Goal: Task Accomplishment & Management: Use online tool/utility

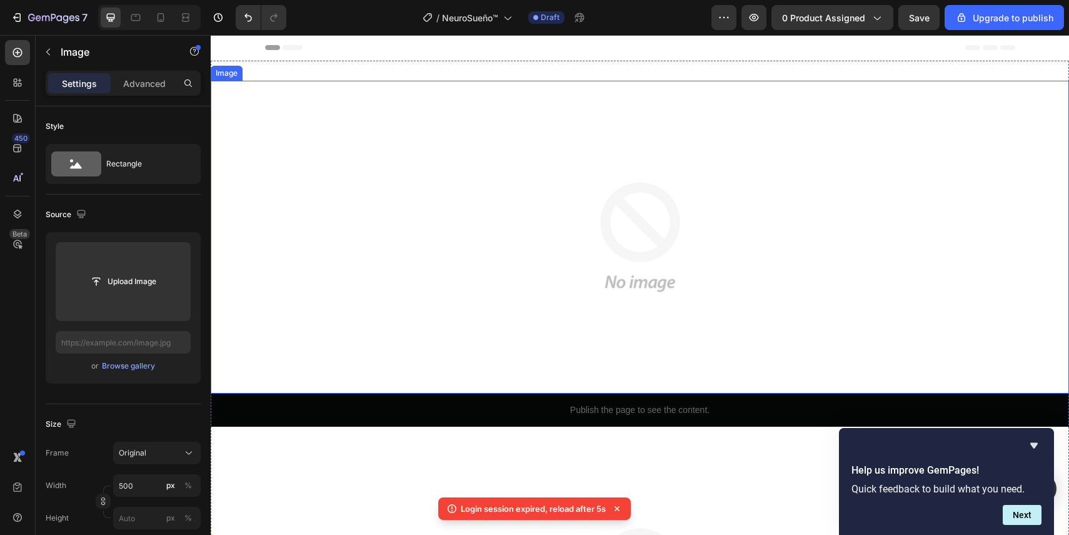
scroll to position [262, 0]
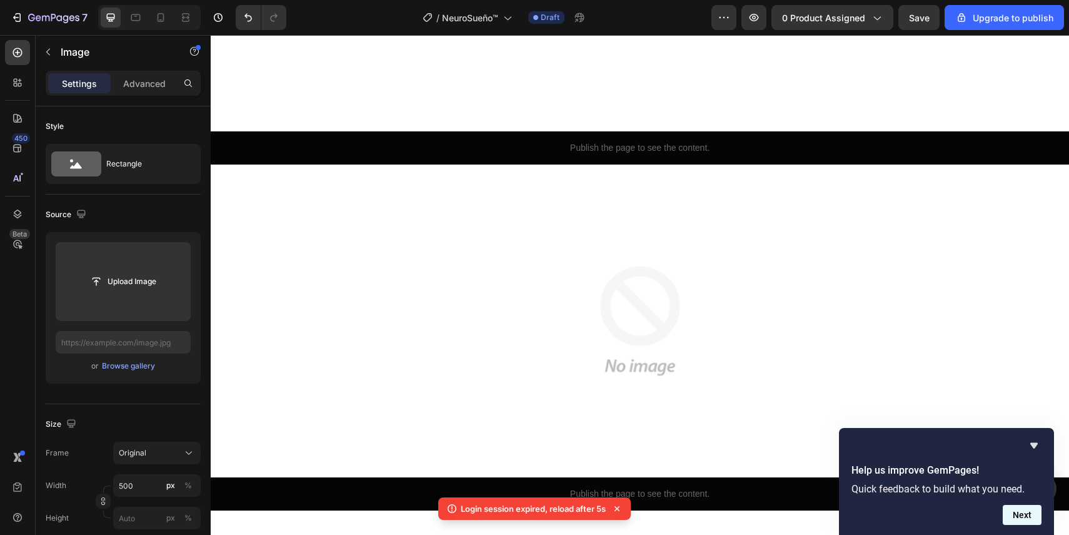
click at [1025, 511] on button "Next" at bounding box center [1022, 515] width 39 height 20
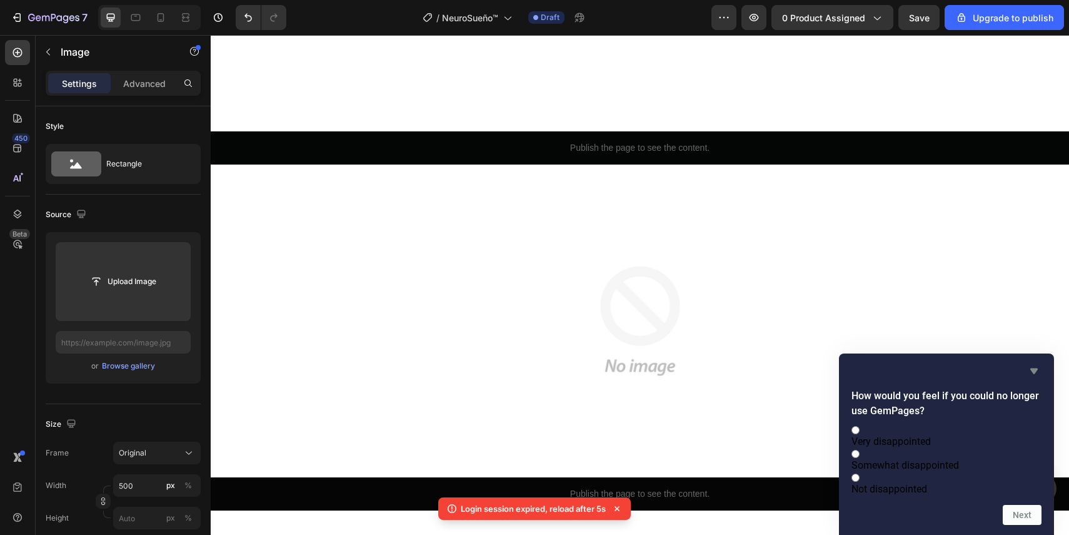
click at [1035, 363] on icon "Hide survey" at bounding box center [1034, 370] width 15 height 15
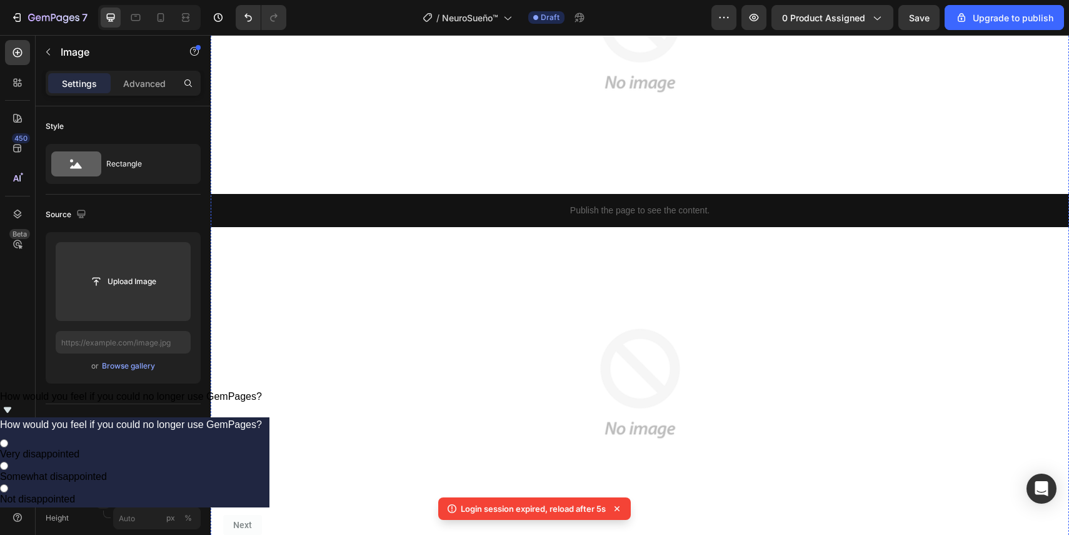
scroll to position [1534, 0]
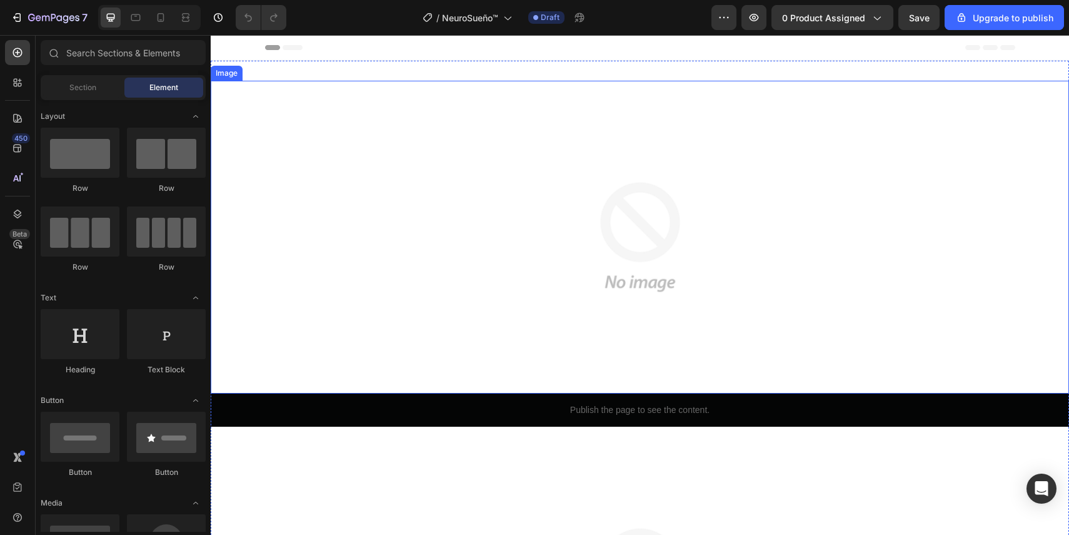
click at [381, 183] on div at bounding box center [640, 237] width 859 height 313
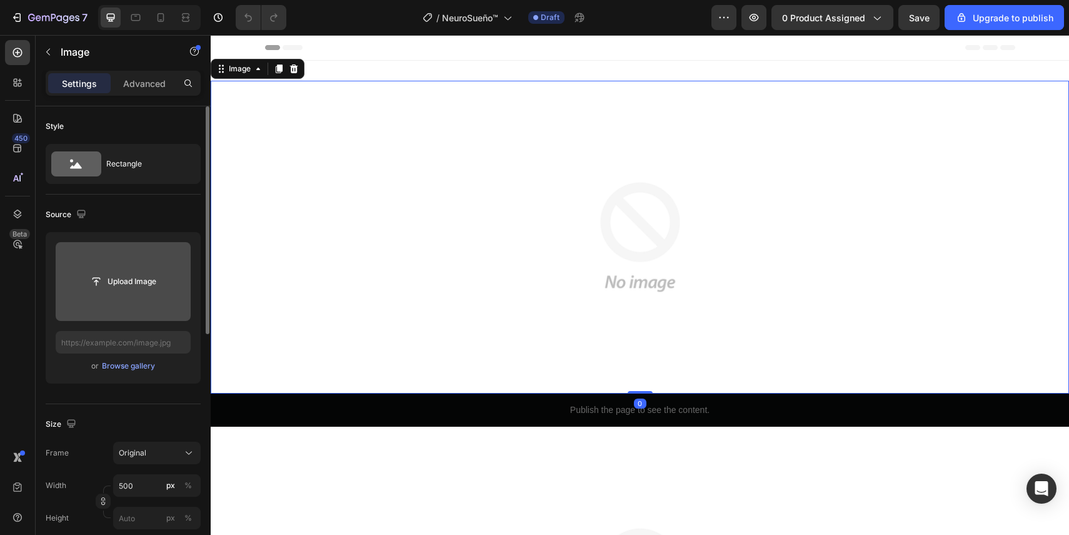
click at [114, 301] on input "file" at bounding box center [123, 281] width 135 height 79
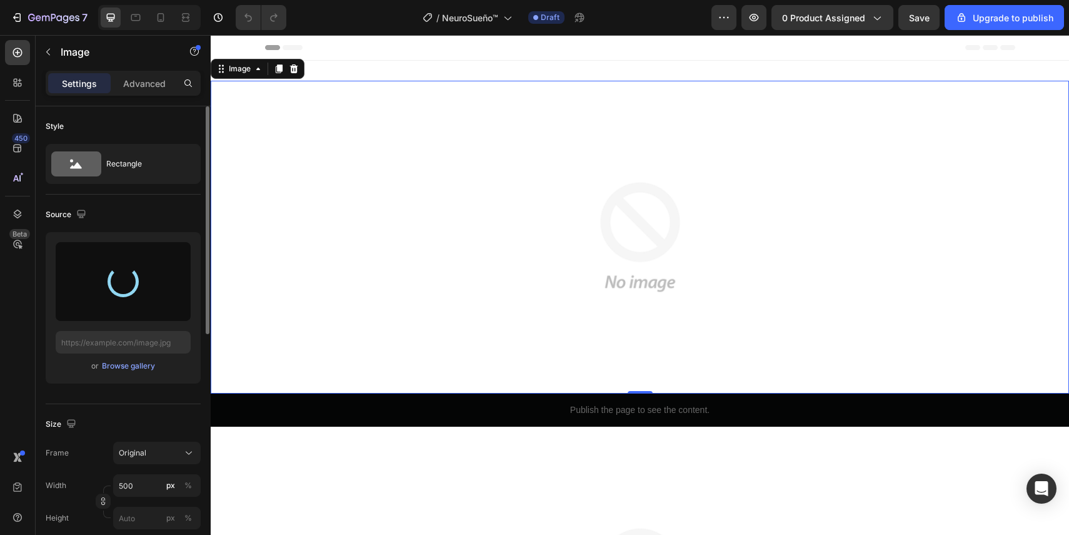
type input "[URL][DOMAIN_NAME]"
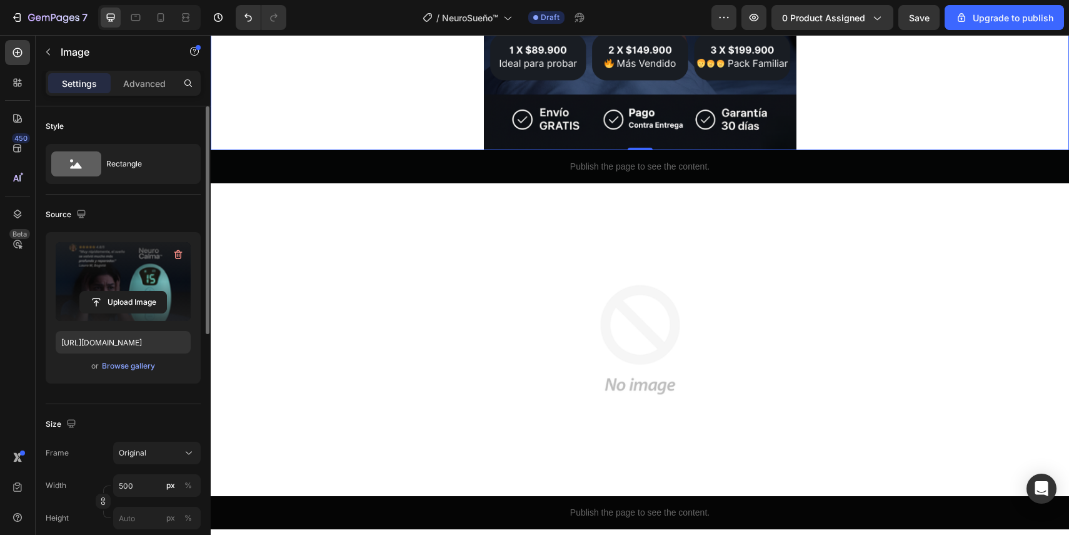
scroll to position [400, 0]
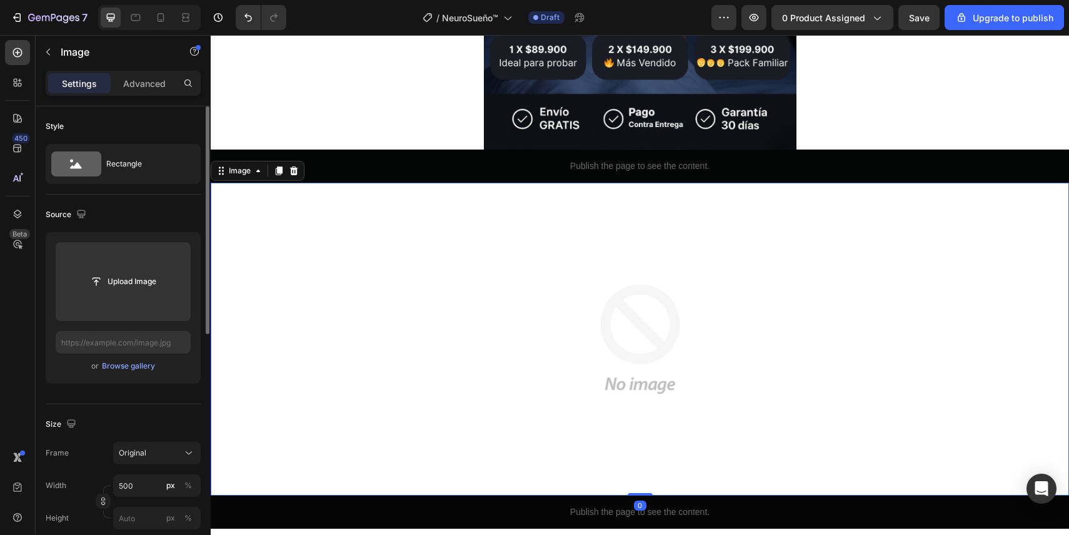
click at [605, 272] on img at bounding box center [640, 339] width 313 height 313
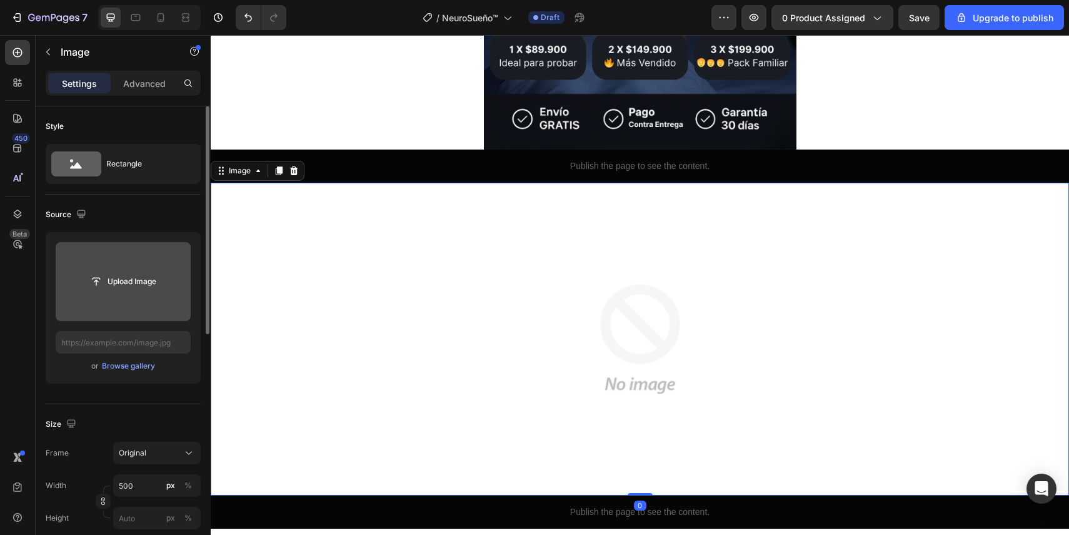
click at [153, 295] on input "file" at bounding box center [123, 281] width 135 height 79
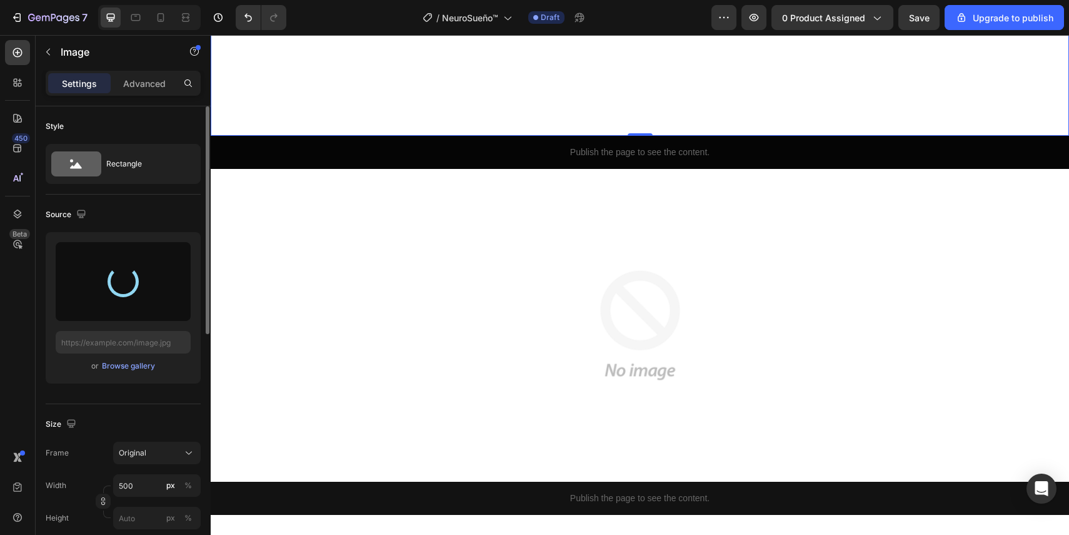
scroll to position [773, 0]
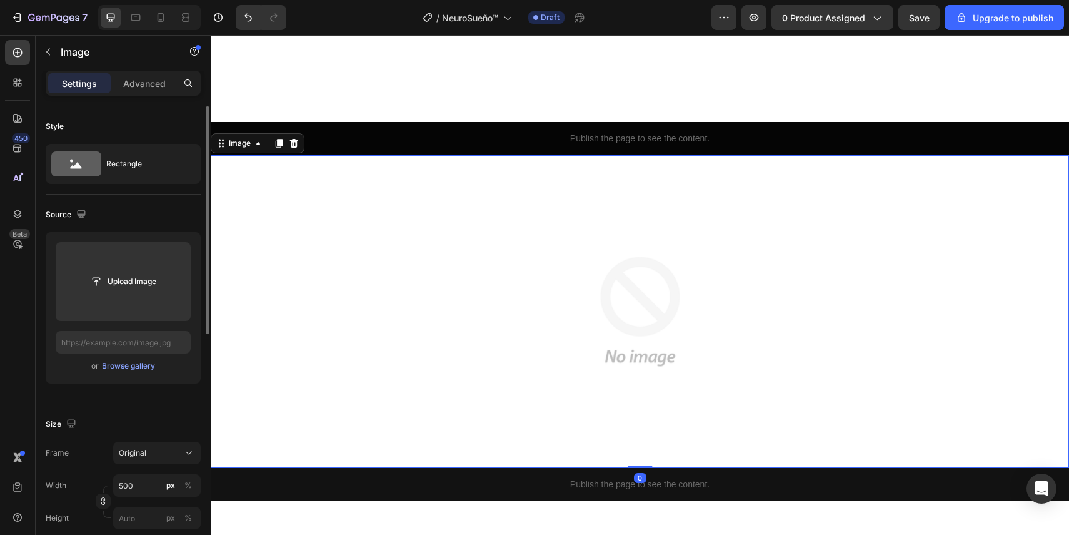
click at [670, 278] on img at bounding box center [640, 311] width 313 height 313
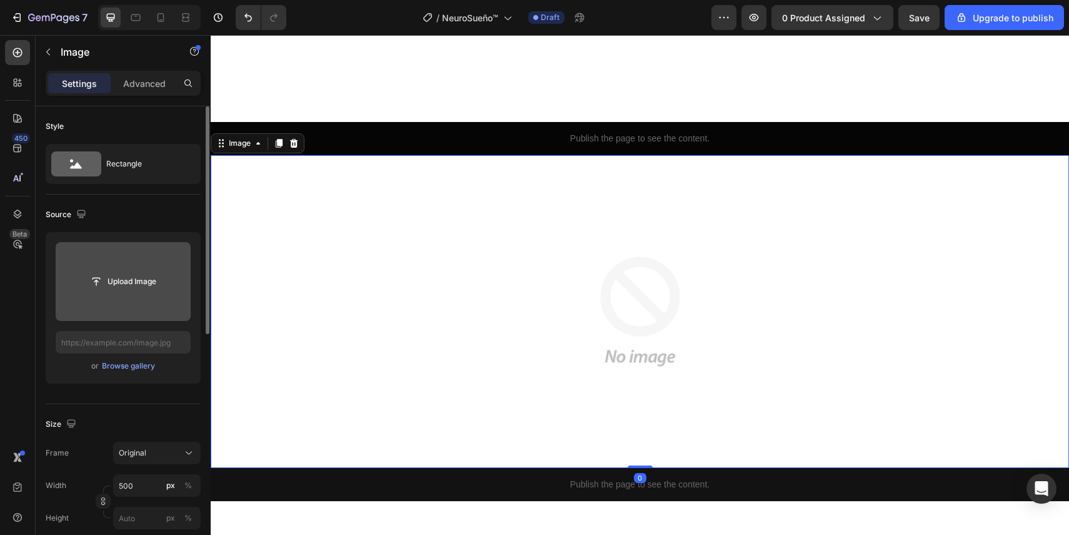
click at [131, 295] on input "file" at bounding box center [123, 281] width 135 height 79
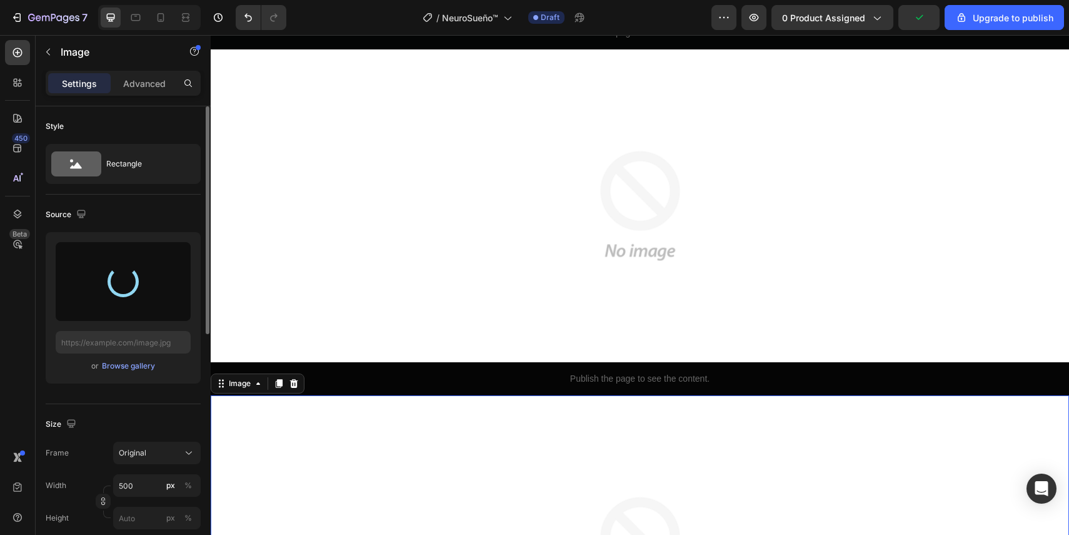
scroll to position [516, 0]
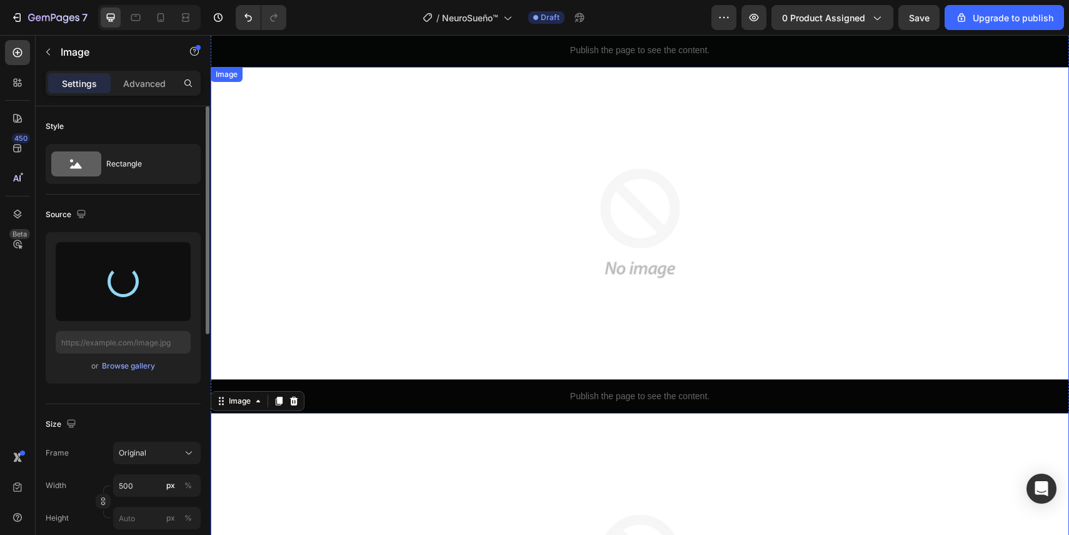
click at [634, 234] on img at bounding box center [640, 223] width 313 height 313
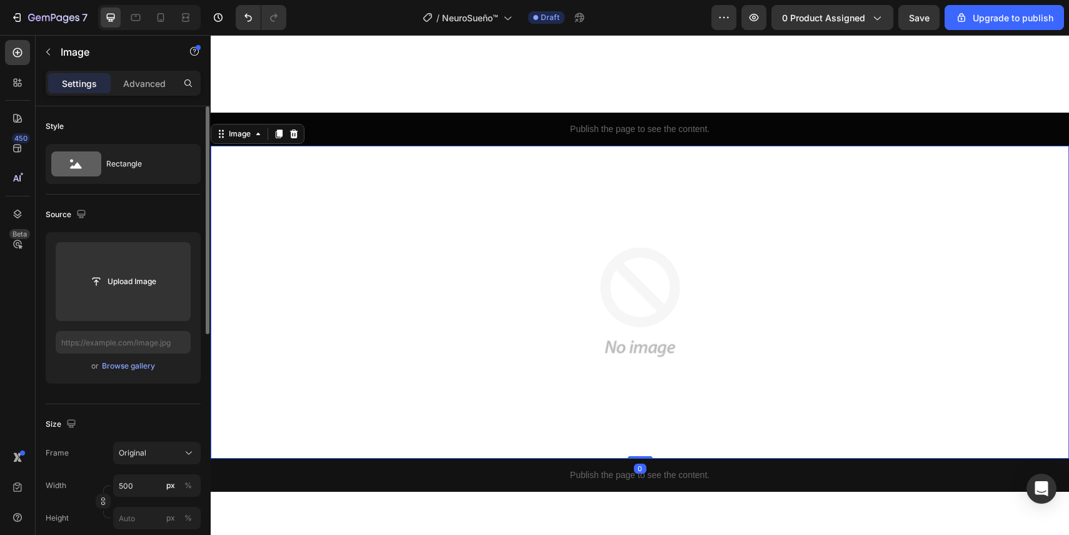
click at [634, 234] on img at bounding box center [640, 302] width 313 height 313
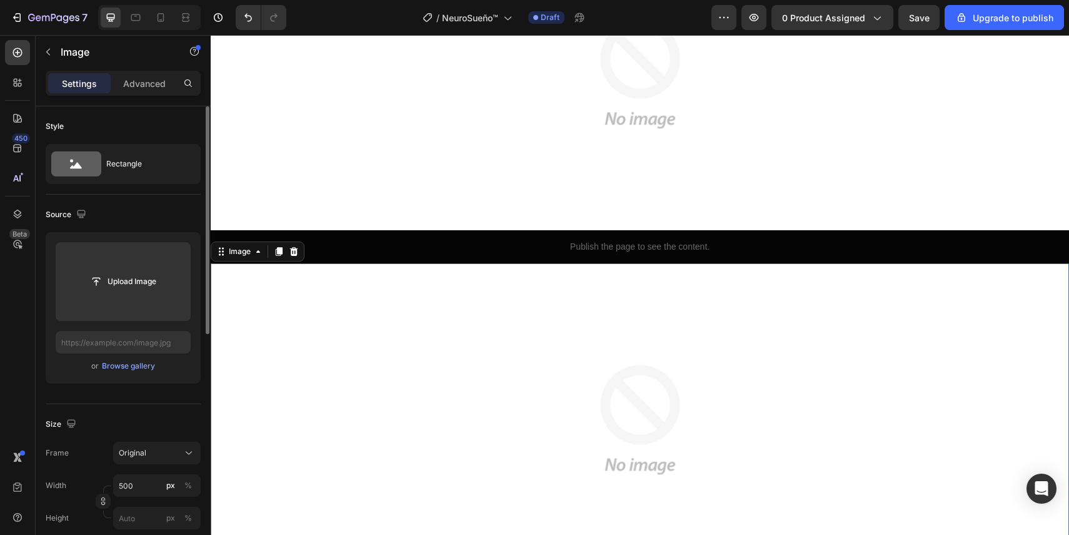
scroll to position [467, 0]
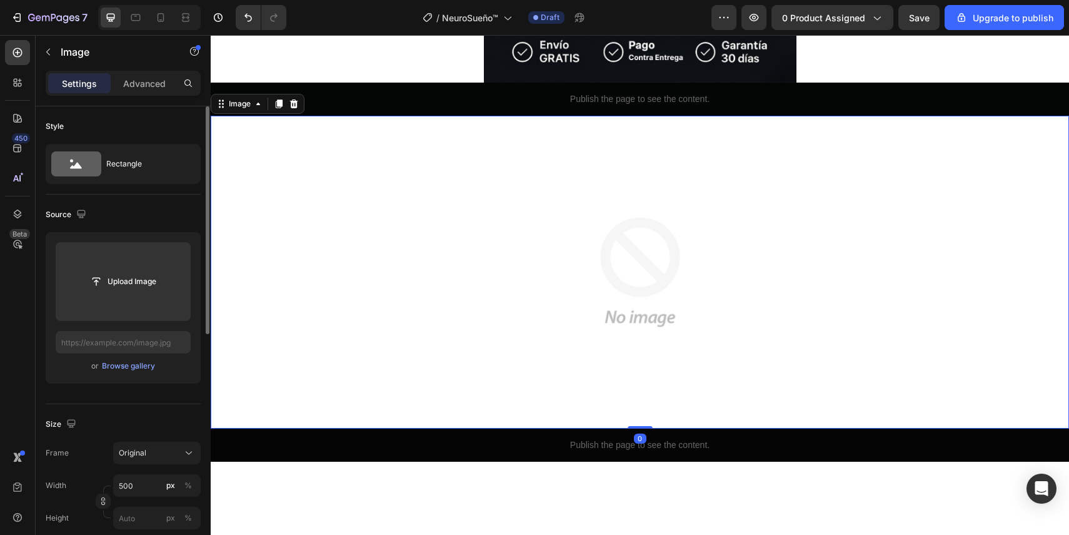
click at [634, 234] on img at bounding box center [640, 272] width 313 height 313
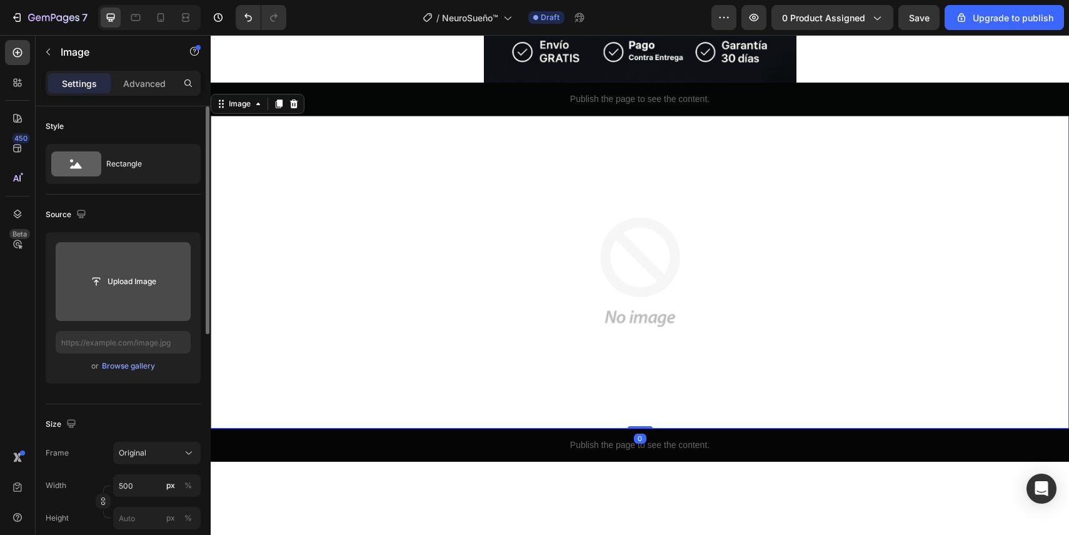
click at [100, 288] on input "file" at bounding box center [123, 281] width 86 height 21
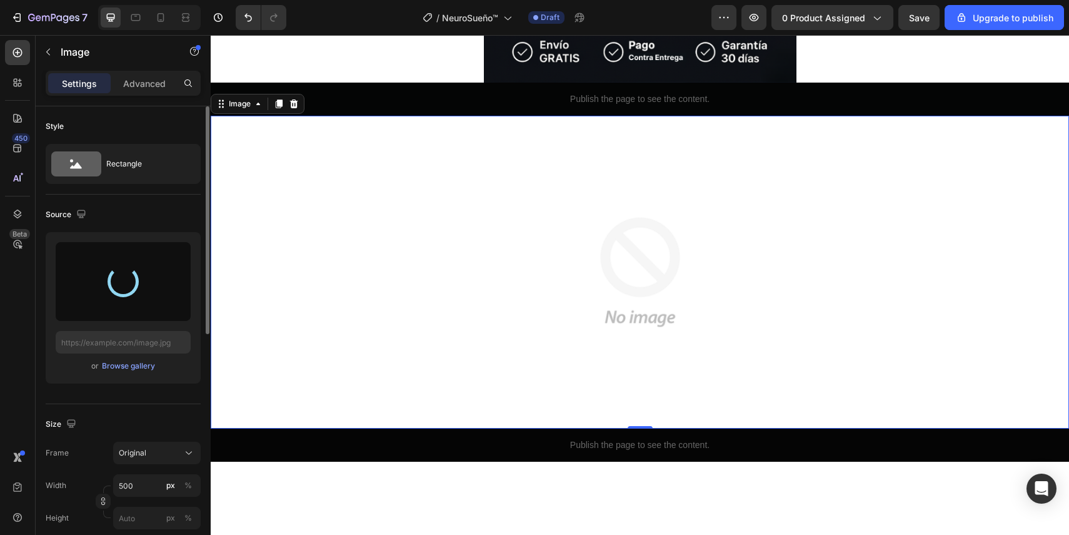
type input "[URL][DOMAIN_NAME]"
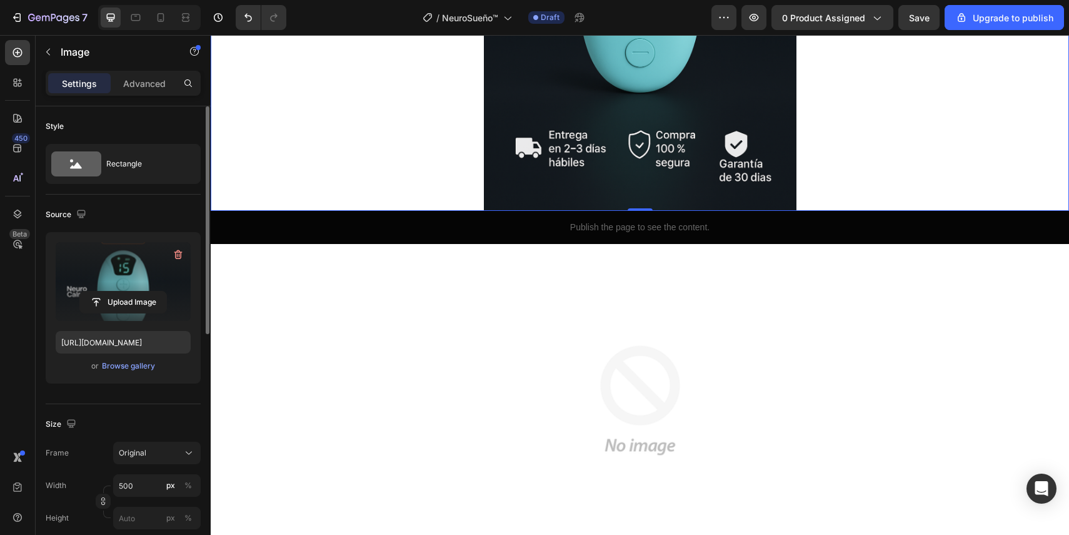
scroll to position [849, 0]
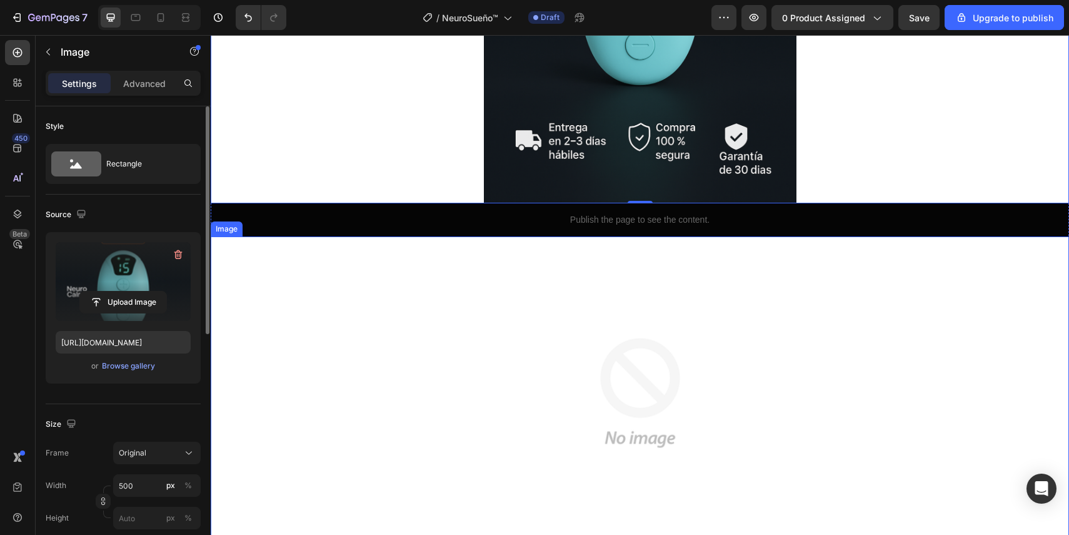
click at [613, 343] on img at bounding box center [640, 392] width 313 height 313
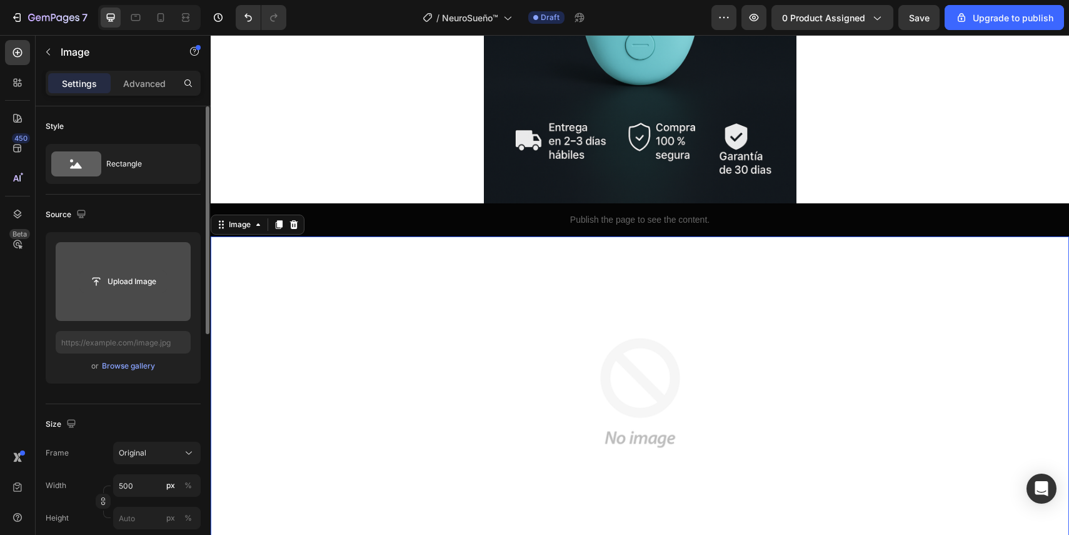
click at [102, 289] on input "file" at bounding box center [123, 281] width 86 height 21
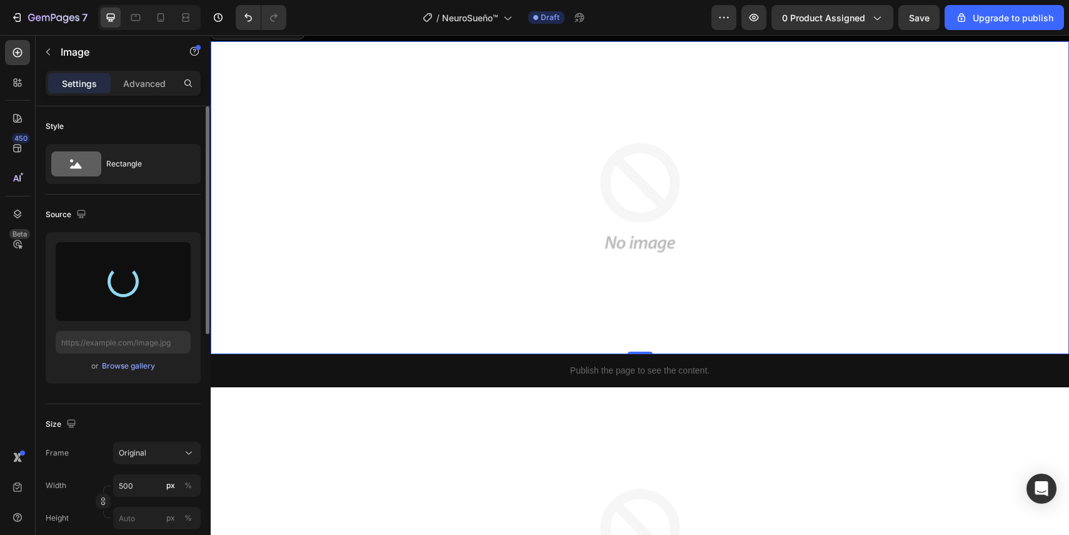
type input "[URL][DOMAIN_NAME]"
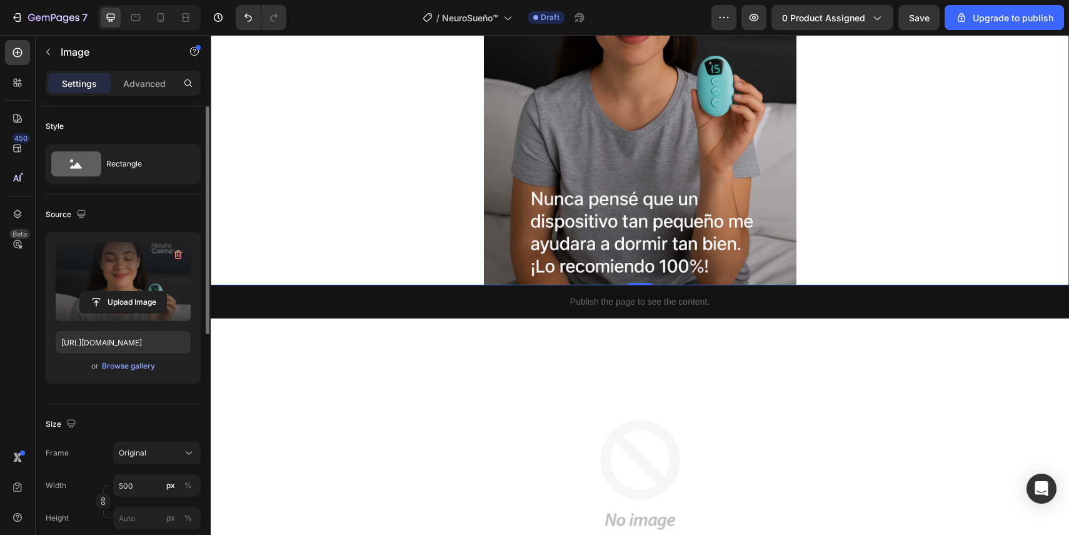
scroll to position [1437, 0]
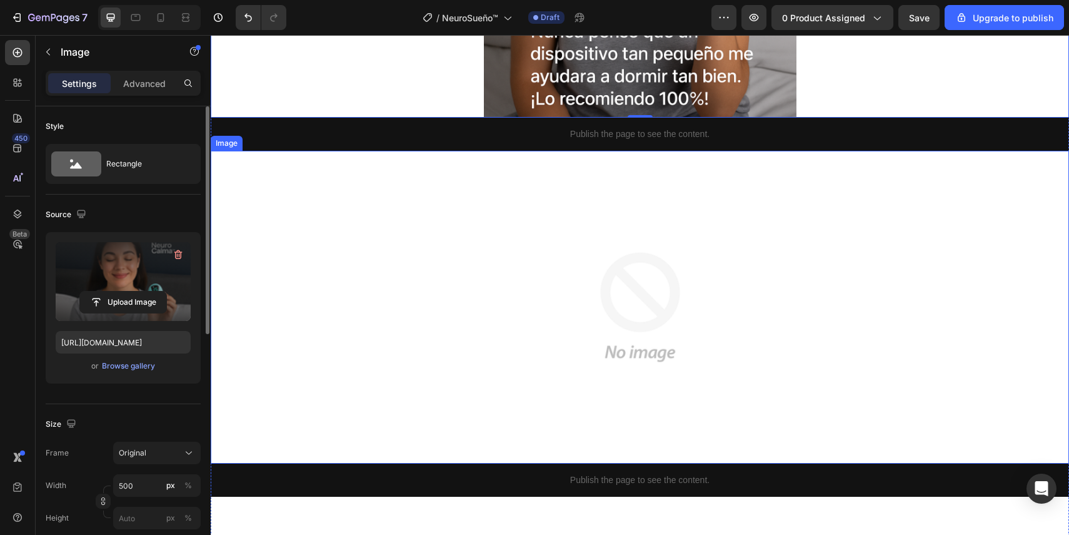
click at [652, 303] on img at bounding box center [640, 307] width 313 height 313
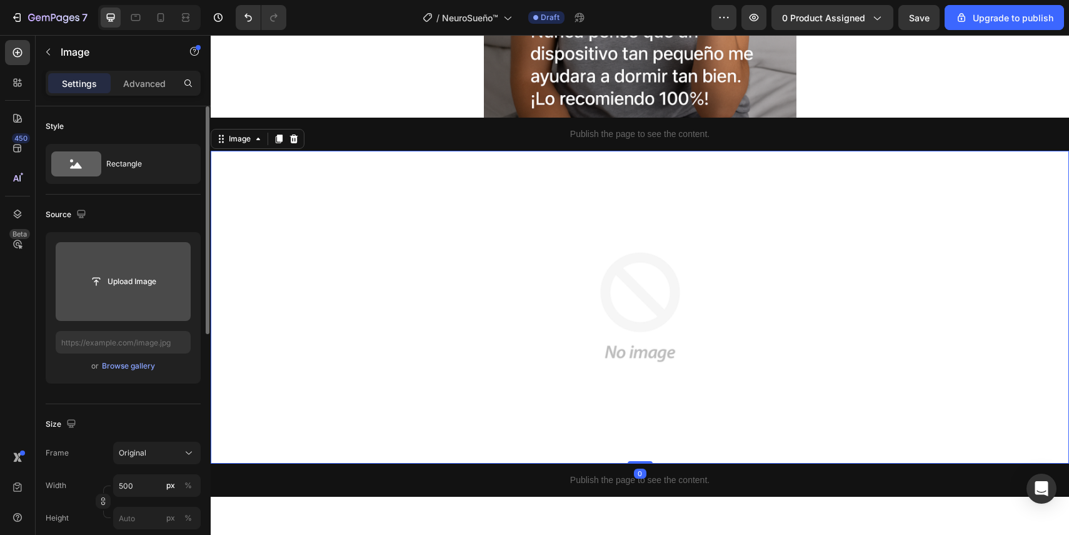
click at [121, 265] on input "file" at bounding box center [123, 281] width 135 height 79
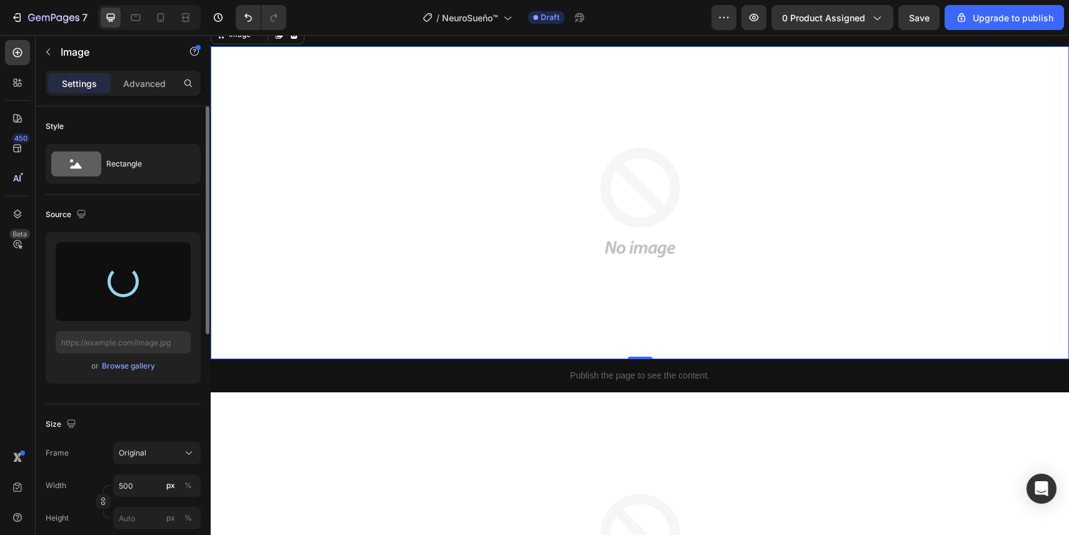
scroll to position [1548, 0]
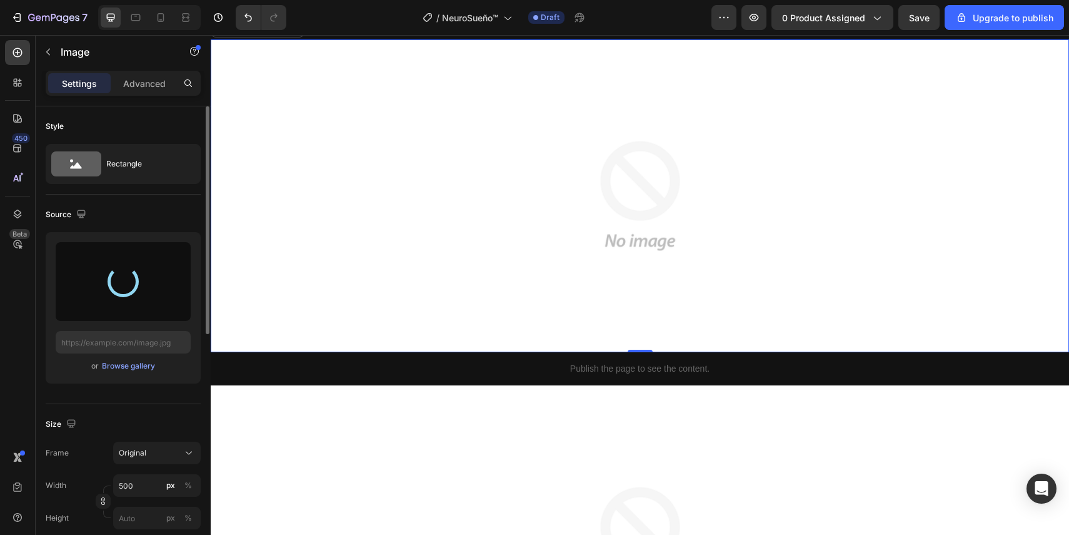
type input "[URL][DOMAIN_NAME]"
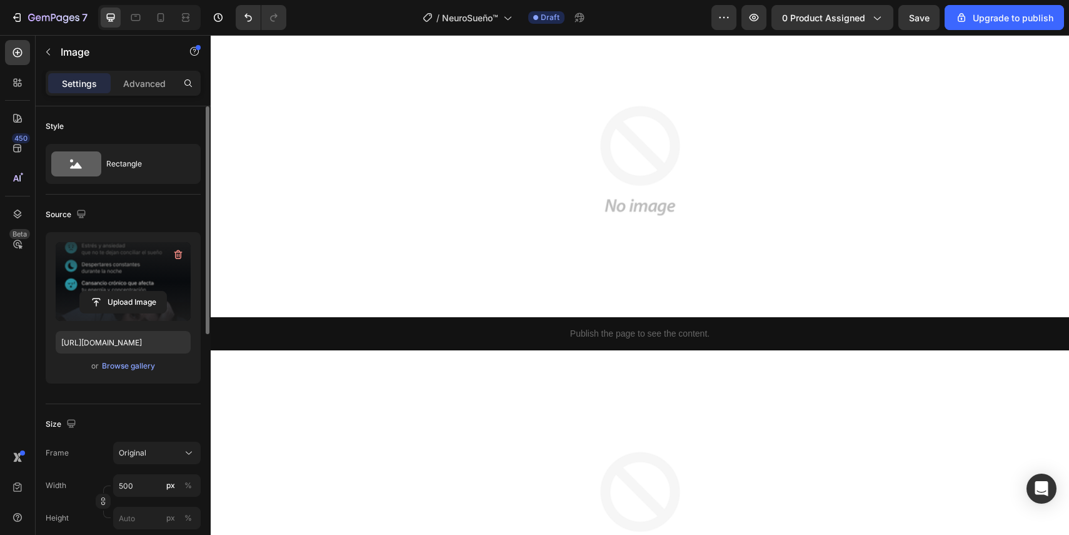
scroll to position [2119, 0]
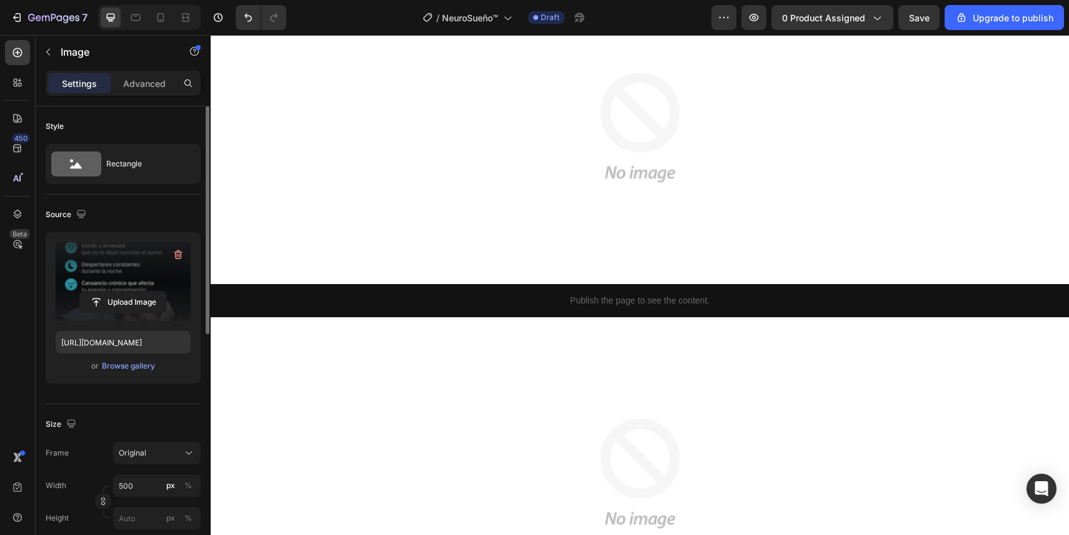
click at [546, 198] on img at bounding box center [640, 127] width 313 height 313
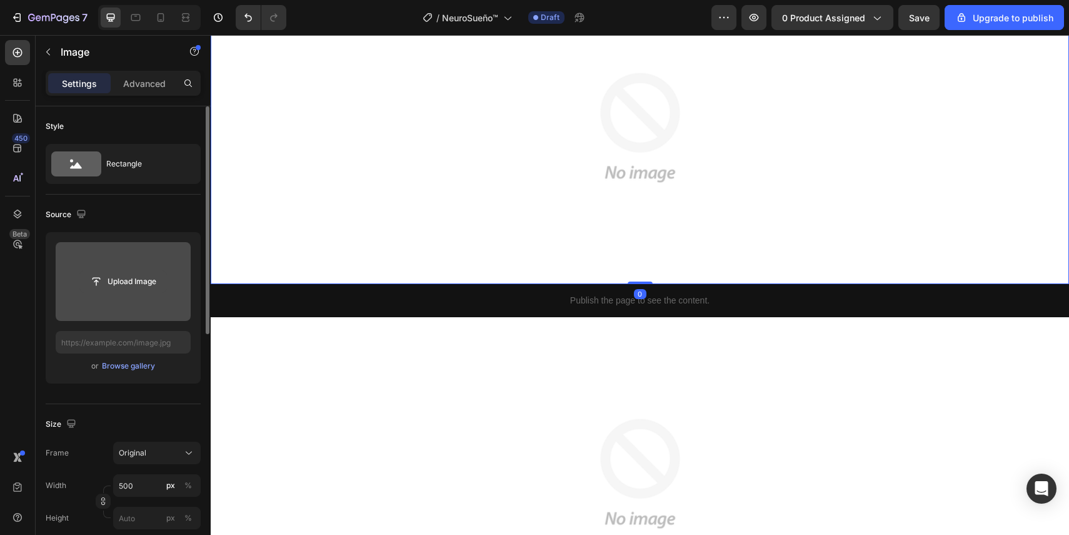
click at [163, 285] on input "file" at bounding box center [123, 281] width 86 height 21
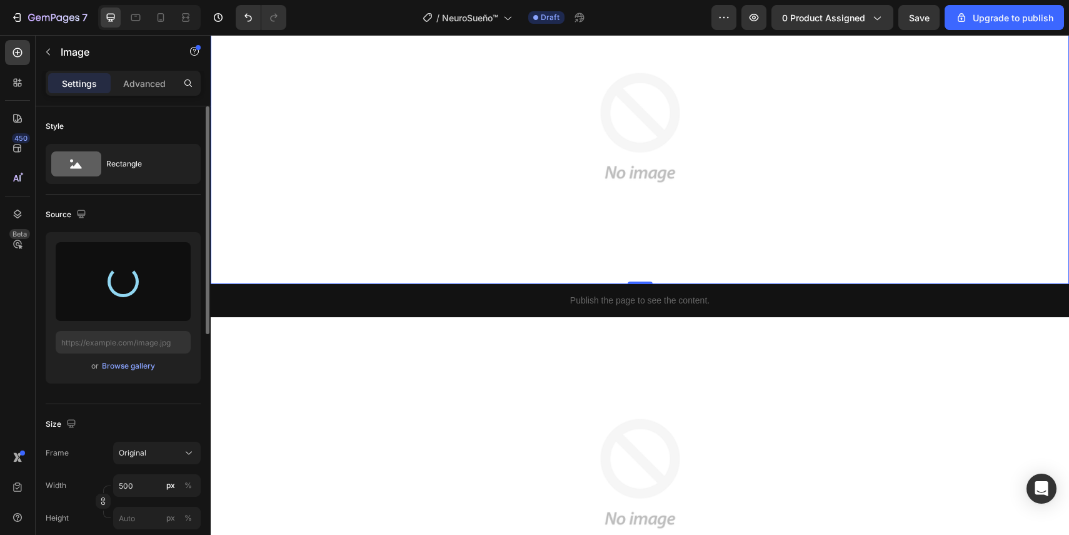
type input "[URL][DOMAIN_NAME]"
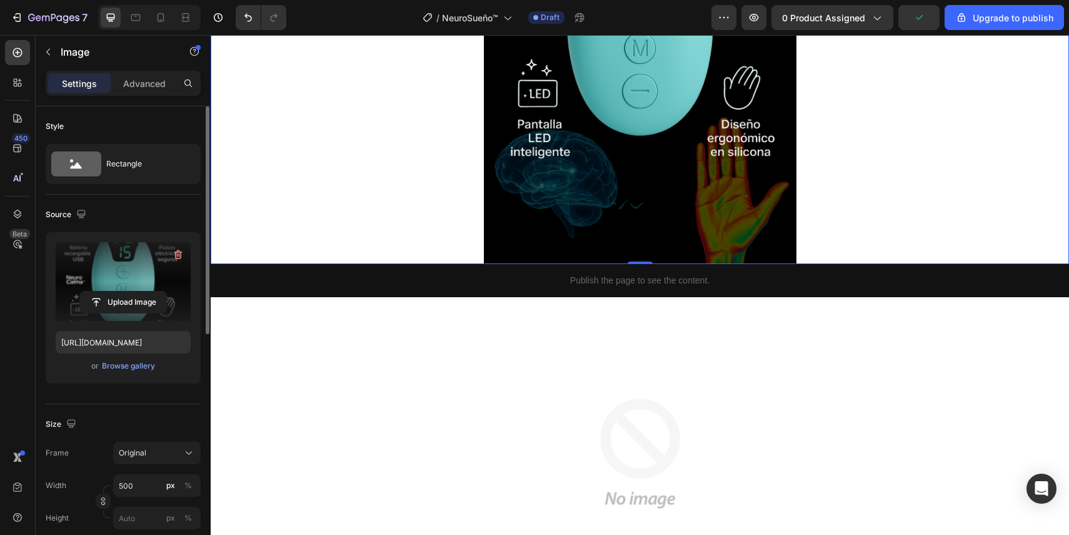
scroll to position [2362, 0]
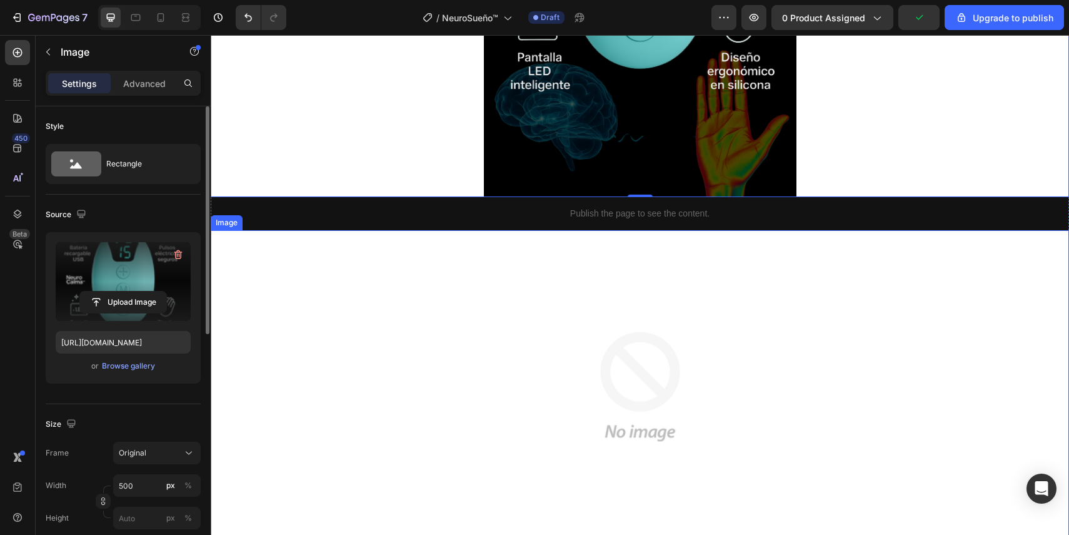
click at [618, 320] on img at bounding box center [640, 386] width 313 height 313
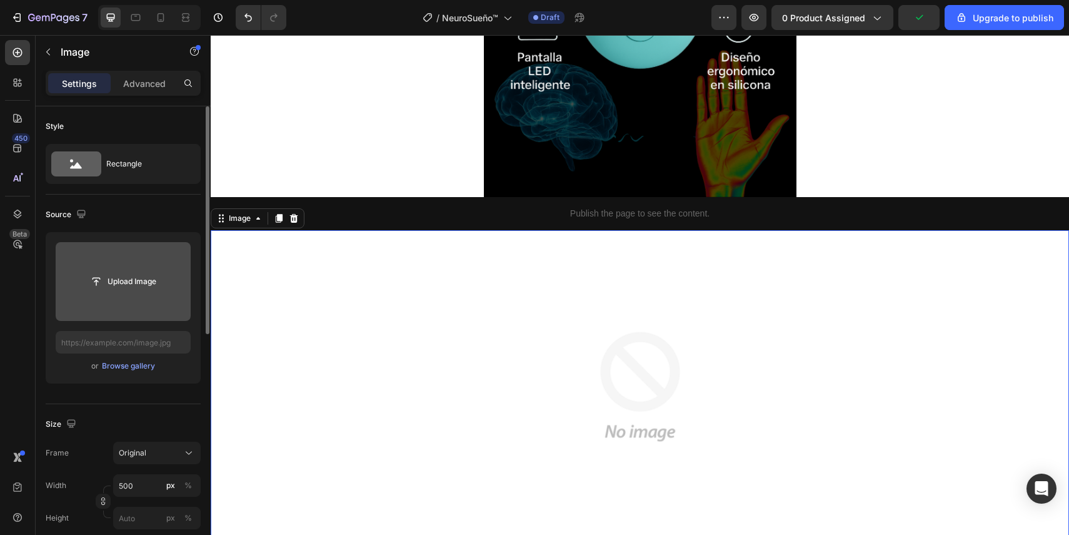
click at [114, 301] on input "file" at bounding box center [123, 281] width 135 height 79
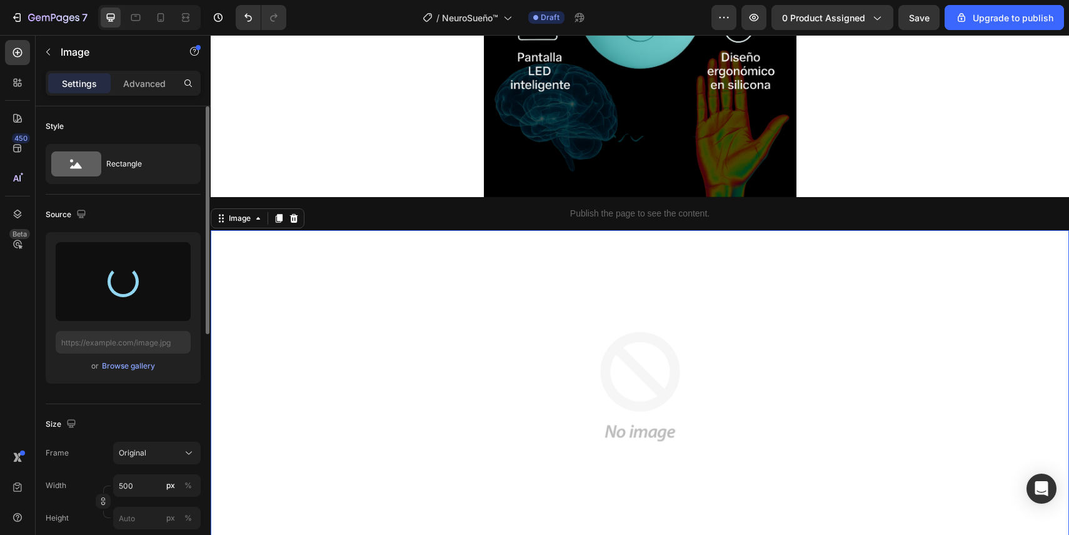
type input "[URL][DOMAIN_NAME]"
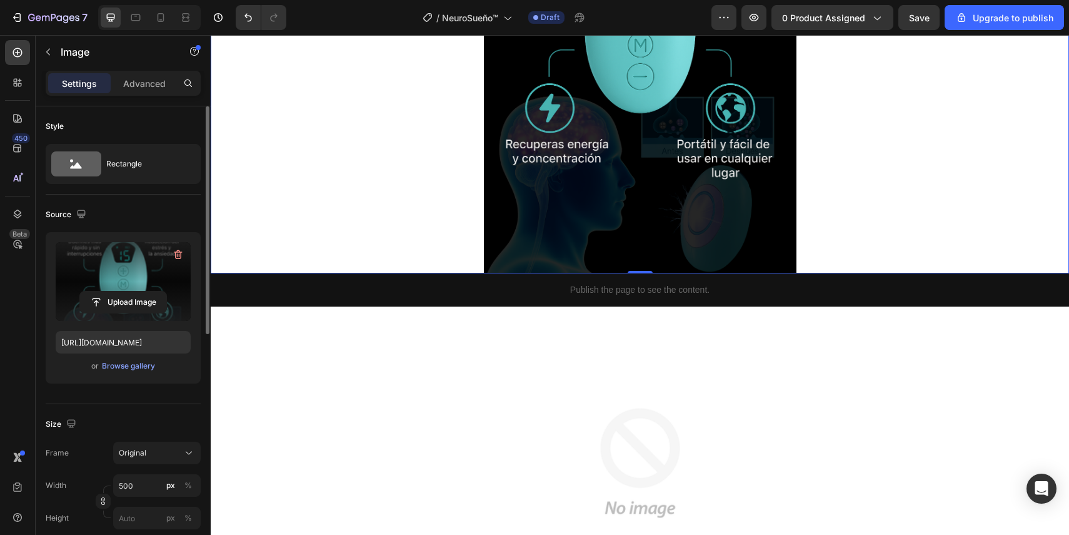
scroll to position [2791, 0]
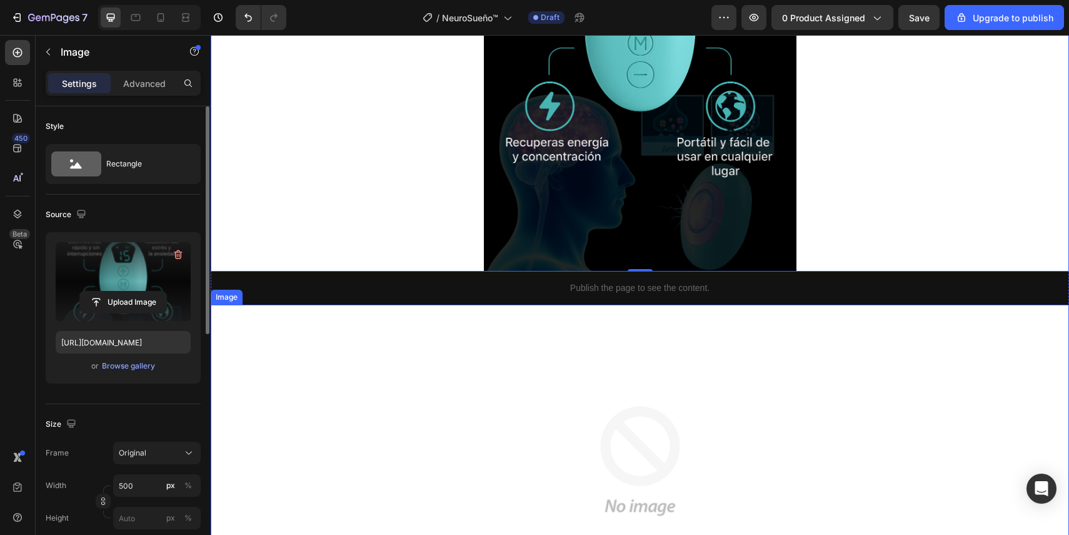
click at [572, 367] on img at bounding box center [640, 461] width 313 height 313
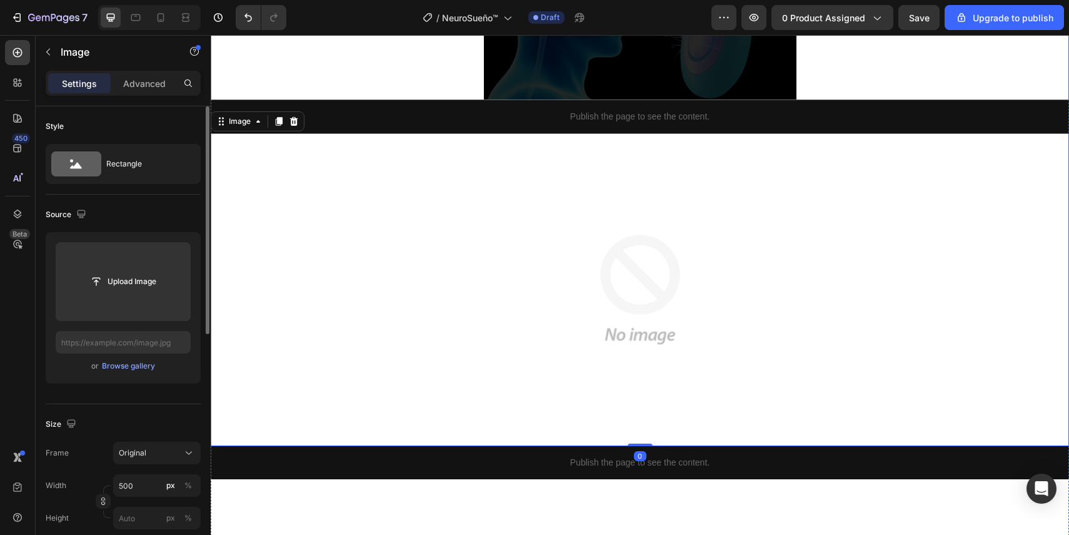
scroll to position [2966, 0]
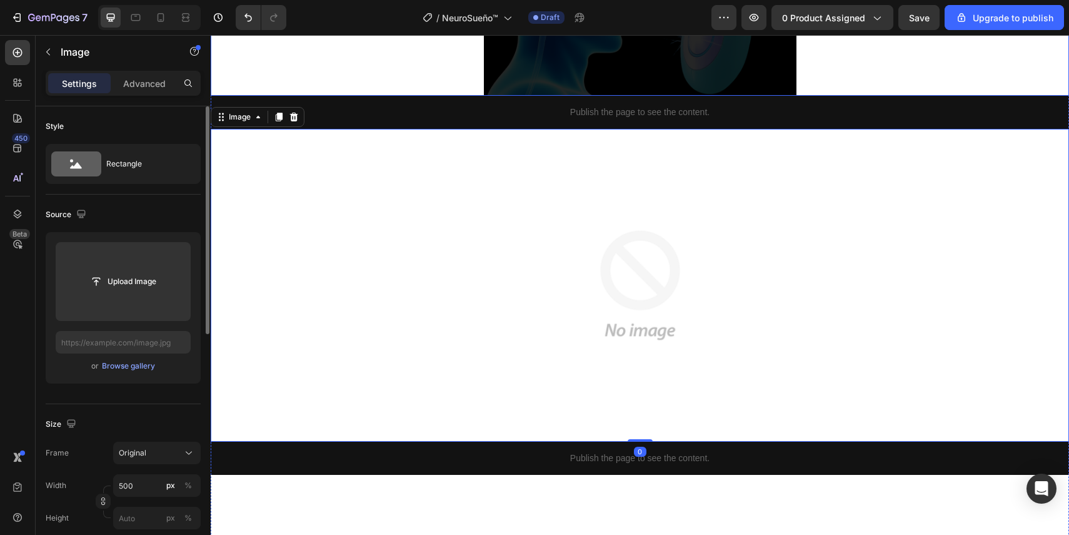
click at [578, 256] on img at bounding box center [640, 285] width 313 height 313
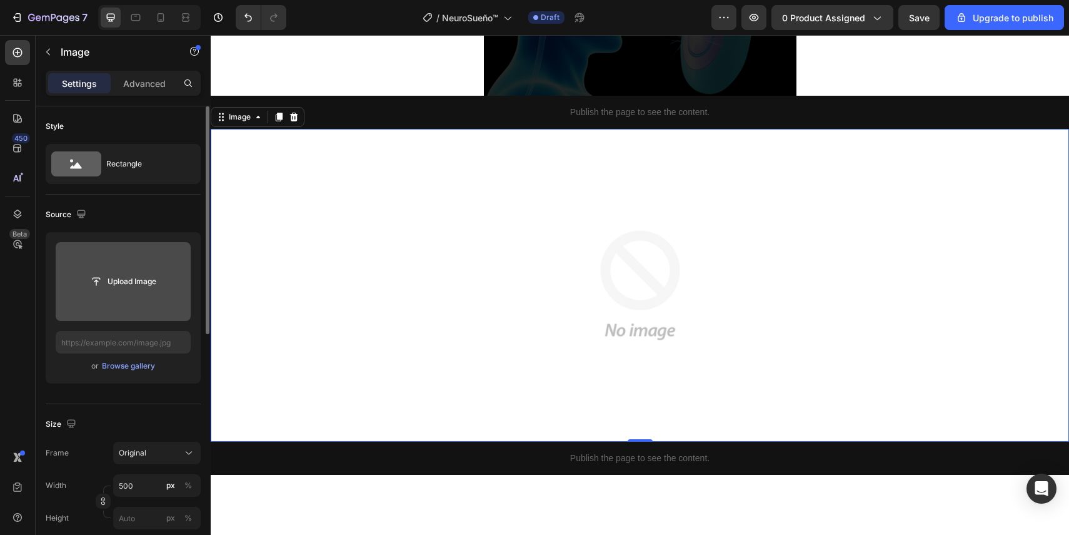
click at [134, 308] on input "file" at bounding box center [123, 281] width 135 height 79
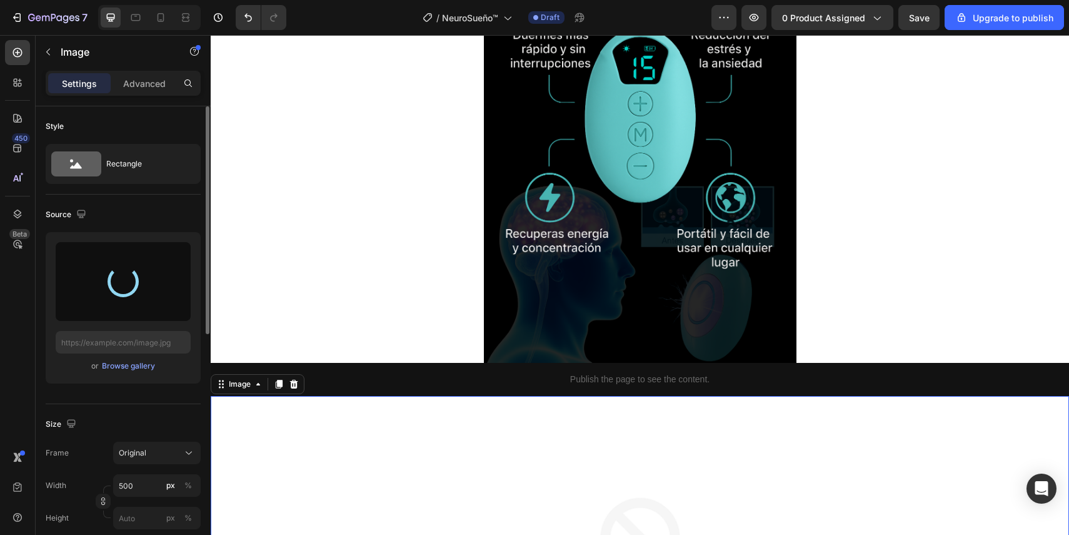
scroll to position [2696, 0]
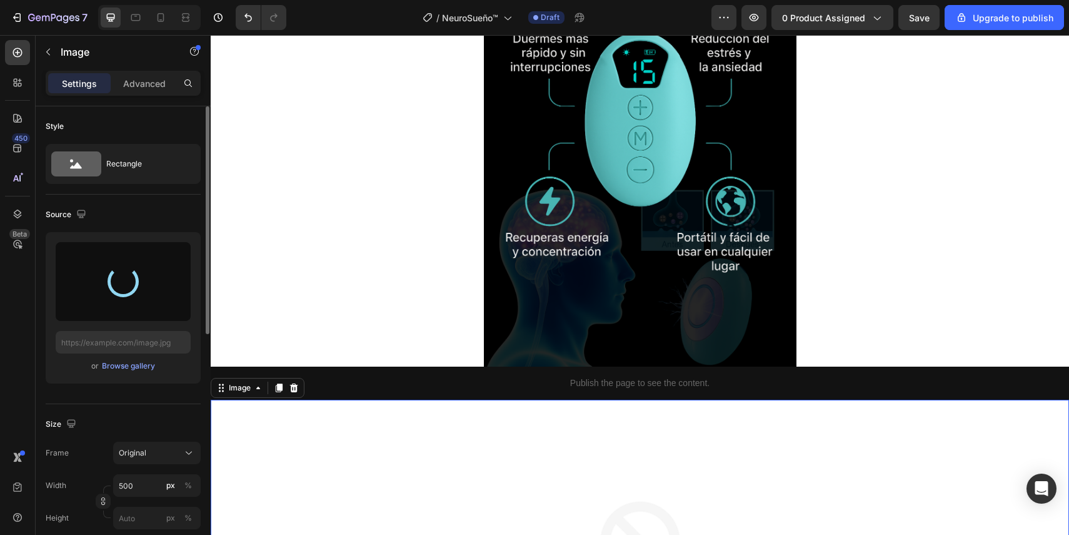
type input "[URL][DOMAIN_NAME]"
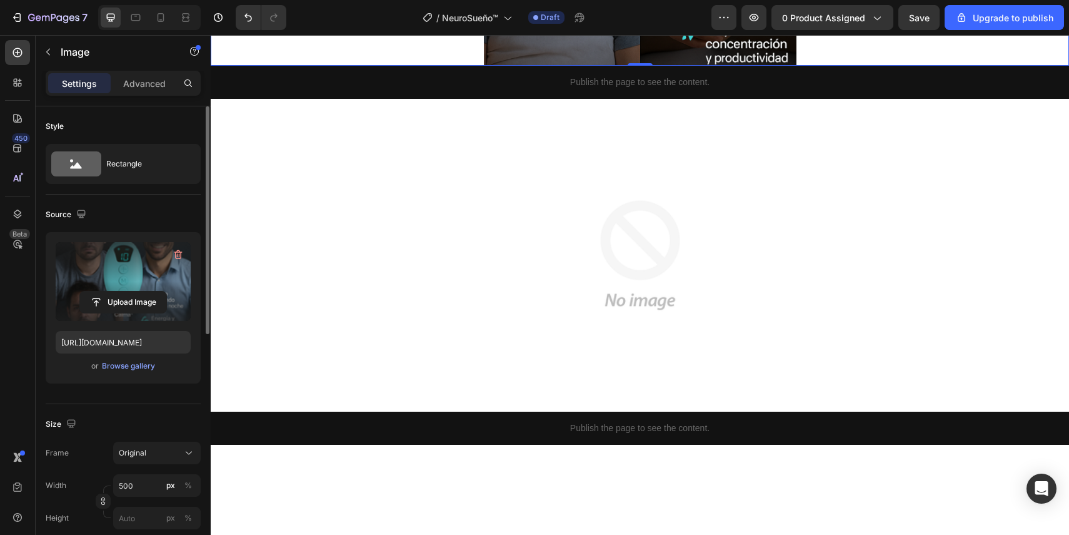
scroll to position [3504, 0]
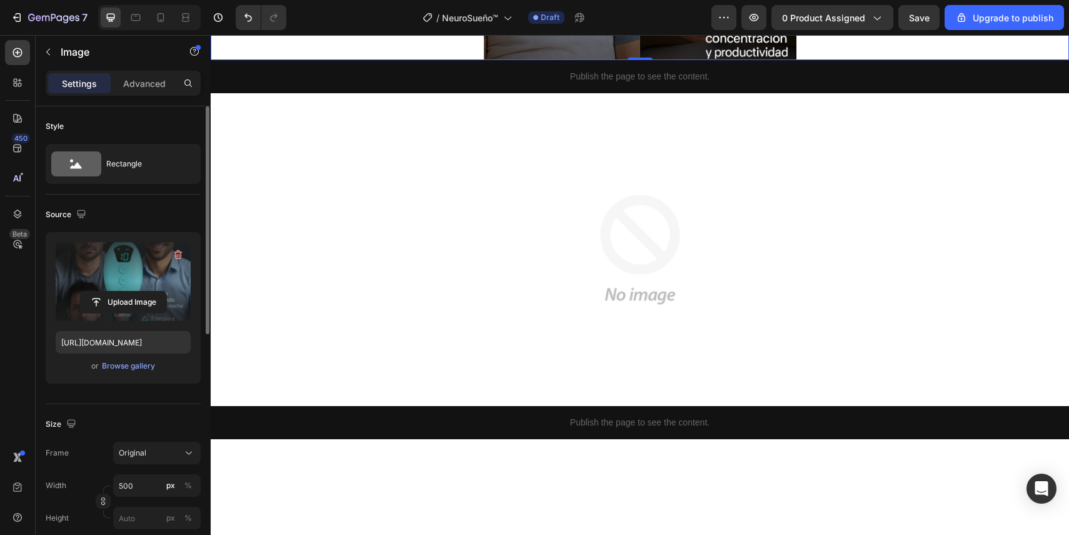
click at [690, 253] on img at bounding box center [640, 249] width 313 height 313
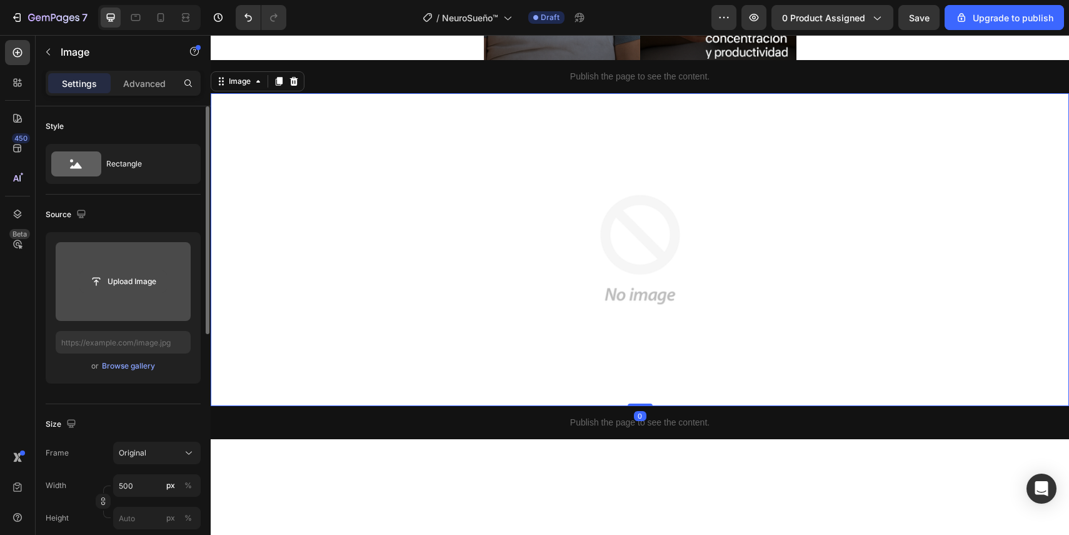
click at [131, 290] on input "file" at bounding box center [123, 281] width 86 height 21
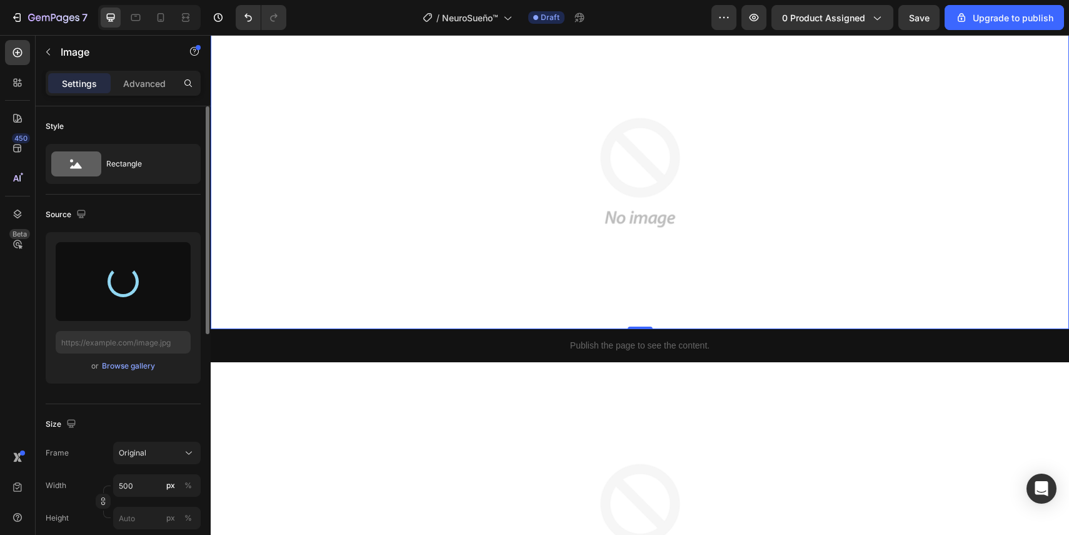
scroll to position [3587, 0]
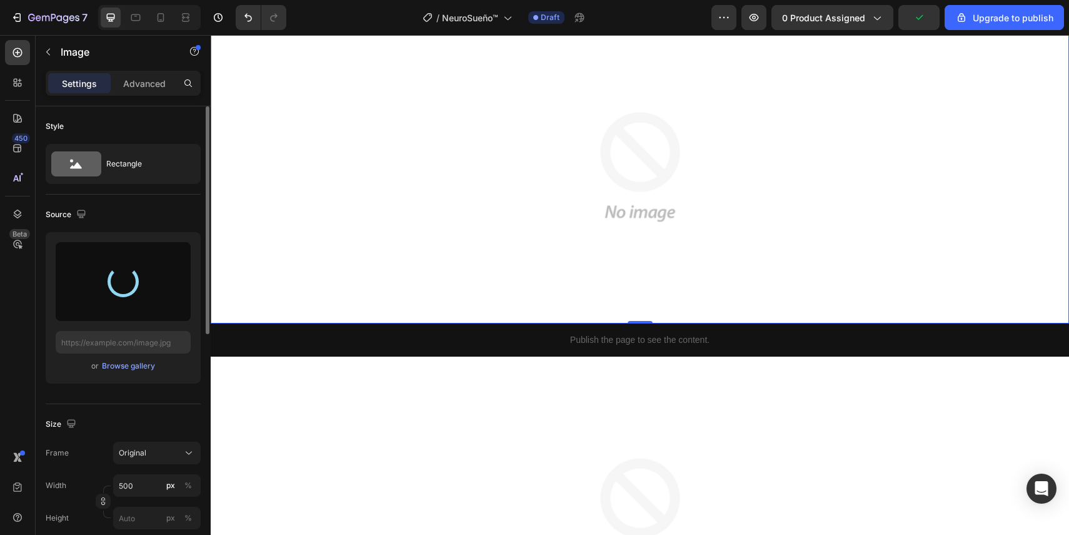
type input "[URL][DOMAIN_NAME]"
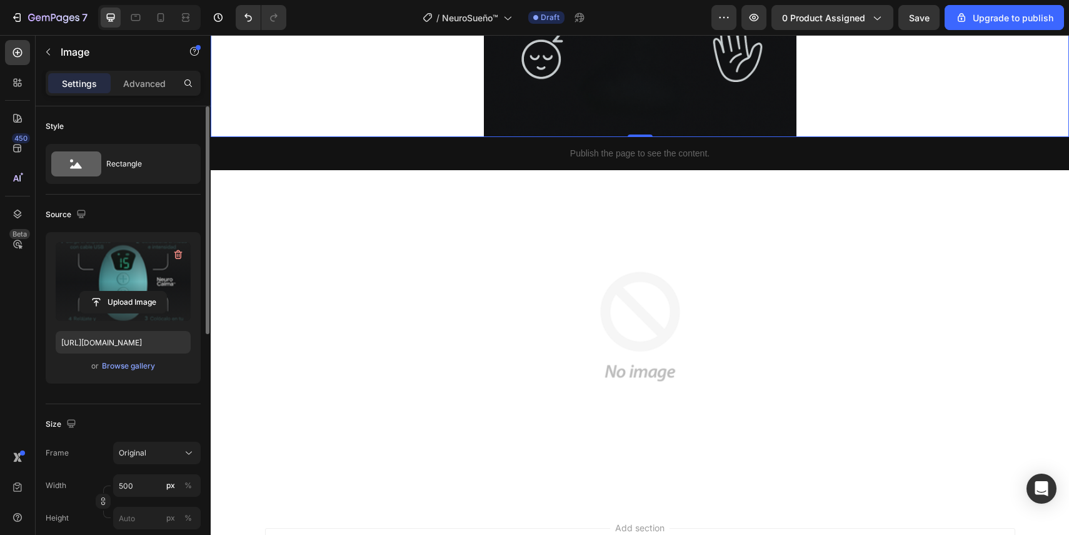
scroll to position [3935, 0]
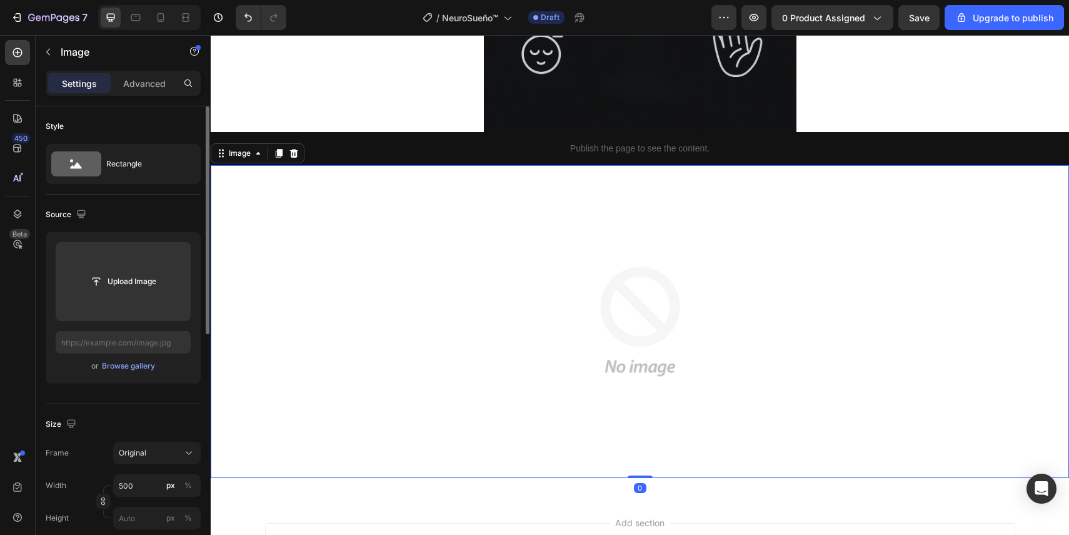
click at [723, 288] on img at bounding box center [640, 321] width 313 height 313
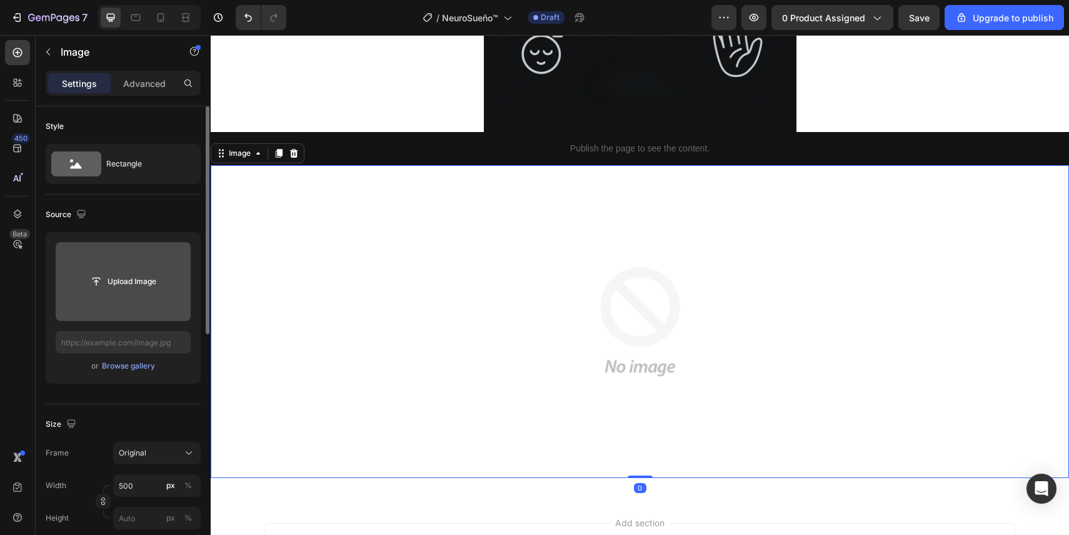
click at [165, 286] on input "file" at bounding box center [123, 281] width 86 height 21
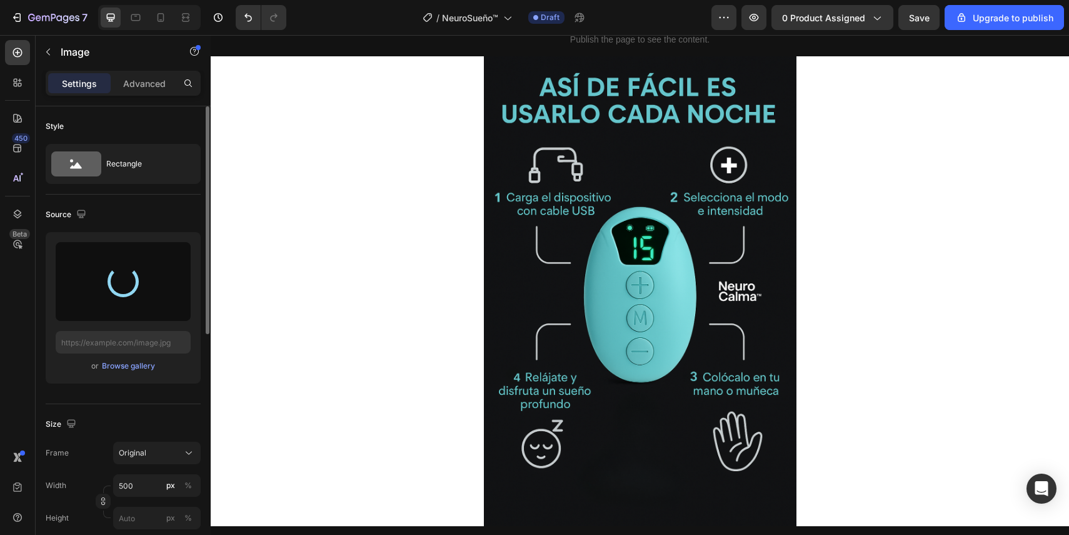
scroll to position [3530, 0]
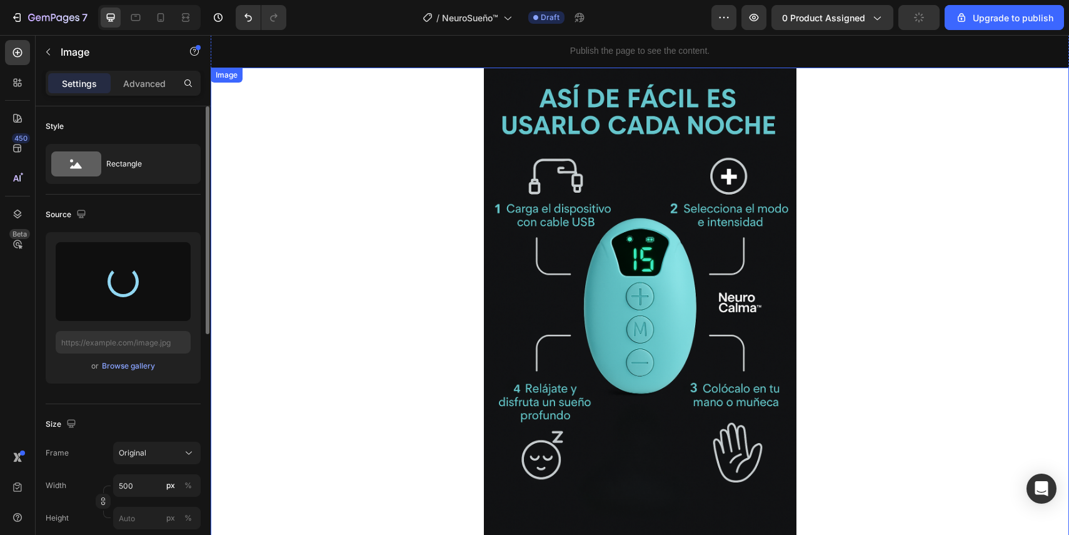
type input "[URL][DOMAIN_NAME]"
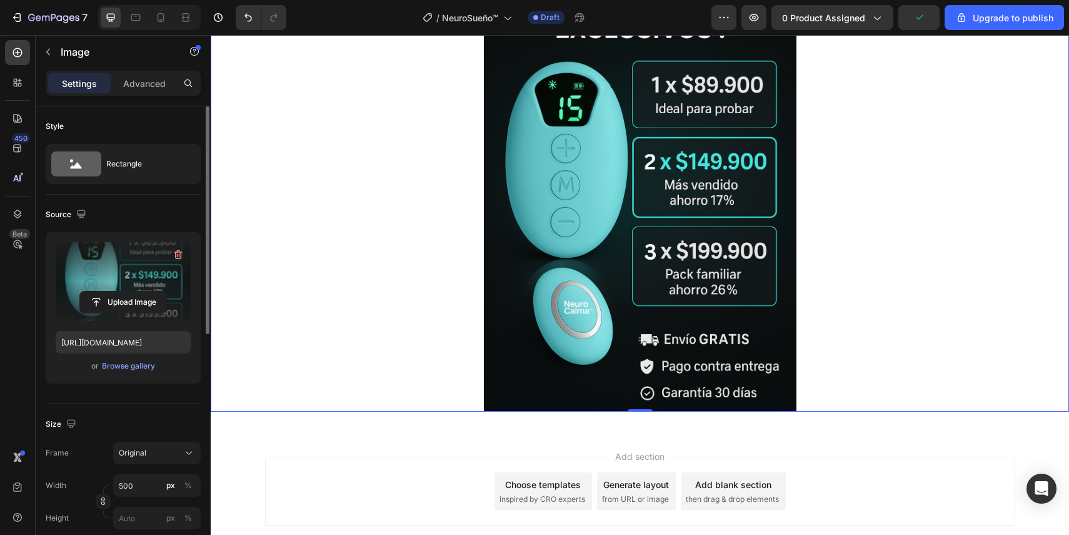
scroll to position [4204, 0]
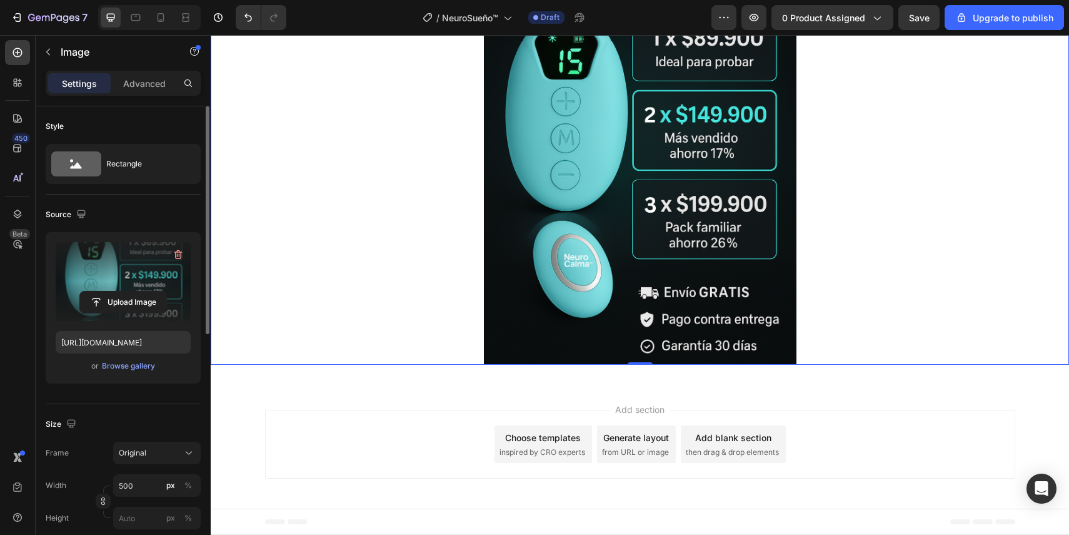
click at [664, 213] on img at bounding box center [640, 130] width 313 height 469
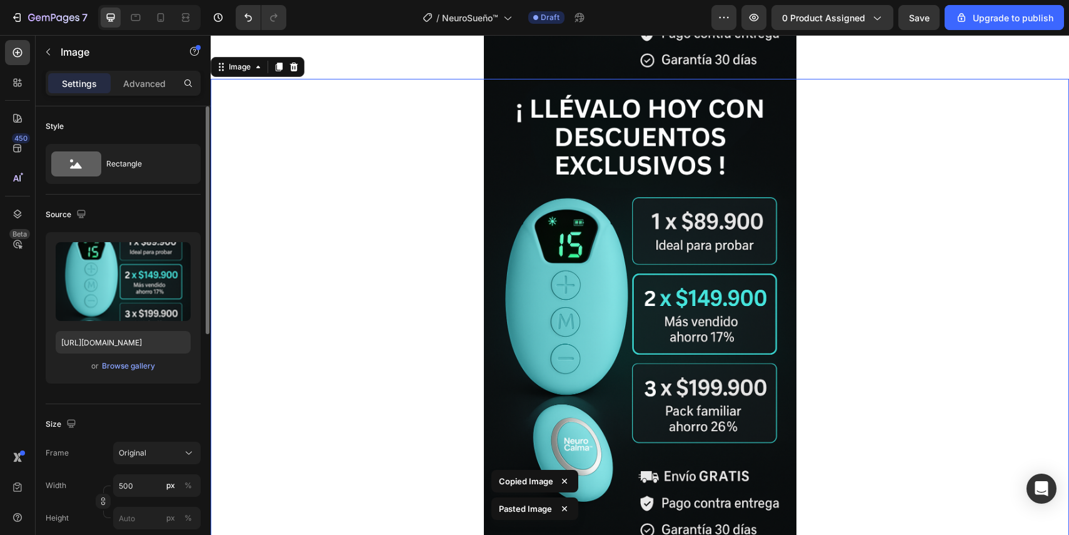
click at [666, 363] on img at bounding box center [640, 313] width 313 height 469
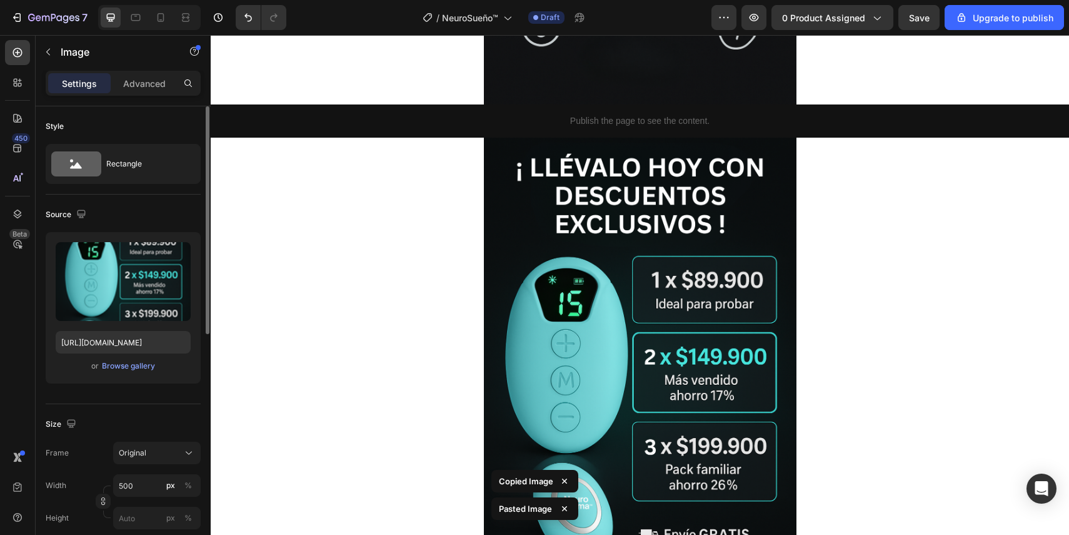
scroll to position [3959, 0]
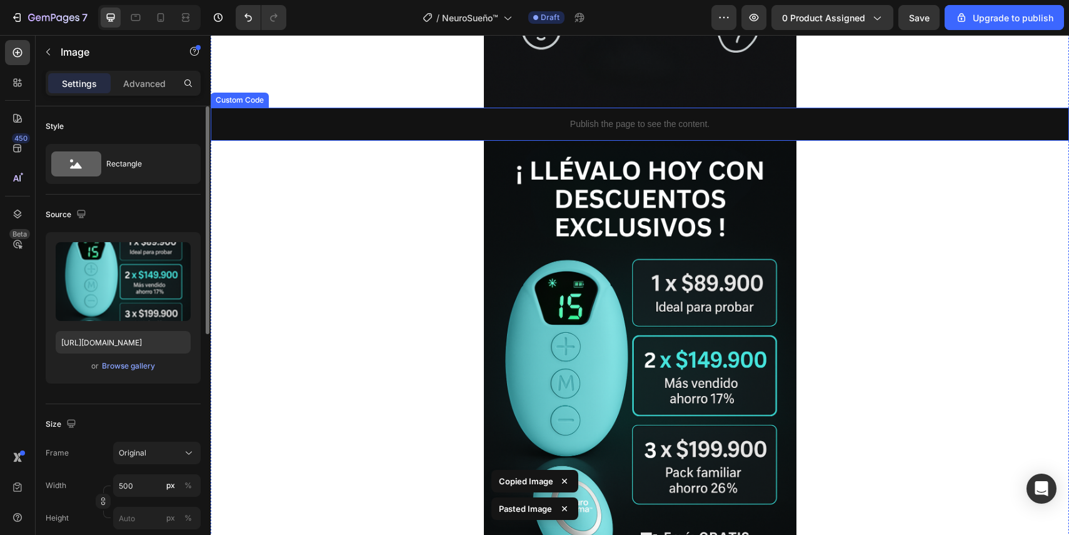
click at [451, 116] on div "Publish the page to see the content." at bounding box center [640, 124] width 859 height 33
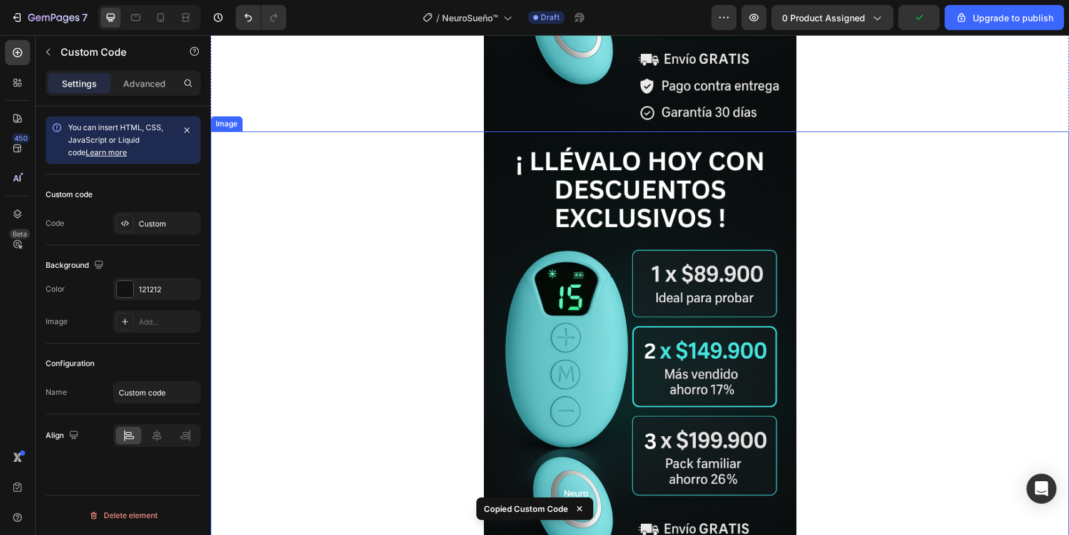
scroll to position [4423, 0]
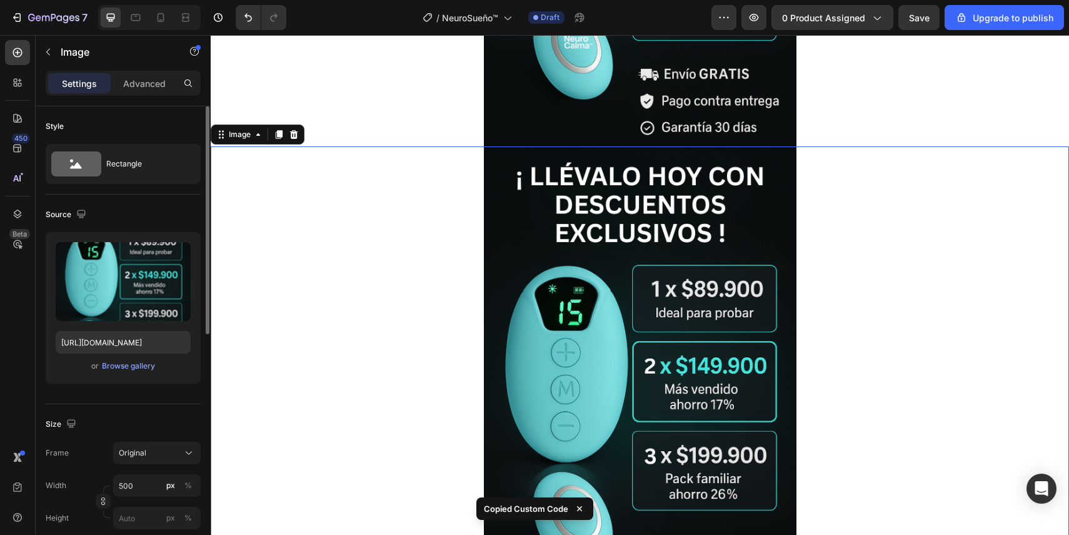
click at [588, 149] on img at bounding box center [640, 380] width 313 height 469
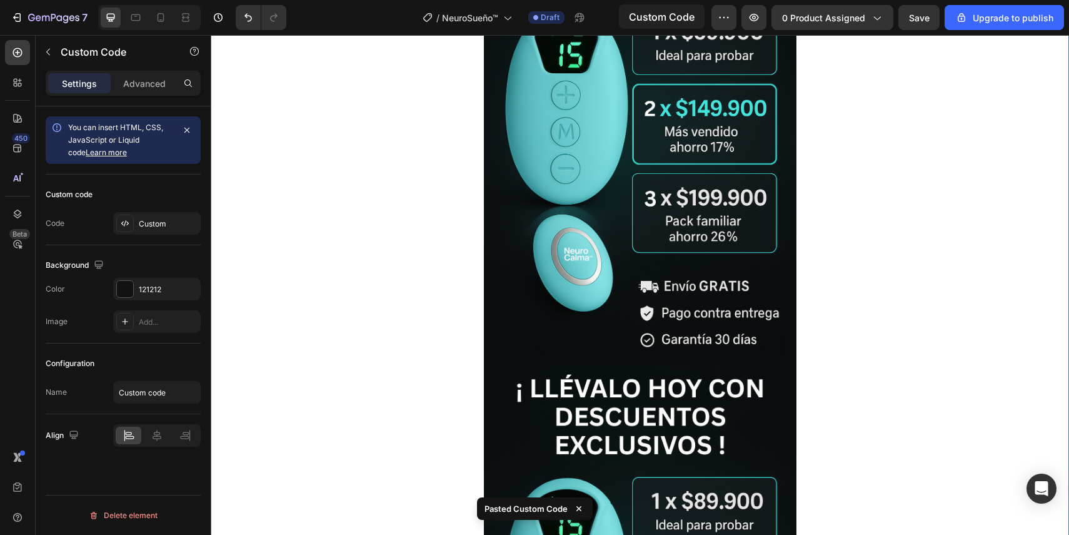
scroll to position [4157, 0]
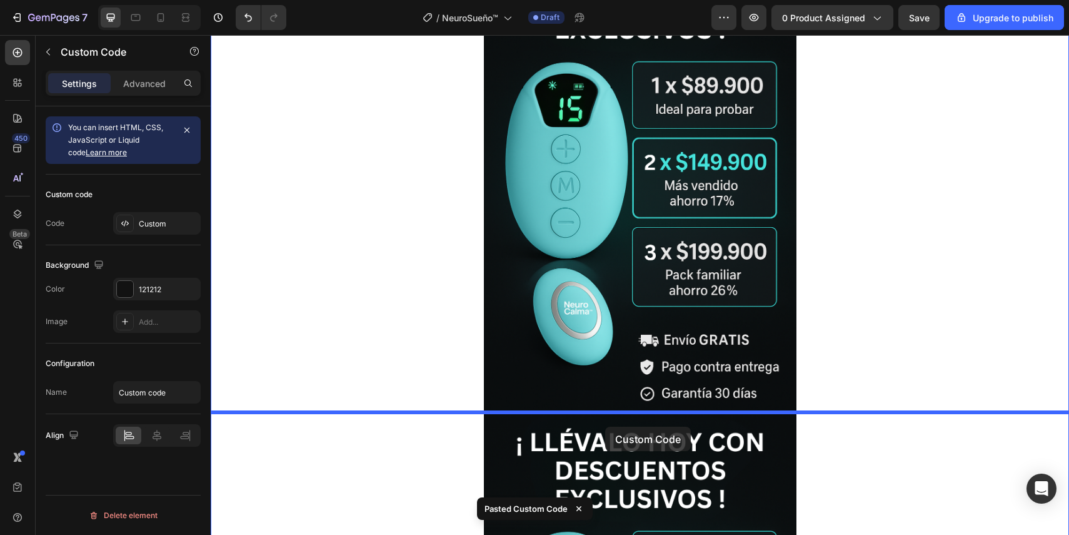
drag, startPoint x: 609, startPoint y: 350, endPoint x: 604, endPoint y: 422, distance: 72.1
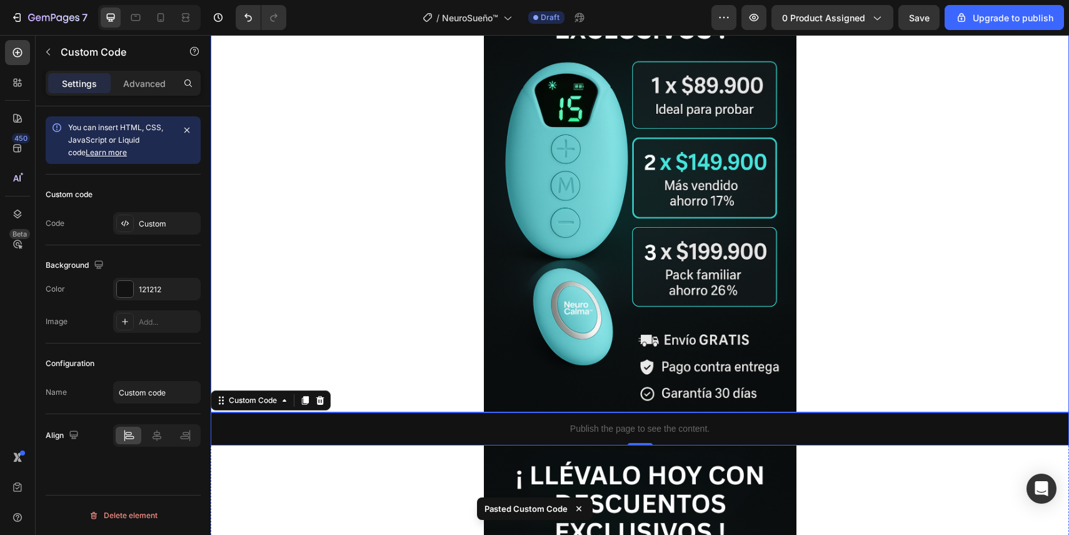
click at [623, 336] on img at bounding box center [640, 177] width 313 height 469
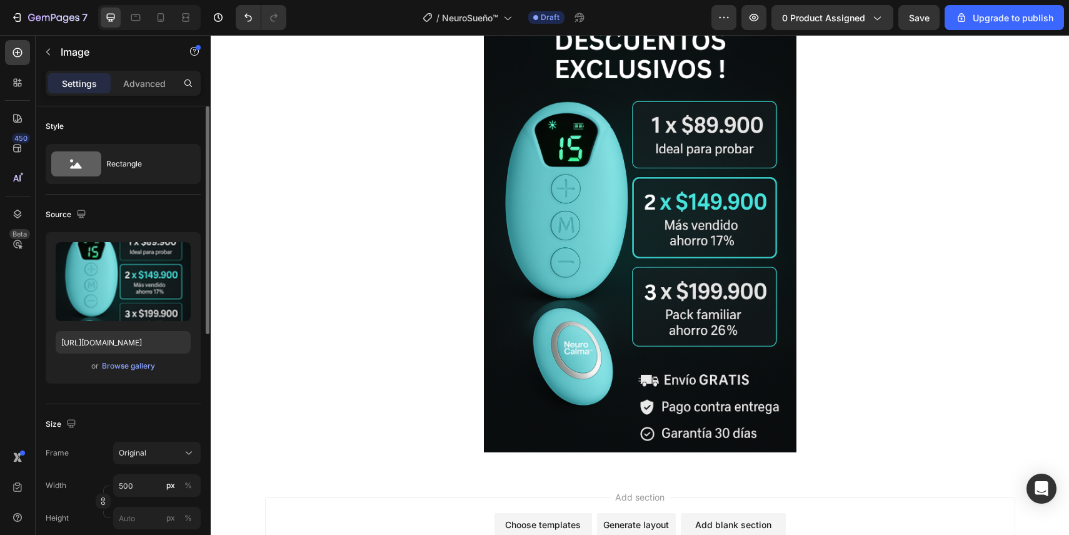
scroll to position [4573, 0]
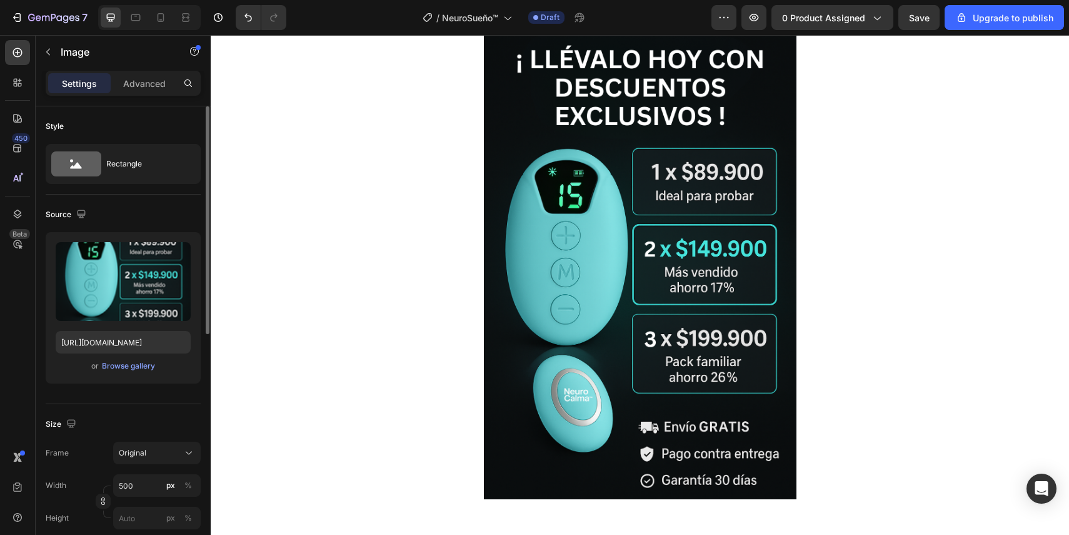
click at [623, 336] on img at bounding box center [640, 263] width 313 height 469
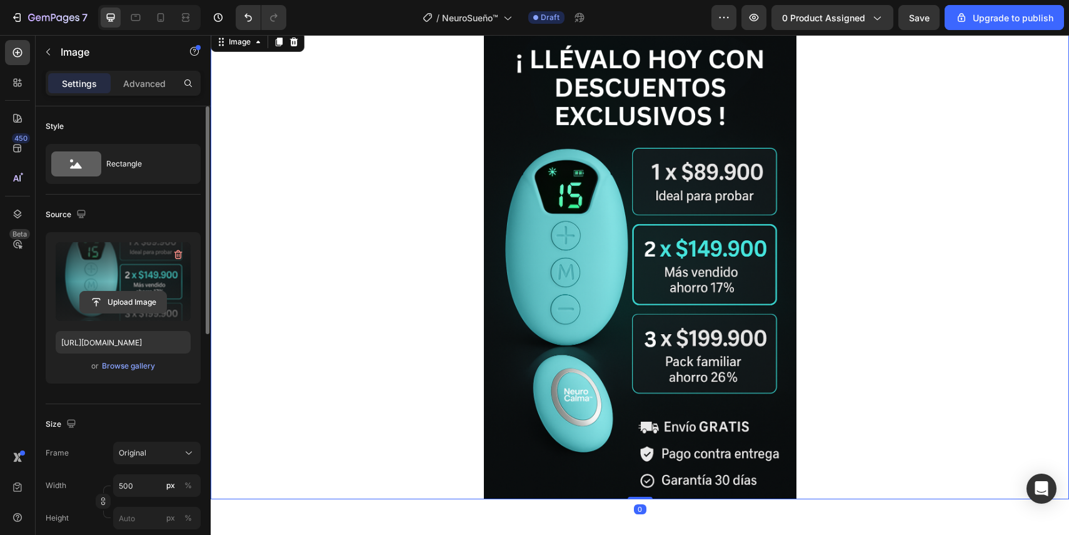
click at [134, 298] on input "file" at bounding box center [123, 301] width 86 height 21
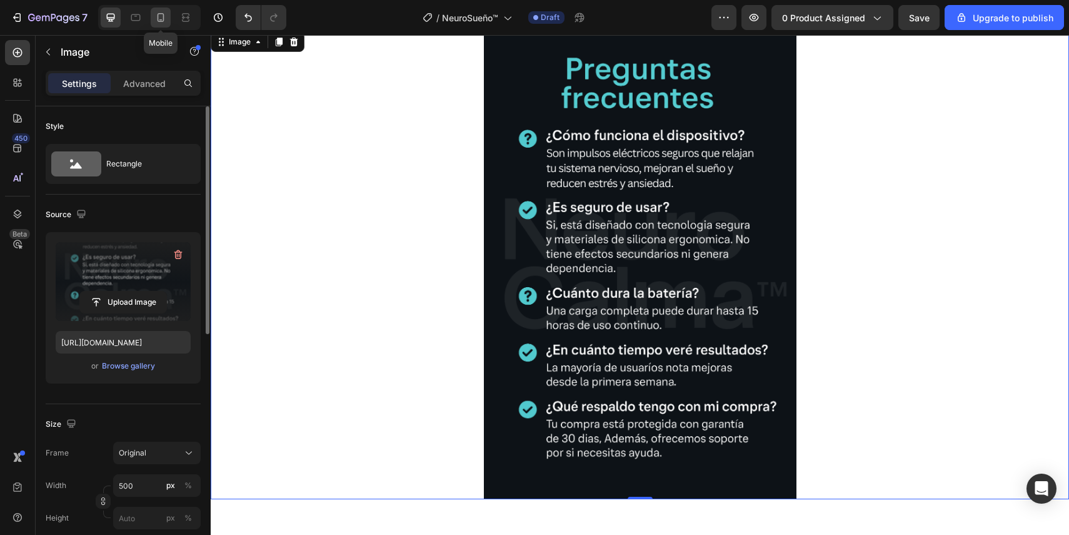
click at [158, 18] on icon at bounding box center [160, 17] width 13 height 13
type input "[URL][DOMAIN_NAME]"
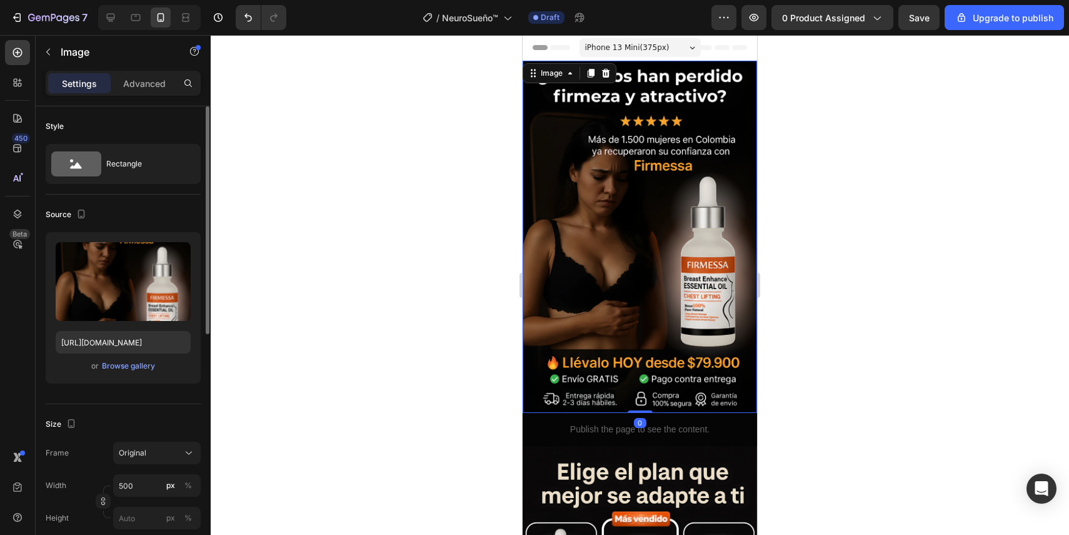
click at [666, 243] on img at bounding box center [640, 237] width 234 height 352
click at [114, 21] on icon at bounding box center [110, 17] width 13 height 13
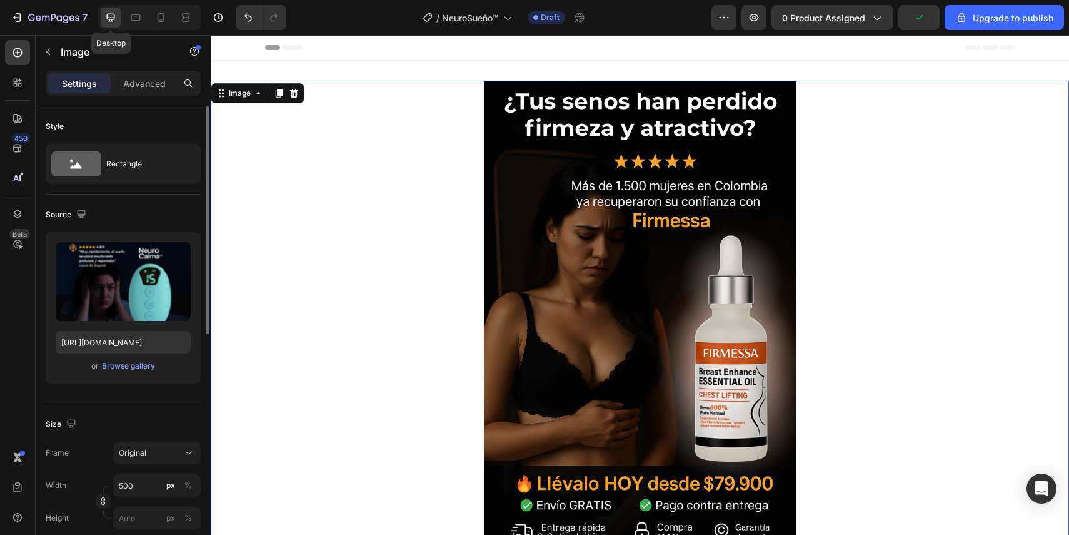
scroll to position [2, 0]
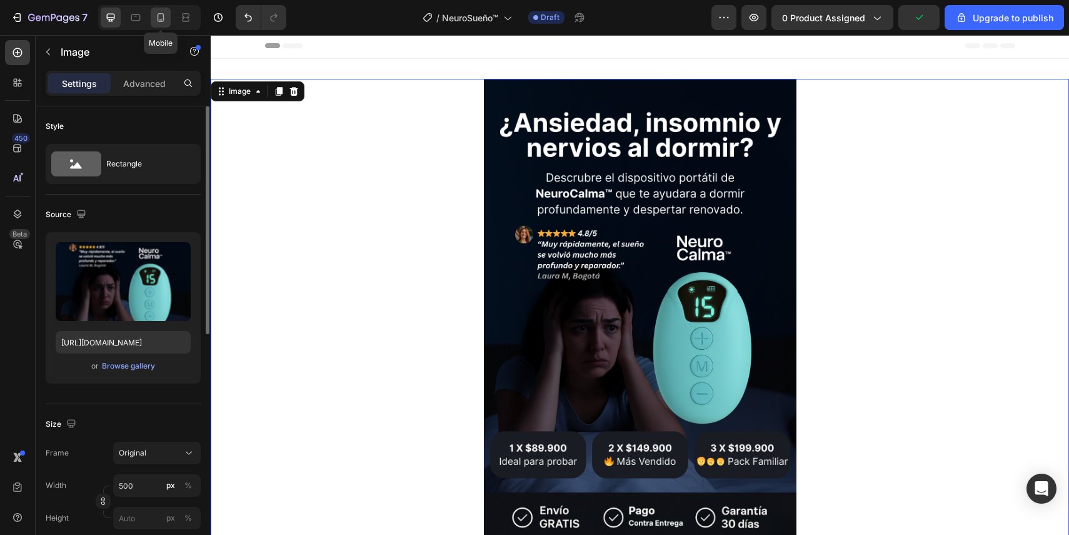
click at [161, 19] on icon at bounding box center [160, 19] width 3 height 1
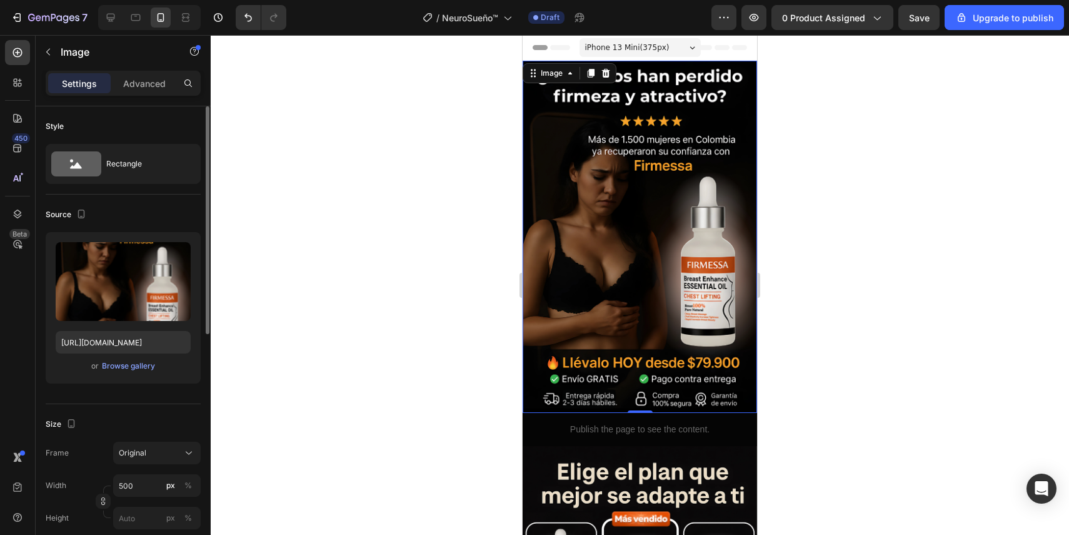
click at [687, 158] on img at bounding box center [640, 237] width 234 height 352
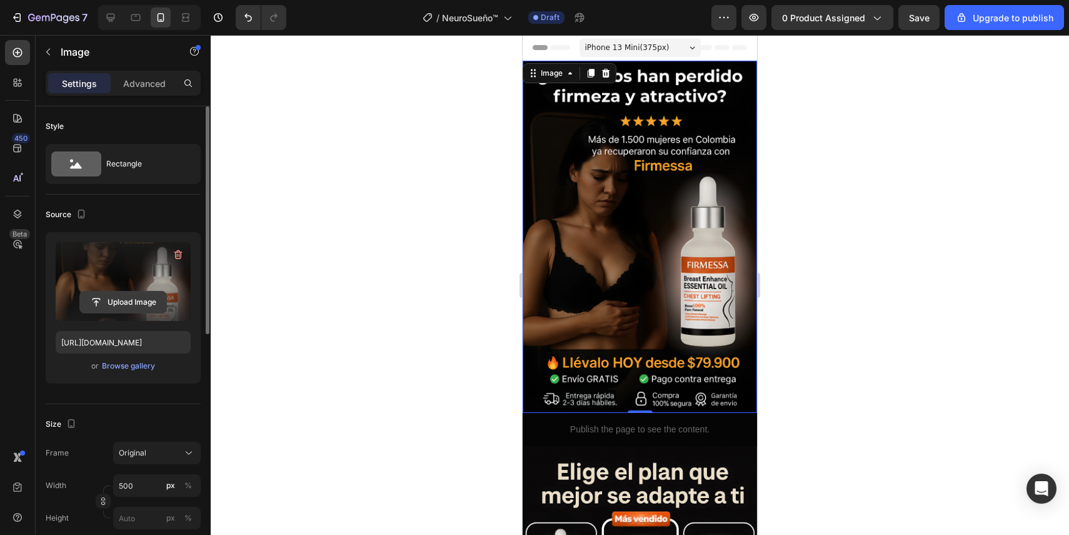
click at [119, 300] on input "file" at bounding box center [123, 301] width 86 height 21
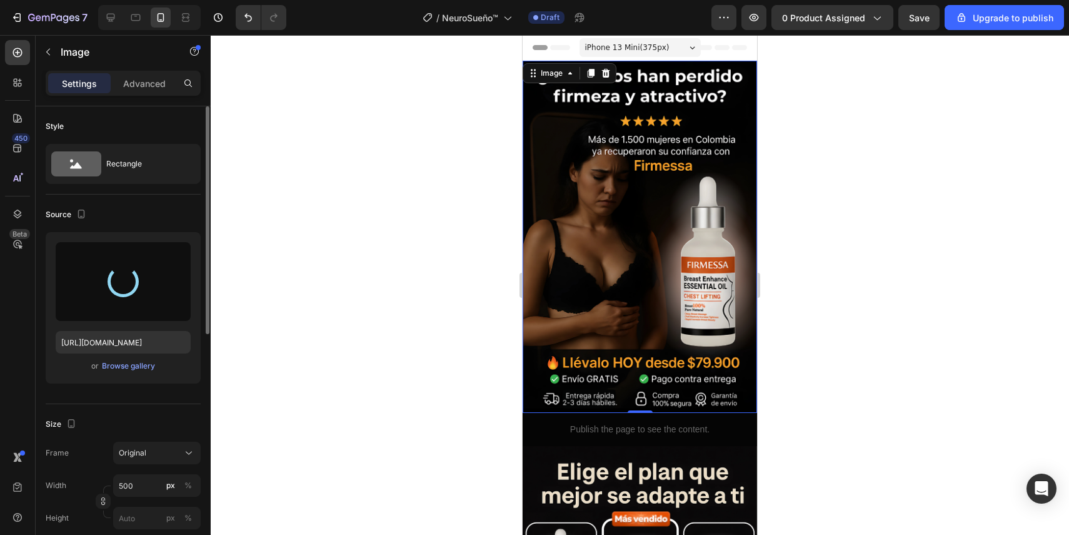
scroll to position [30, 0]
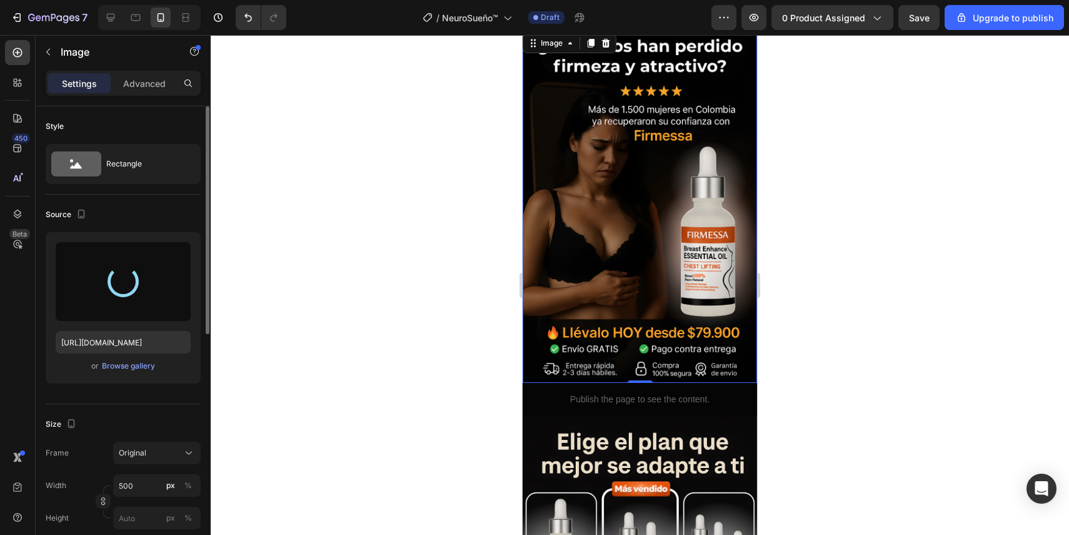
type input "[URL][DOMAIN_NAME]"
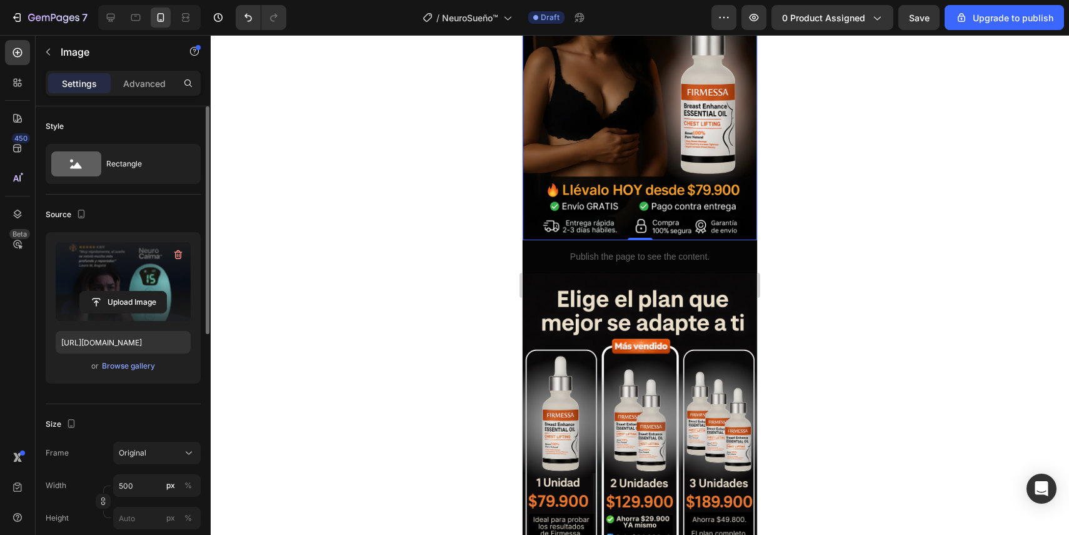
scroll to position [176, 0]
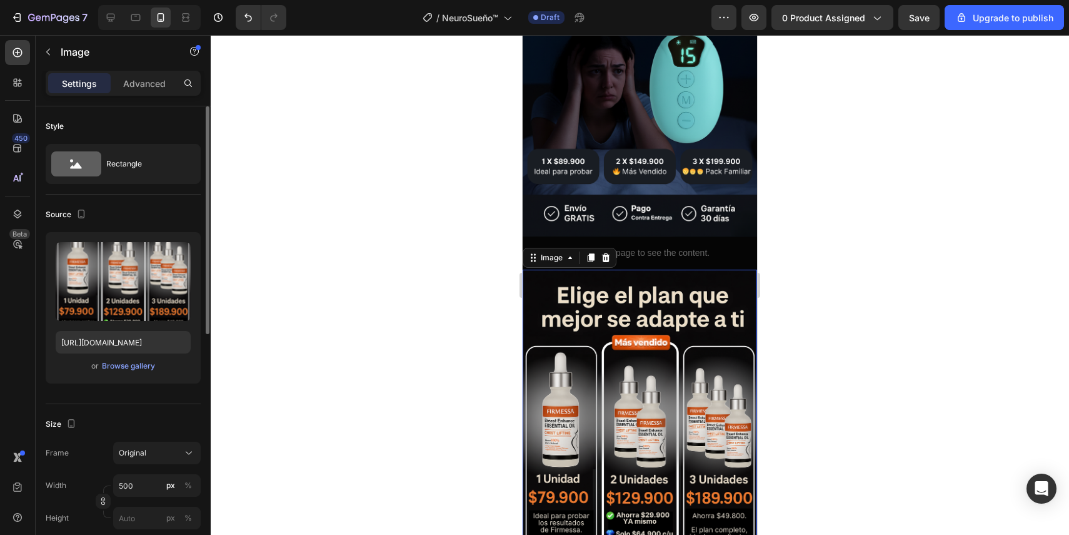
click at [631, 338] on img at bounding box center [640, 445] width 234 height 352
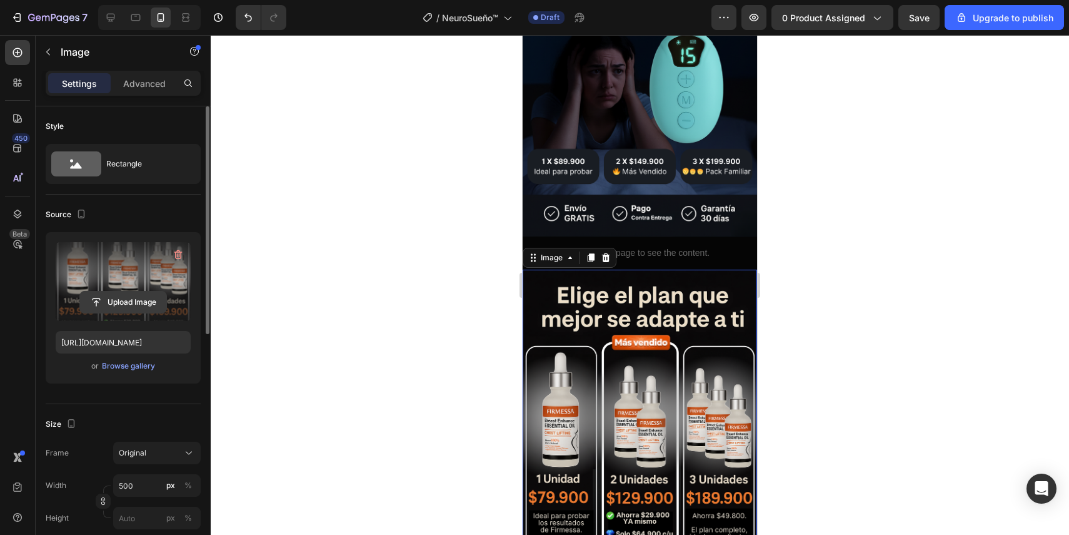
click at [135, 295] on input "file" at bounding box center [123, 301] width 86 height 21
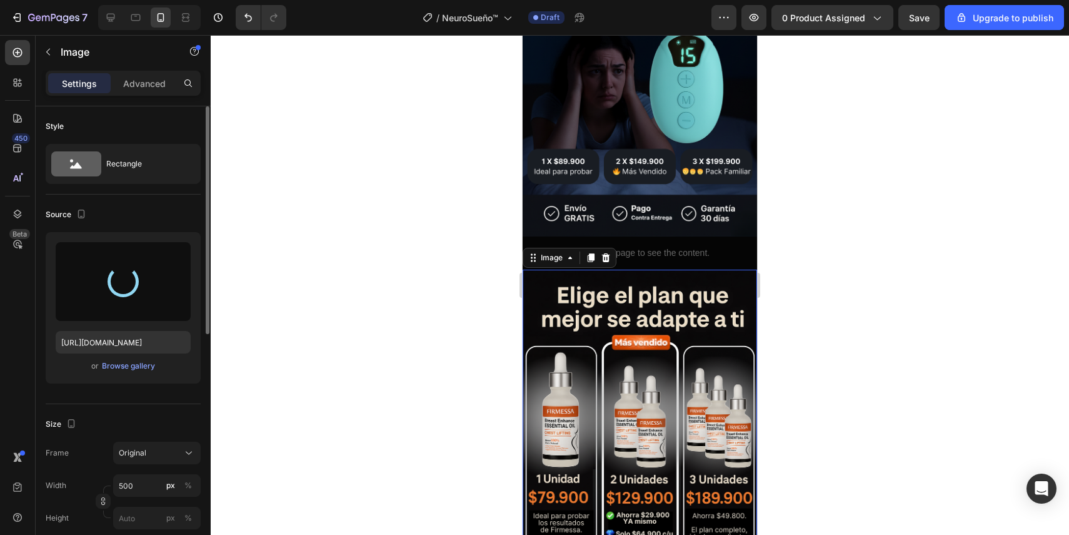
type input "[URL][DOMAIN_NAME]"
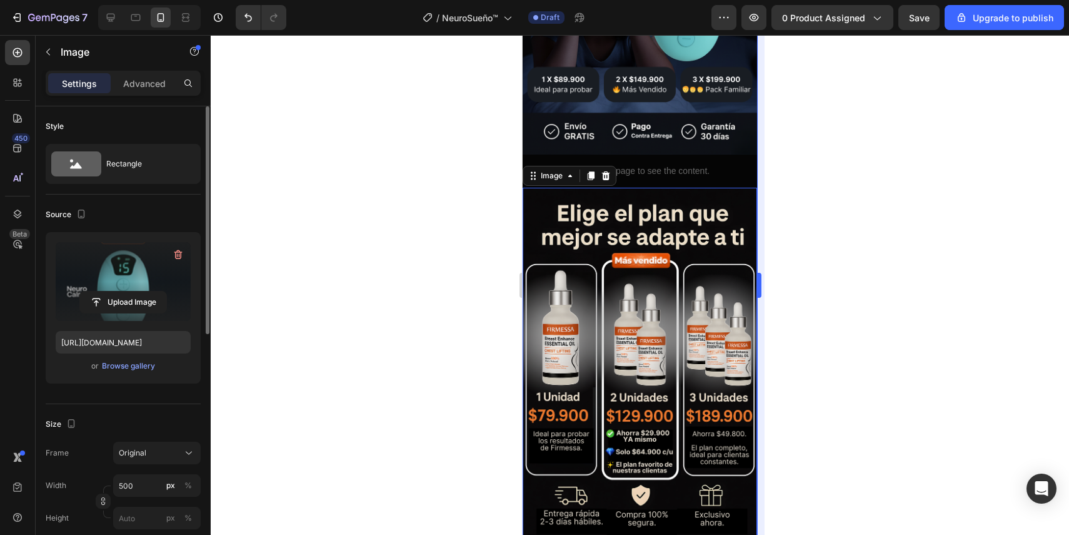
scroll to position [249, 0]
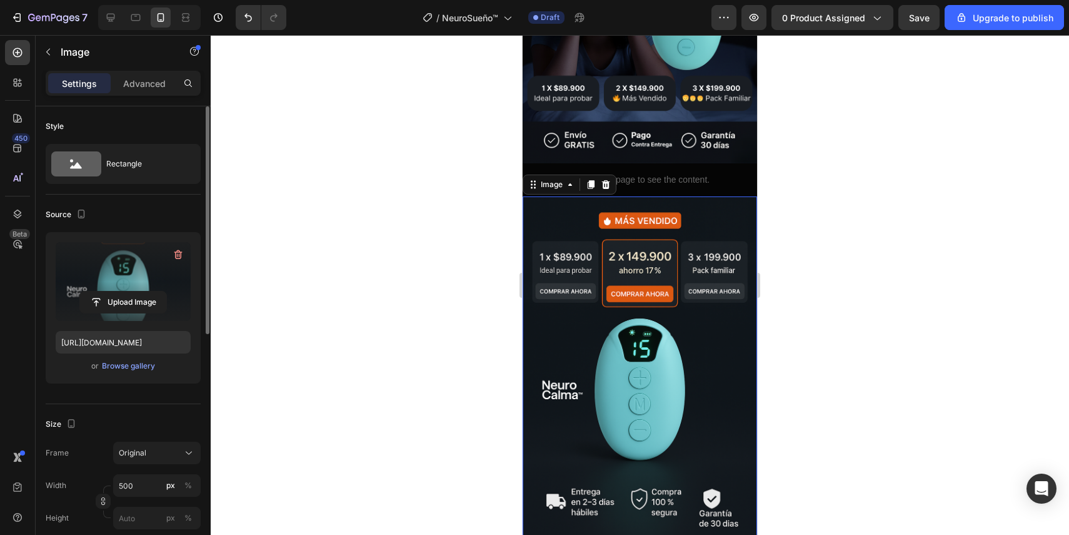
click at [841, 358] on div at bounding box center [640, 285] width 859 height 500
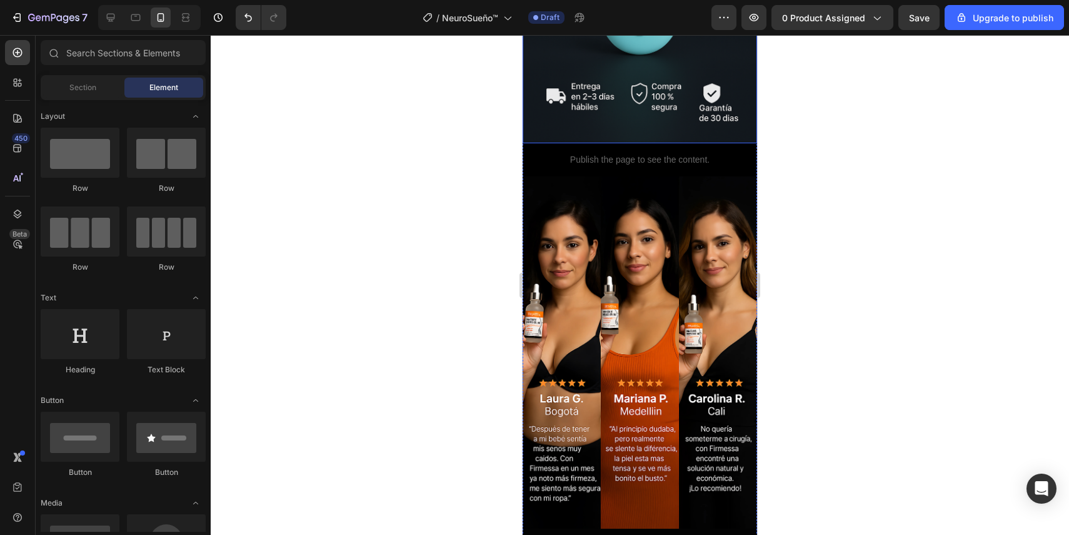
scroll to position [685, 0]
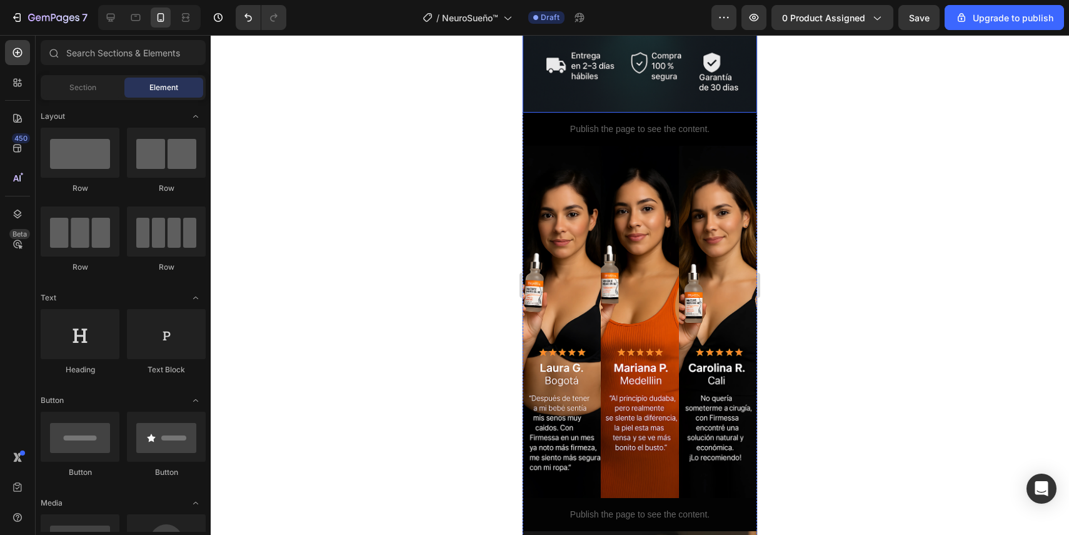
click at [703, 337] on img at bounding box center [640, 322] width 234 height 352
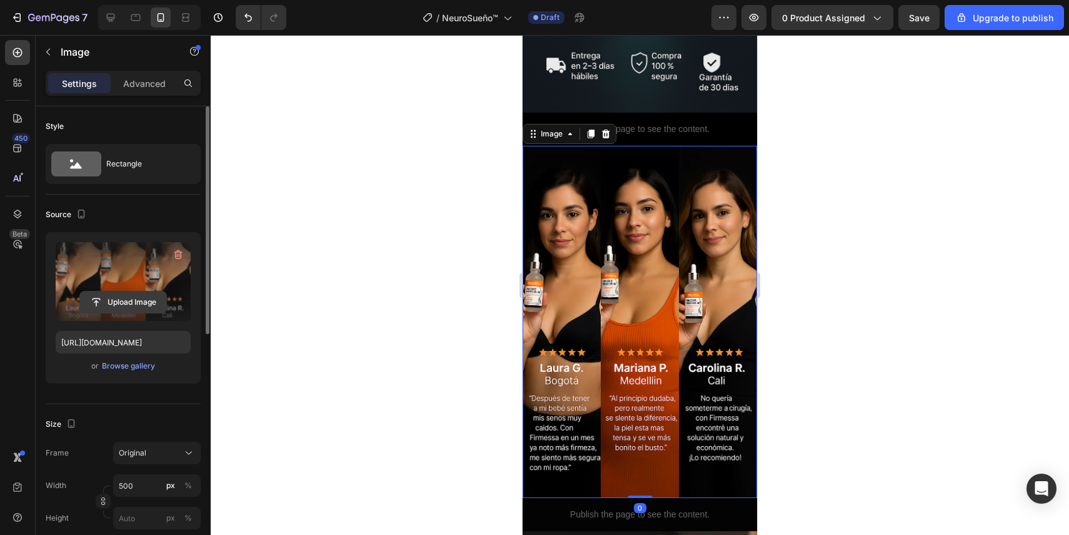
click at [137, 303] on input "file" at bounding box center [123, 301] width 86 height 21
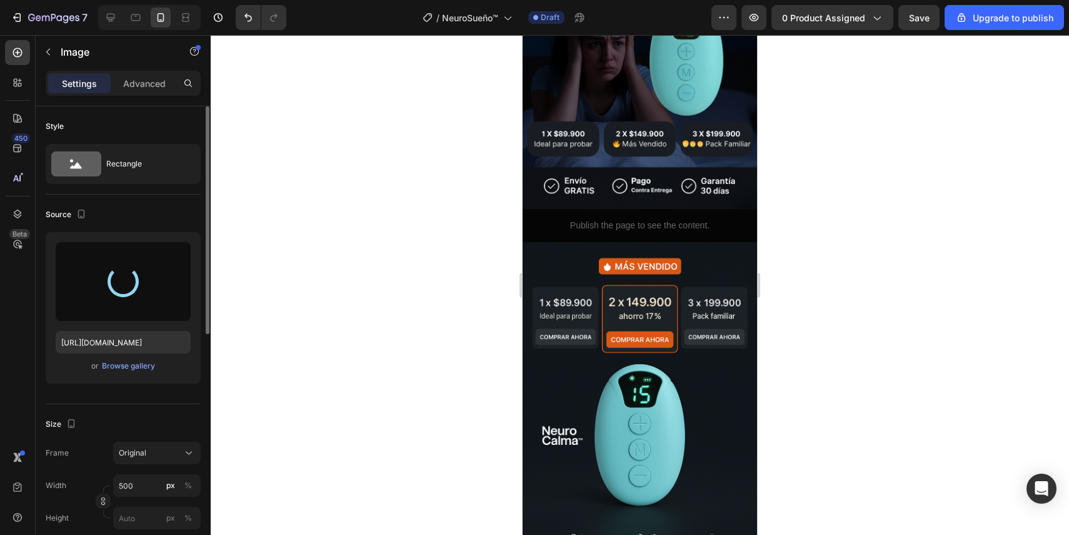
type input "[URL][DOMAIN_NAME]"
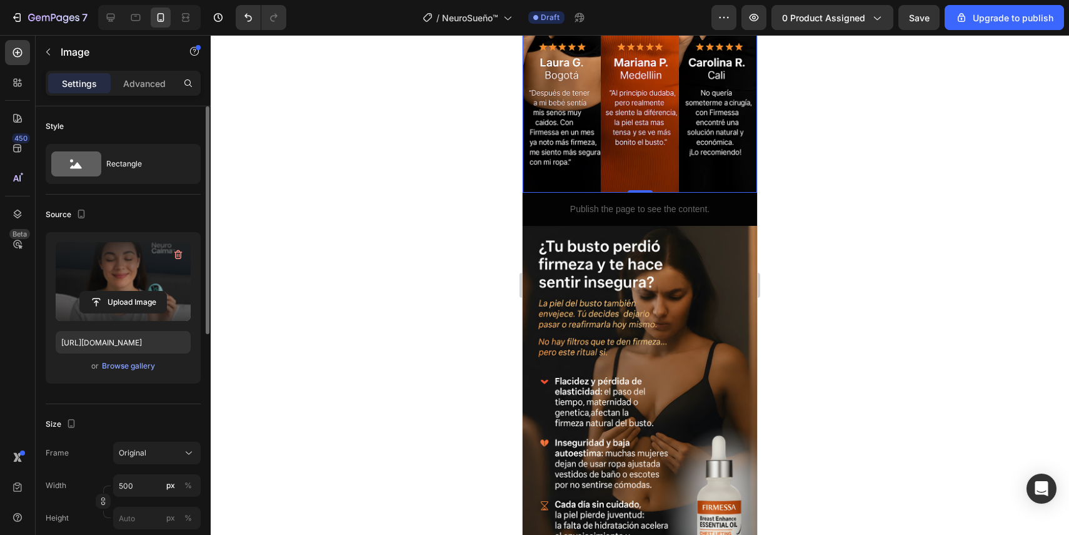
scroll to position [1119, 0]
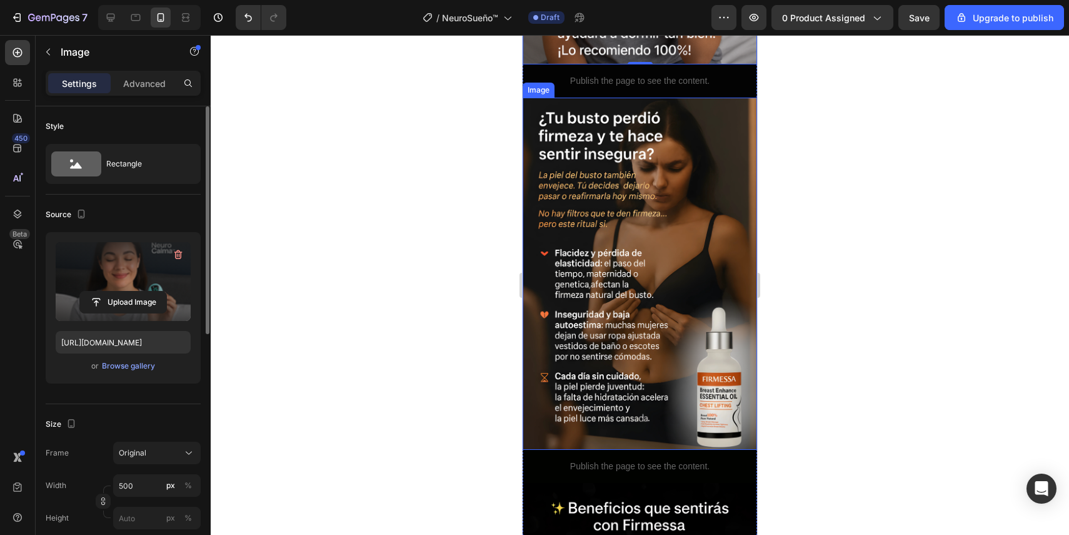
click at [635, 281] on img at bounding box center [640, 274] width 234 height 352
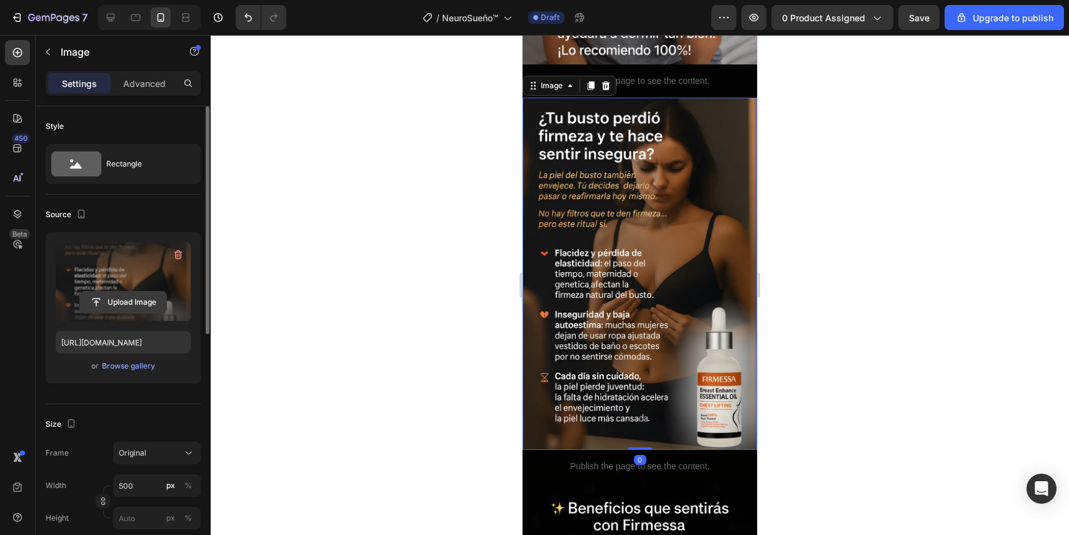
click at [133, 299] on input "file" at bounding box center [123, 301] width 86 height 21
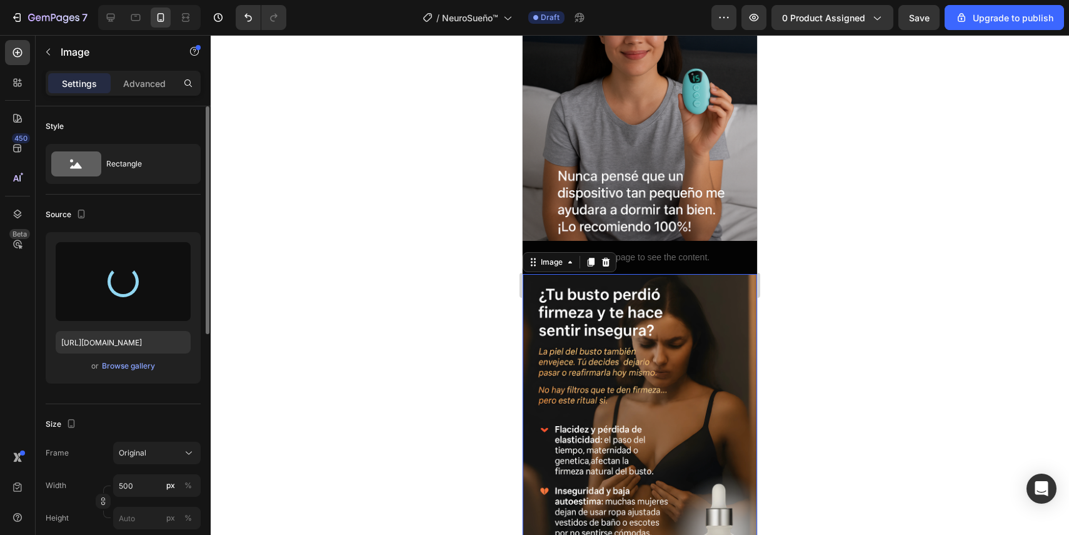
type input "[URL][DOMAIN_NAME]"
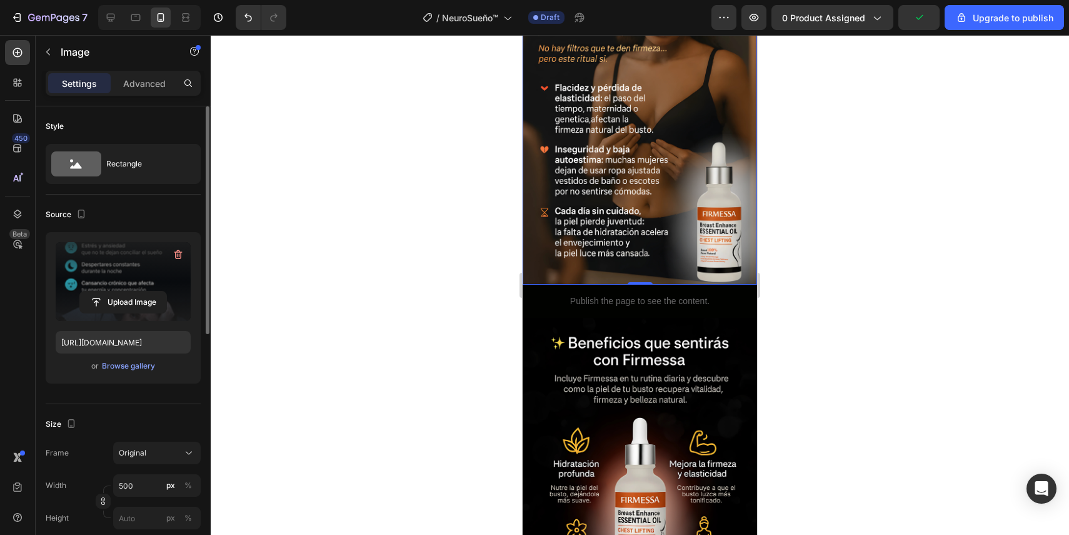
scroll to position [1314, 0]
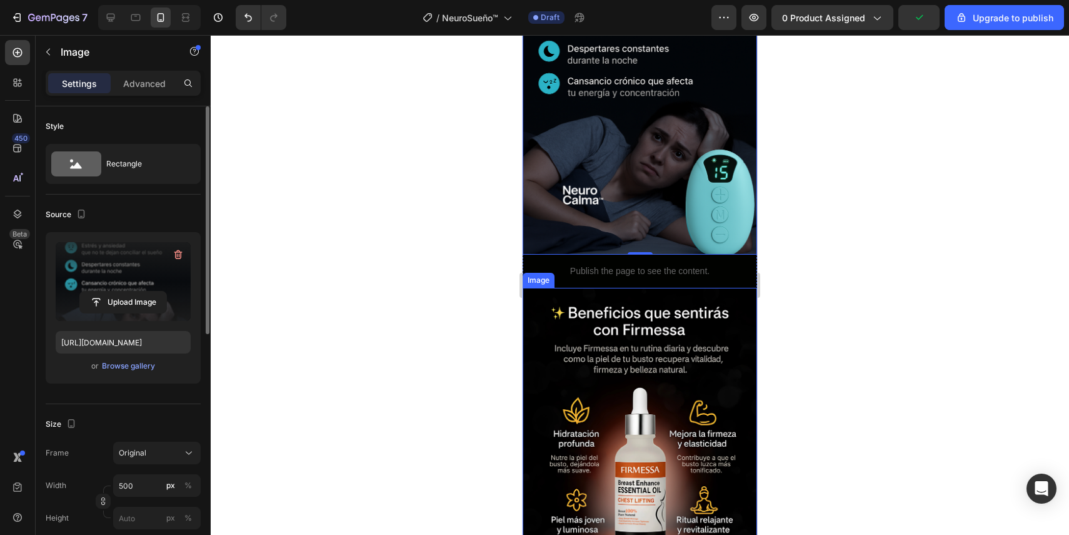
click at [640, 381] on img at bounding box center [640, 464] width 234 height 352
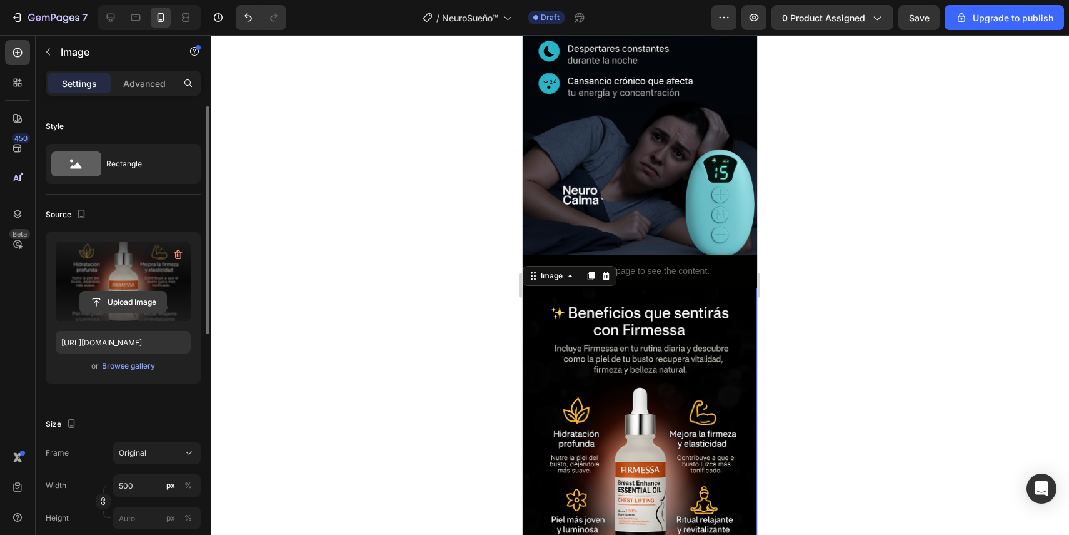
click at [123, 301] on input "file" at bounding box center [123, 301] width 86 height 21
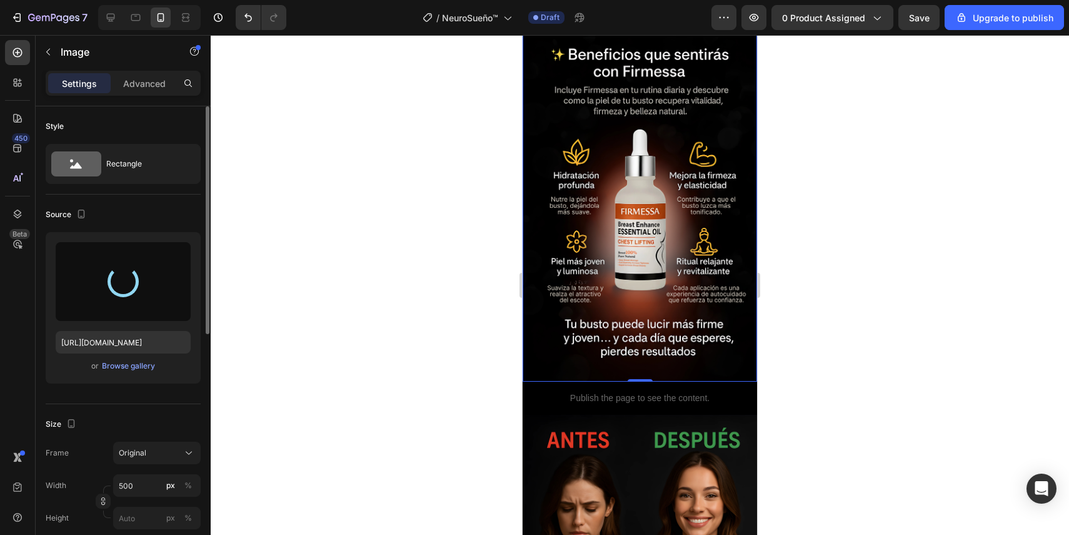
type input "[URL][DOMAIN_NAME]"
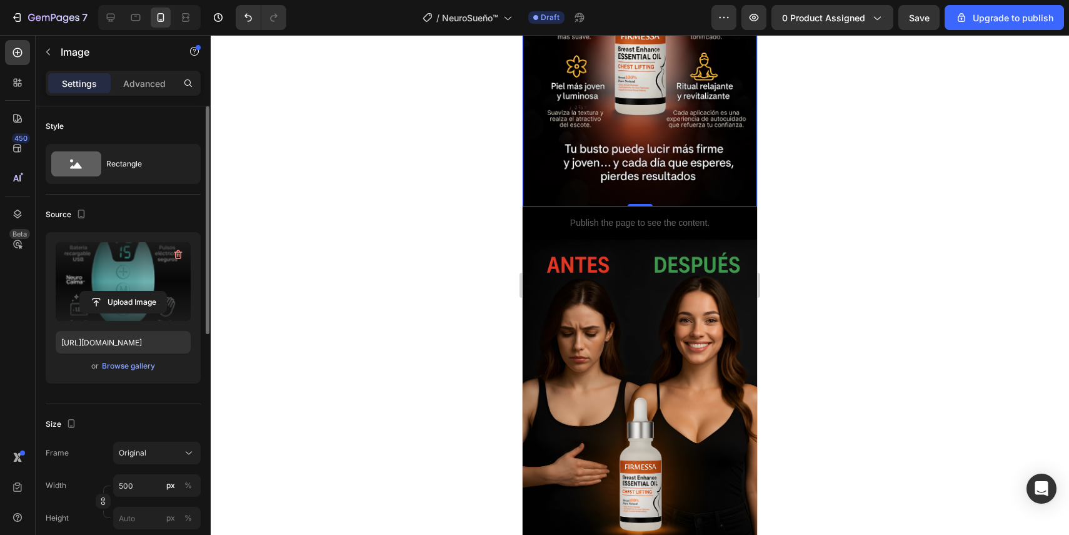
scroll to position [1816, 0]
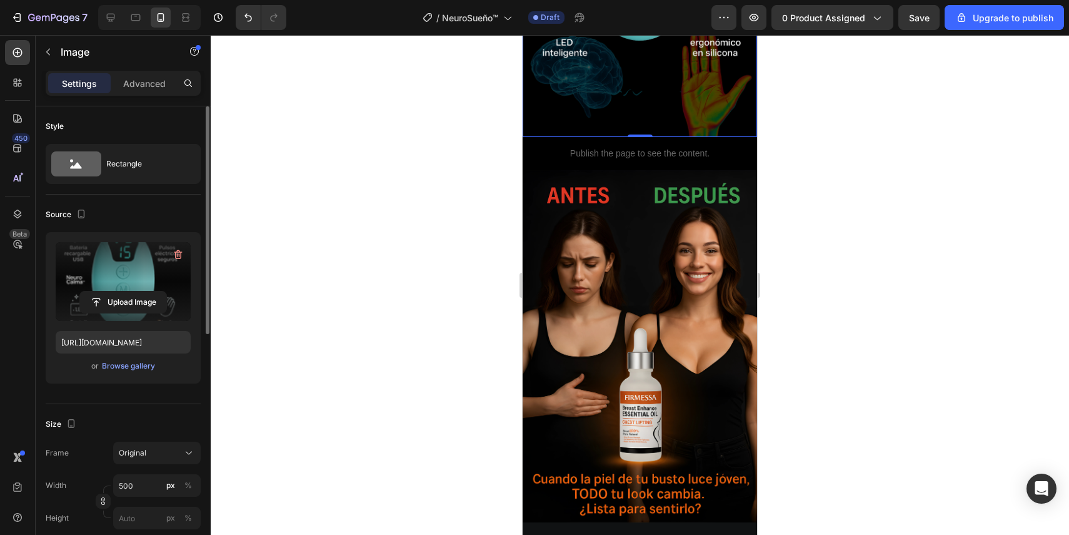
click at [670, 305] on img at bounding box center [640, 346] width 234 height 352
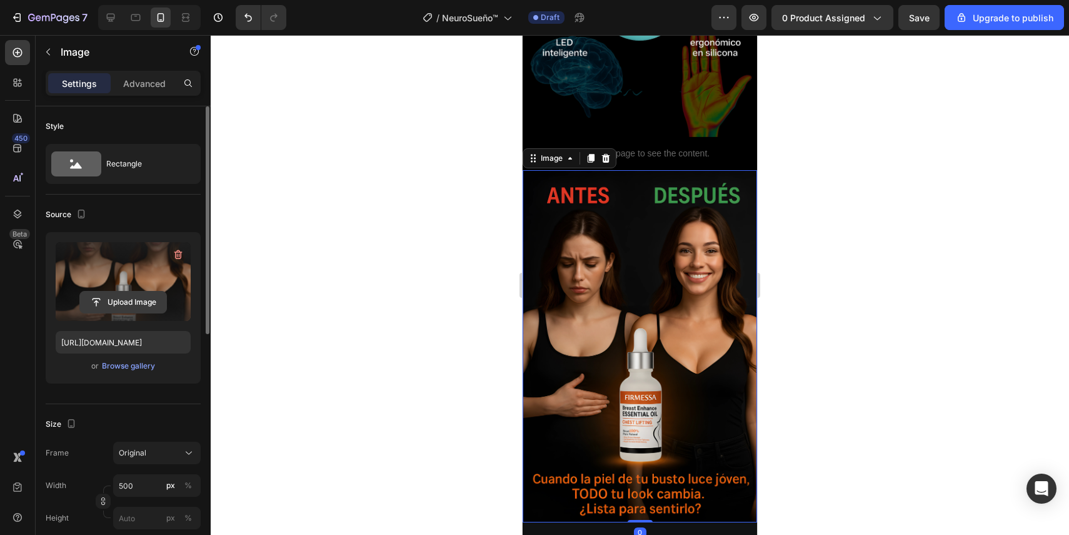
click at [142, 299] on input "file" at bounding box center [123, 301] width 86 height 21
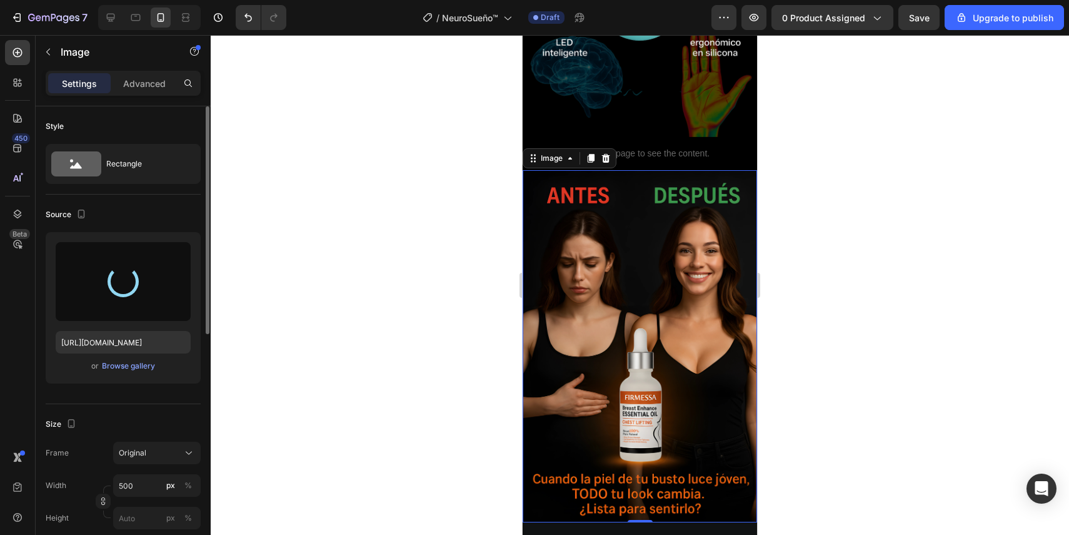
type input "[URL][DOMAIN_NAME]"
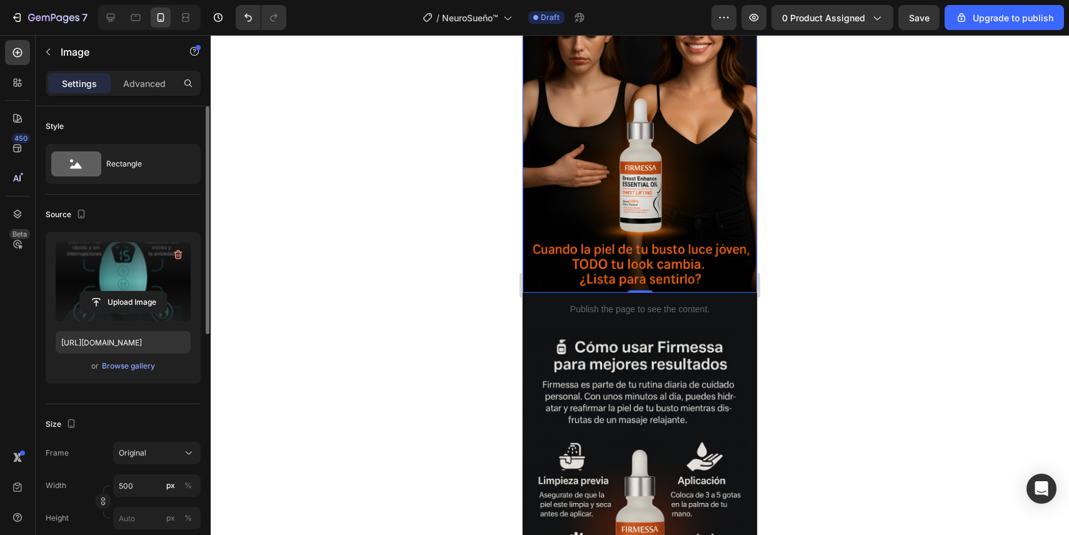
scroll to position [2057, 0]
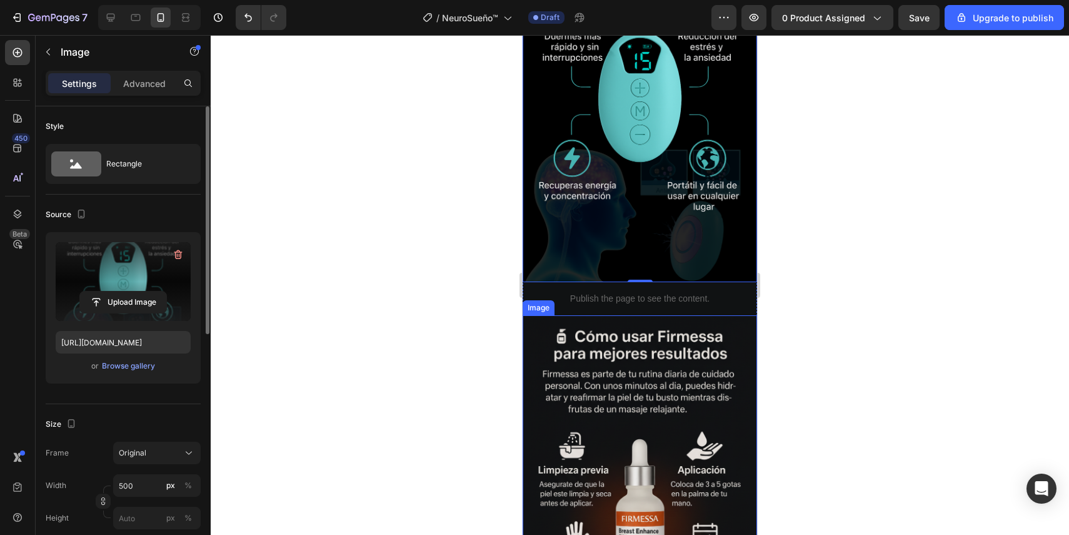
click at [641, 401] on img at bounding box center [640, 491] width 234 height 352
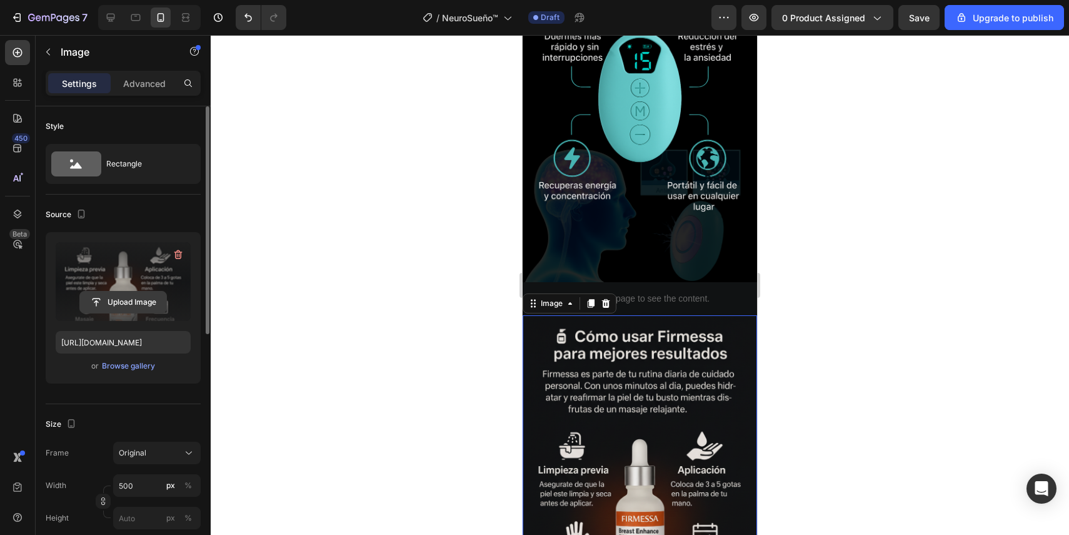
click at [148, 308] on input "file" at bounding box center [123, 301] width 86 height 21
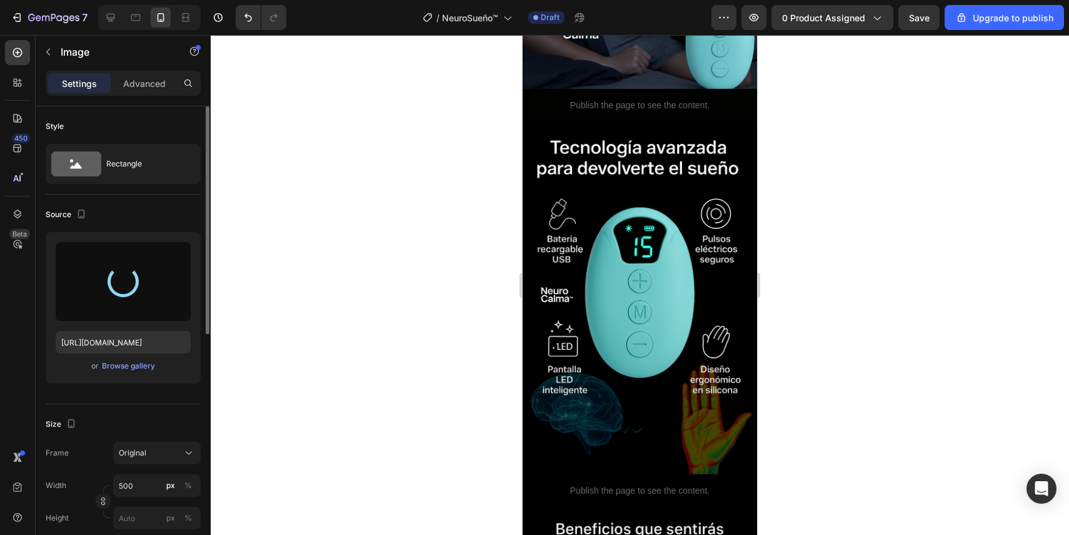
type input "[URL][DOMAIN_NAME]"
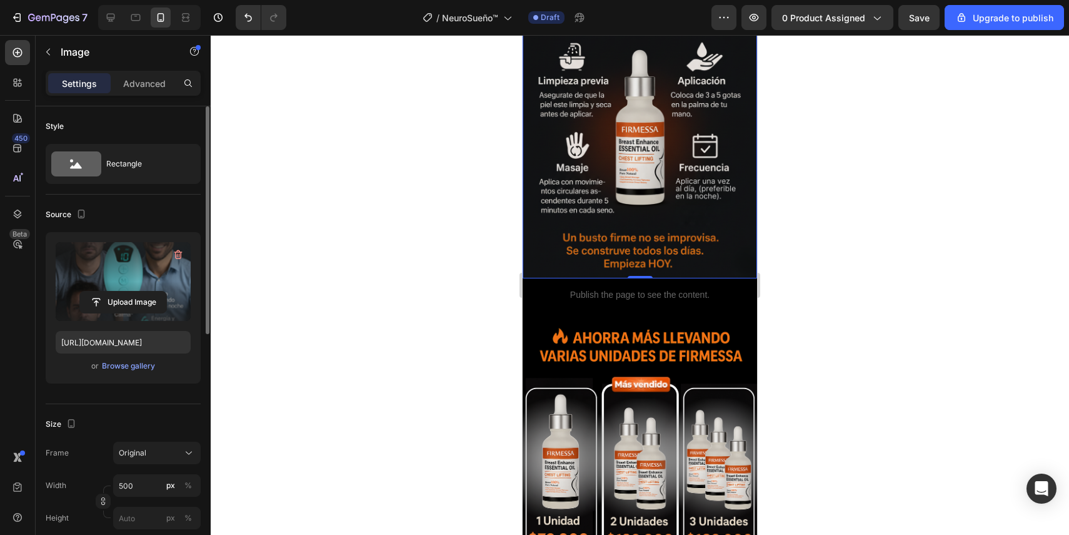
scroll to position [2509, 0]
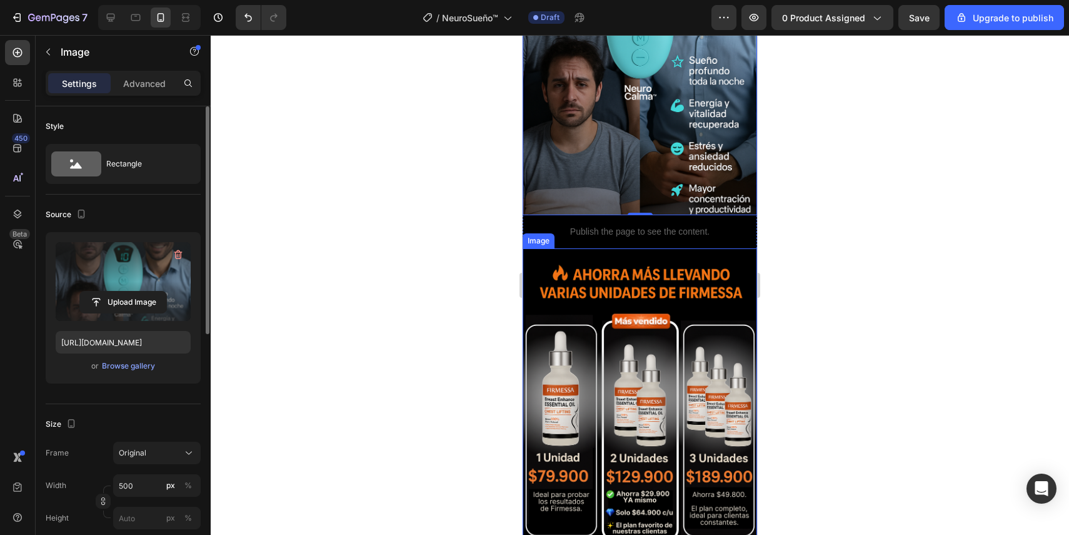
click at [644, 401] on img at bounding box center [640, 424] width 234 height 352
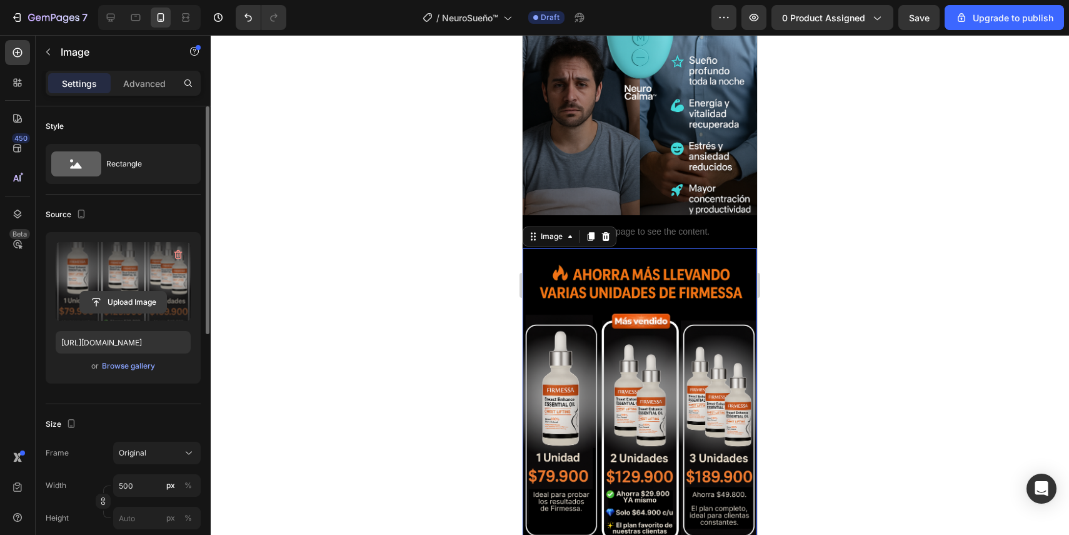
click at [136, 301] on input "file" at bounding box center [123, 301] width 86 height 21
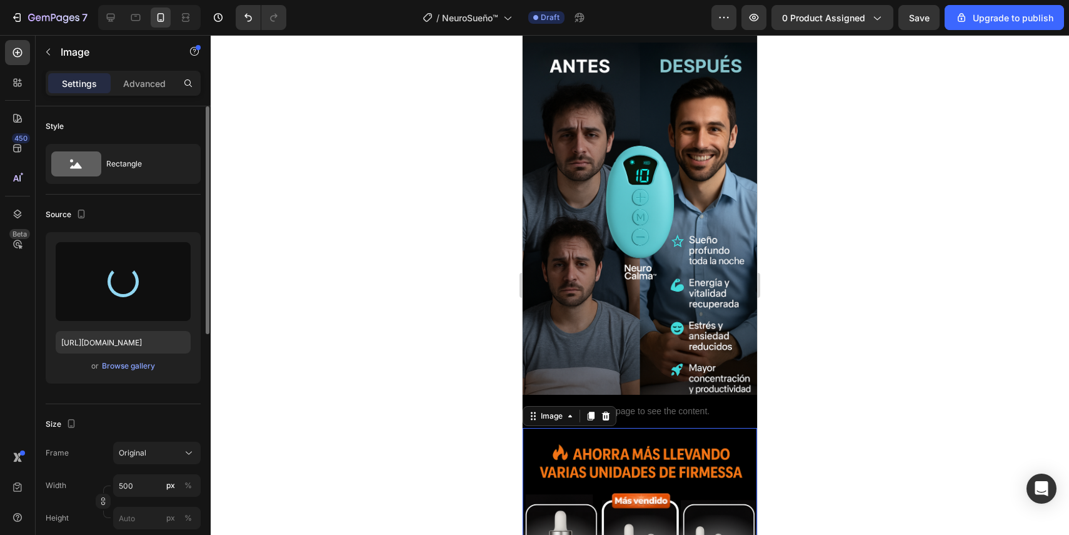
type input "[URL][DOMAIN_NAME]"
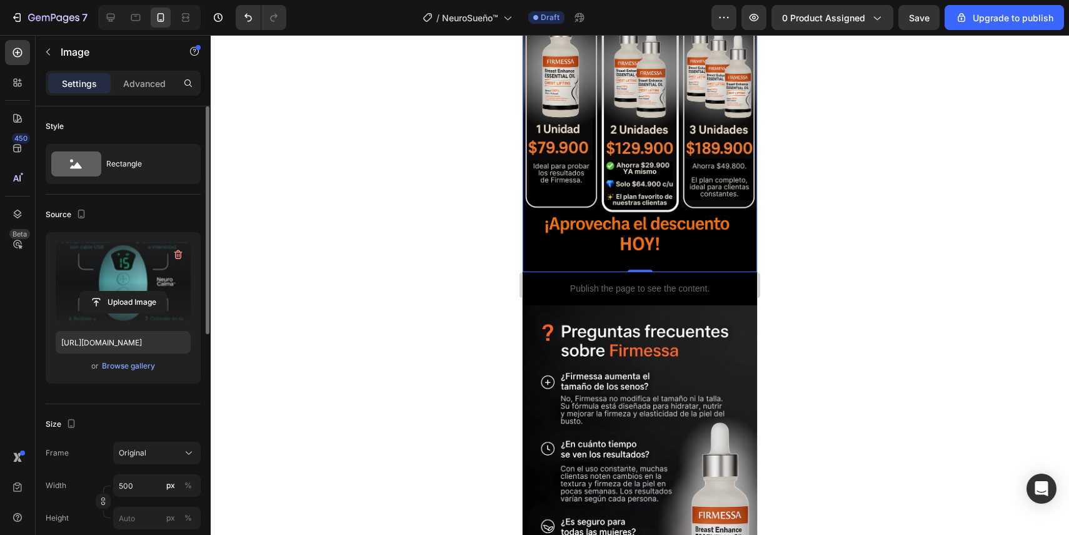
scroll to position [2857, 0]
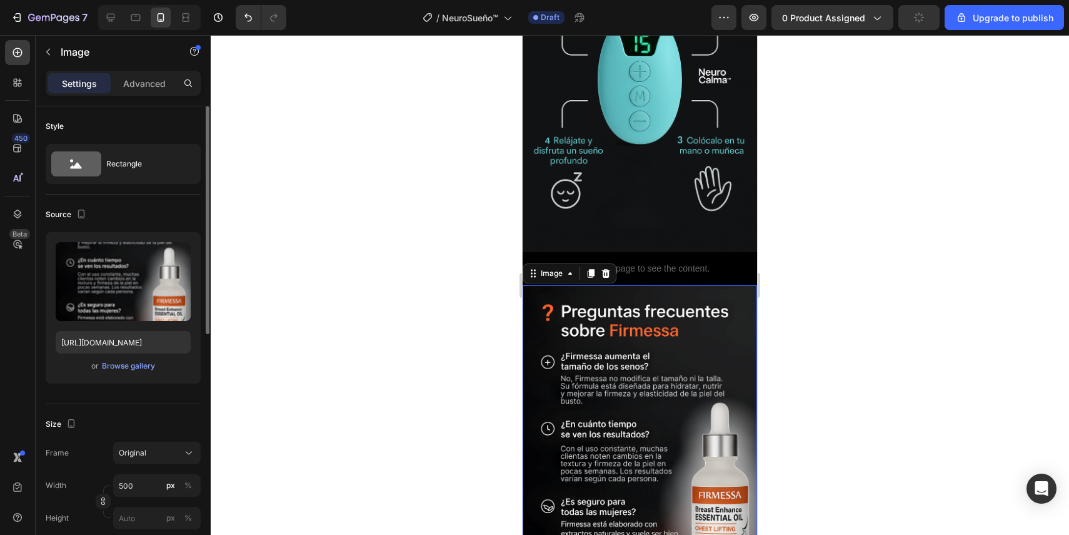
click at [638, 376] on img at bounding box center [640, 461] width 234 height 352
click at [119, 307] on input "file" at bounding box center [123, 301] width 86 height 21
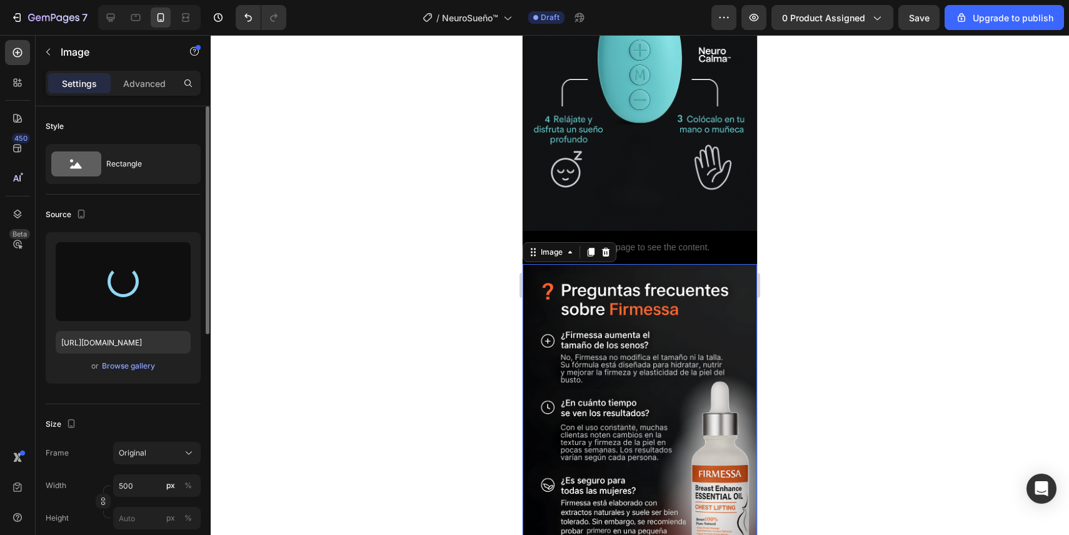
type input "[URL][DOMAIN_NAME]"
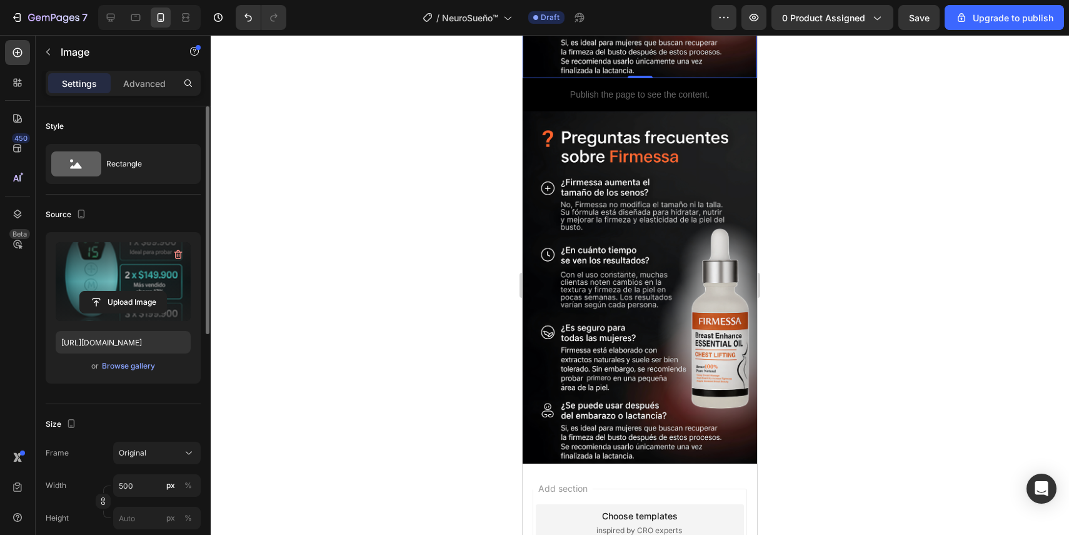
scroll to position [3427, 0]
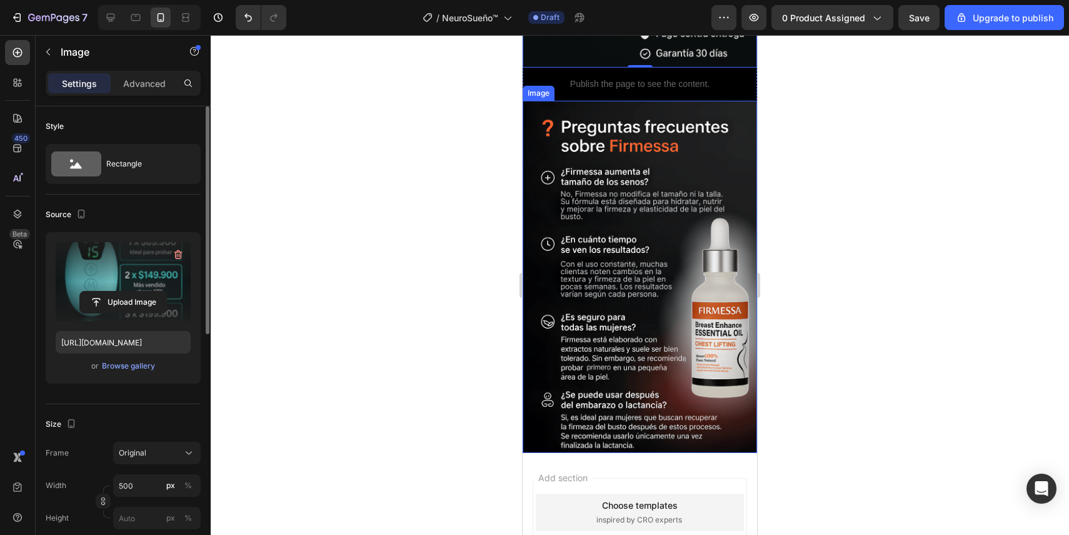
click at [603, 305] on img at bounding box center [640, 277] width 234 height 352
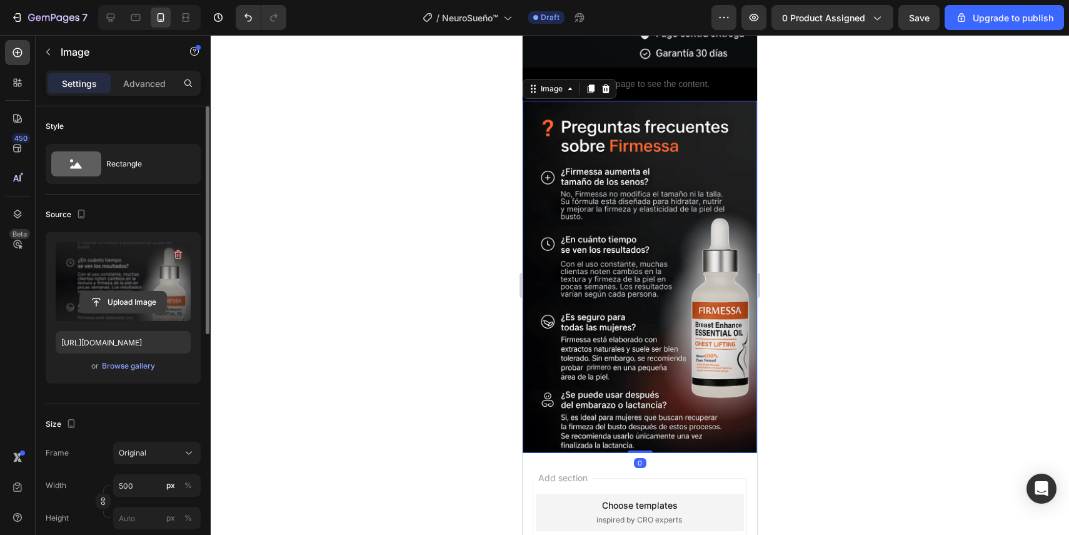
click at [148, 303] on input "file" at bounding box center [123, 301] width 86 height 21
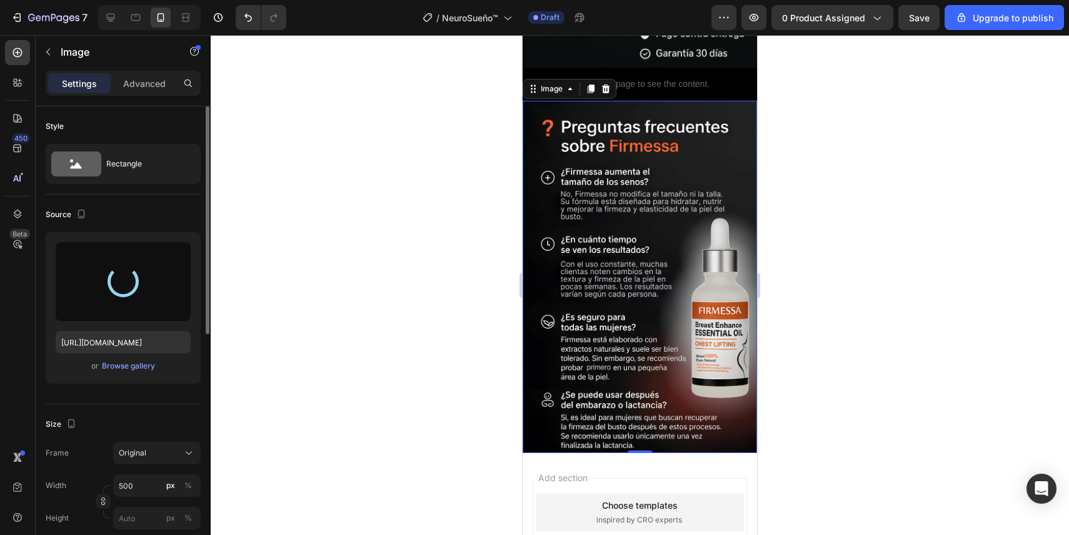
scroll to position [3379, 0]
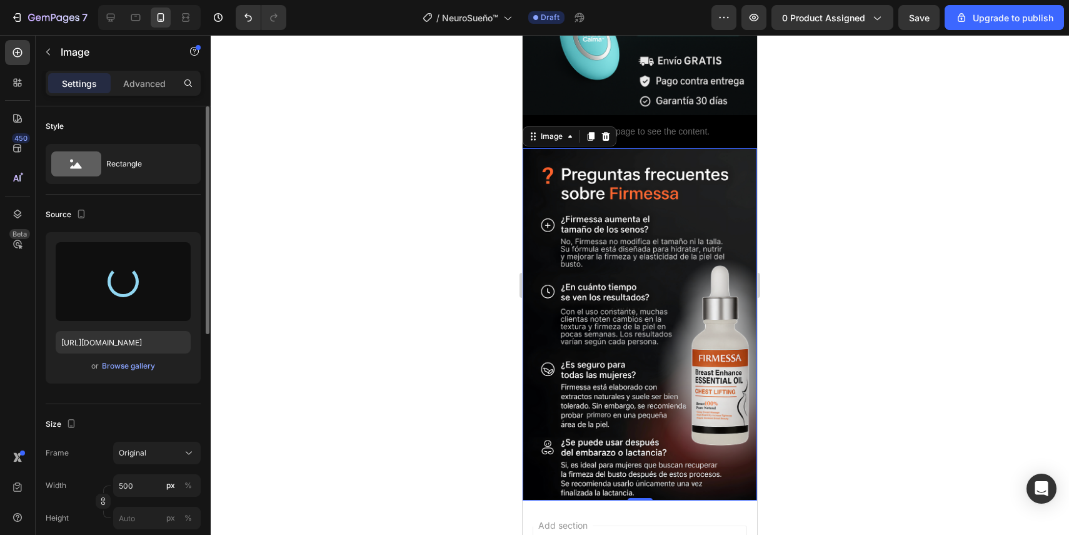
type input "[URL][DOMAIN_NAME]"
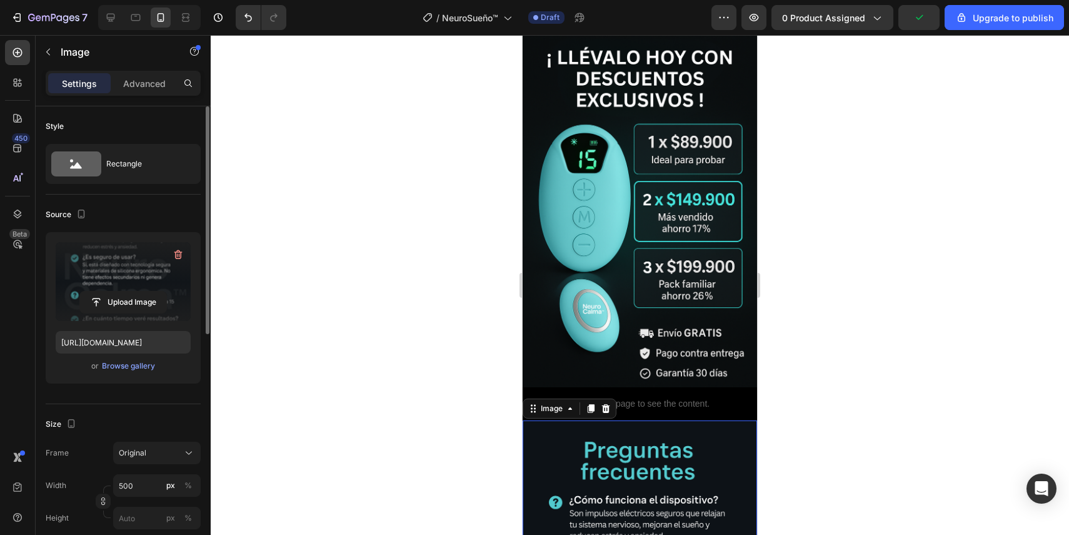
click at [645, 331] on img at bounding box center [640, 211] width 234 height 352
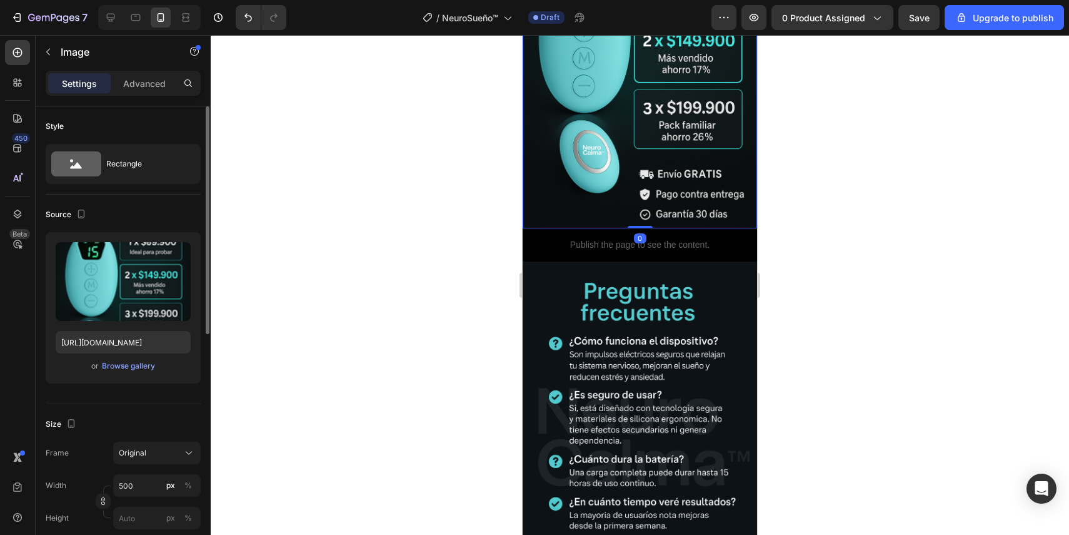
click at [645, 331] on img at bounding box center [640, 437] width 234 height 352
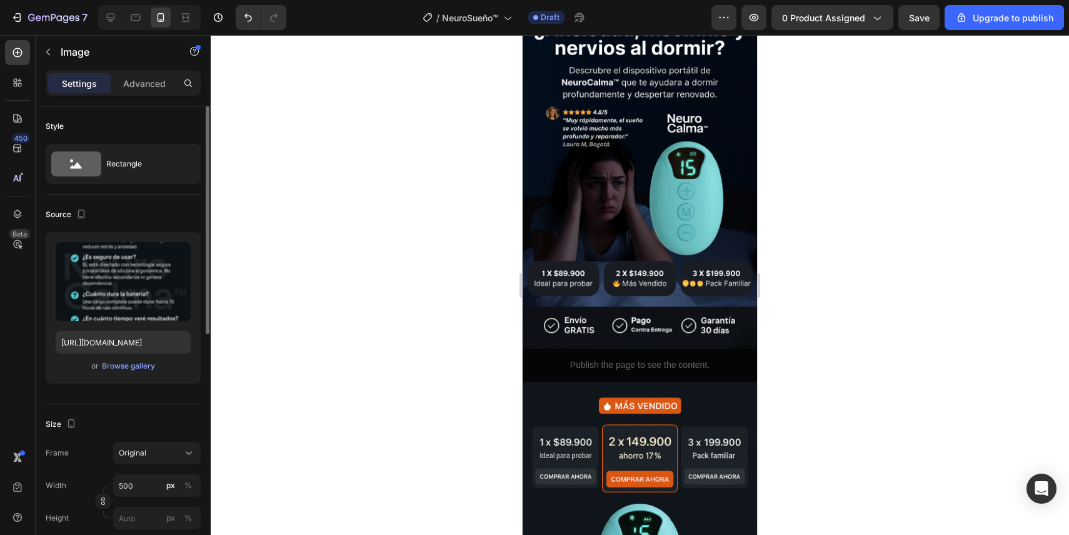
scroll to position [0, 0]
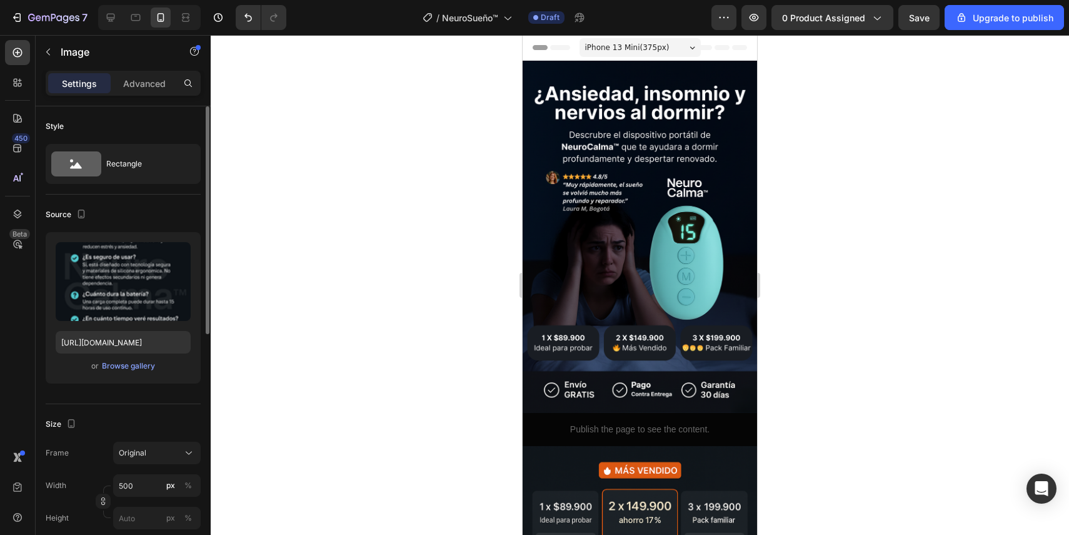
click at [818, 203] on div at bounding box center [640, 285] width 859 height 500
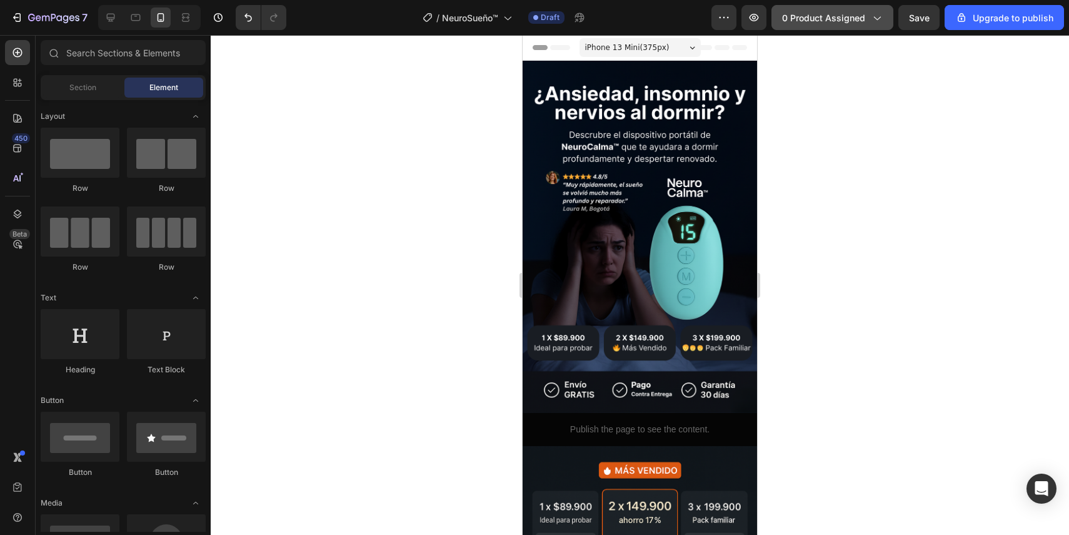
click at [857, 26] on button "0 product assigned" at bounding box center [833, 17] width 122 height 25
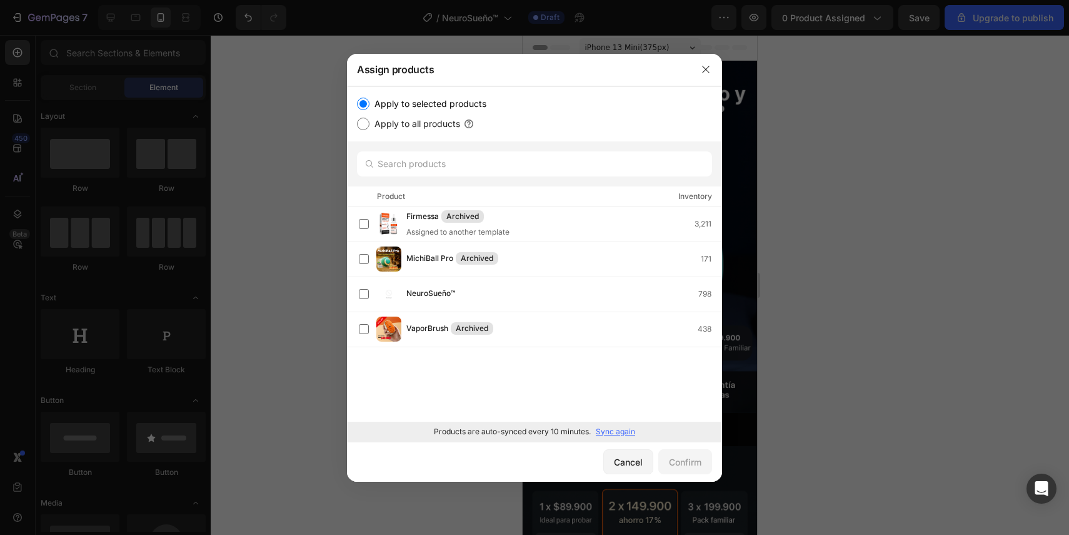
click at [612, 429] on p "Sync again" at bounding box center [615, 431] width 39 height 11
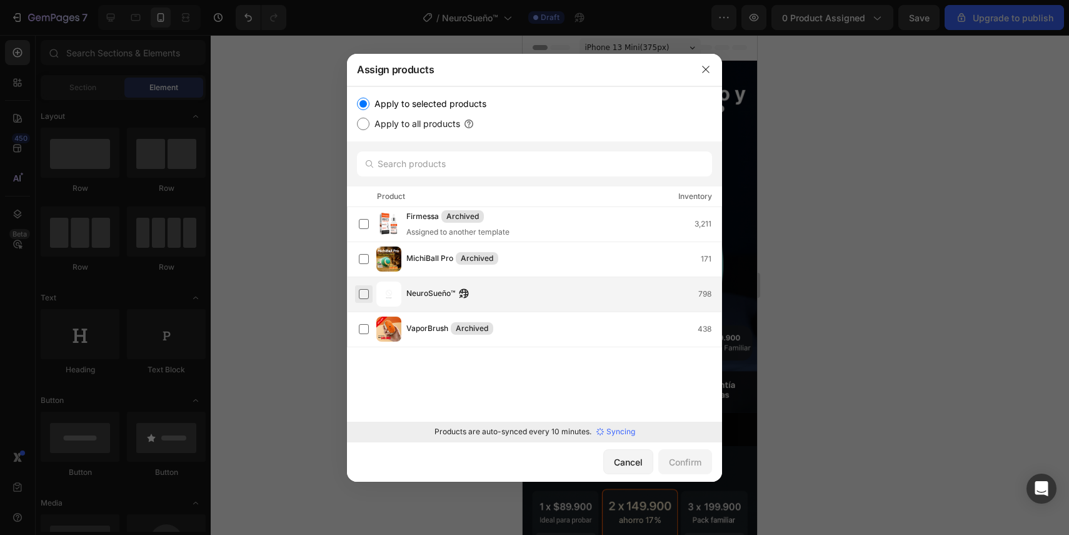
click at [365, 292] on label at bounding box center [364, 294] width 10 height 10
click at [364, 293] on label at bounding box center [364, 294] width 10 height 10
click at [675, 470] on button "Confirm" at bounding box center [685, 461] width 54 height 25
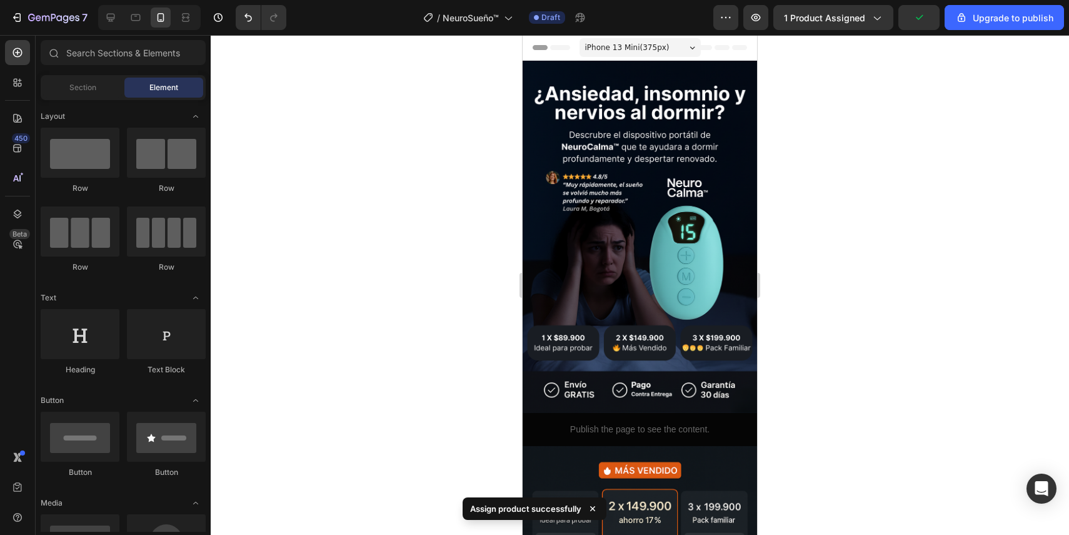
click at [867, 176] on div at bounding box center [640, 285] width 859 height 500
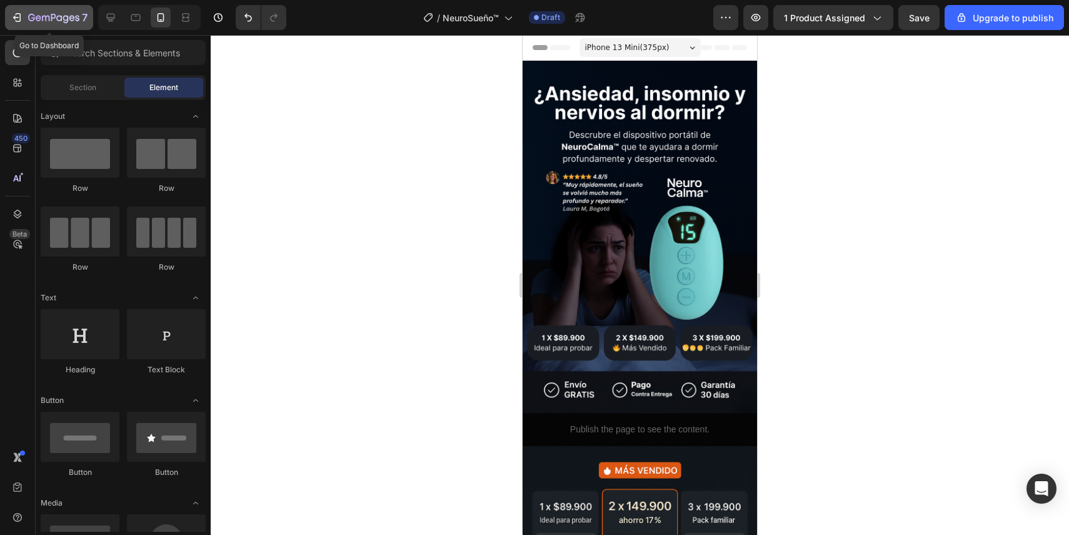
click at [19, 24] on div "7" at bounding box center [49, 17] width 77 height 15
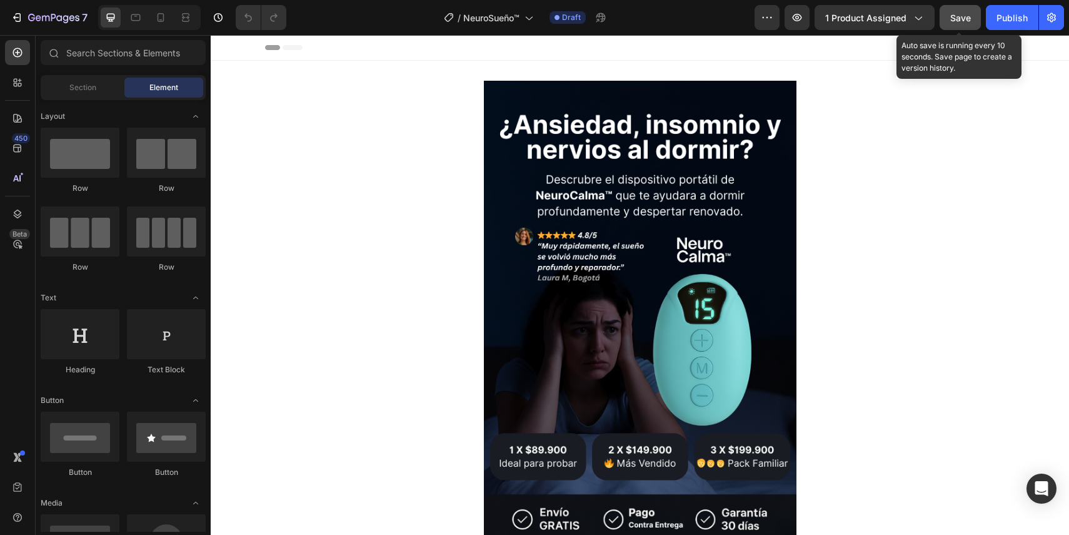
click at [965, 18] on span "Save" at bounding box center [960, 18] width 21 height 11
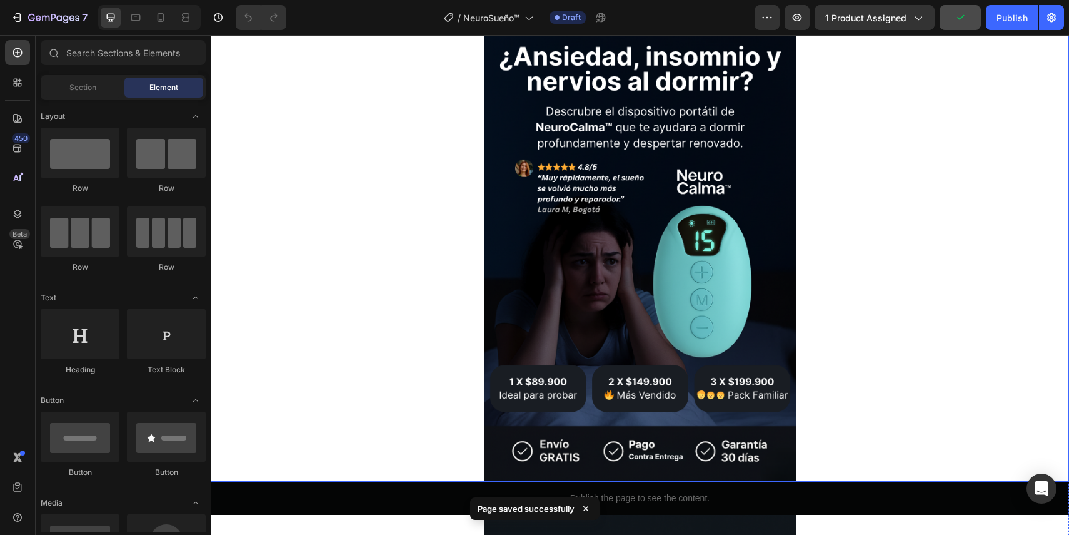
scroll to position [87, 0]
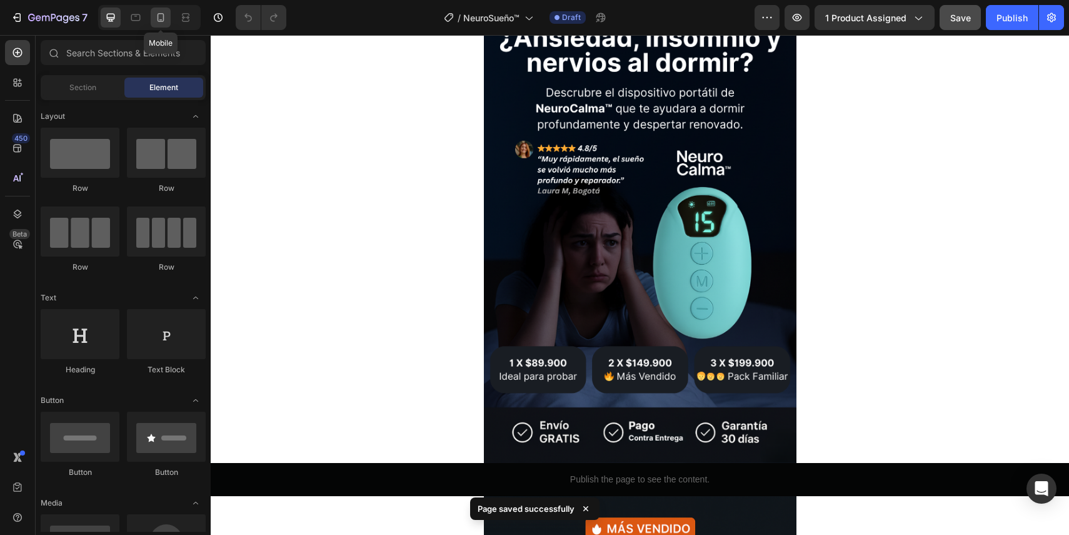
click at [154, 18] on icon at bounding box center [160, 17] width 13 height 13
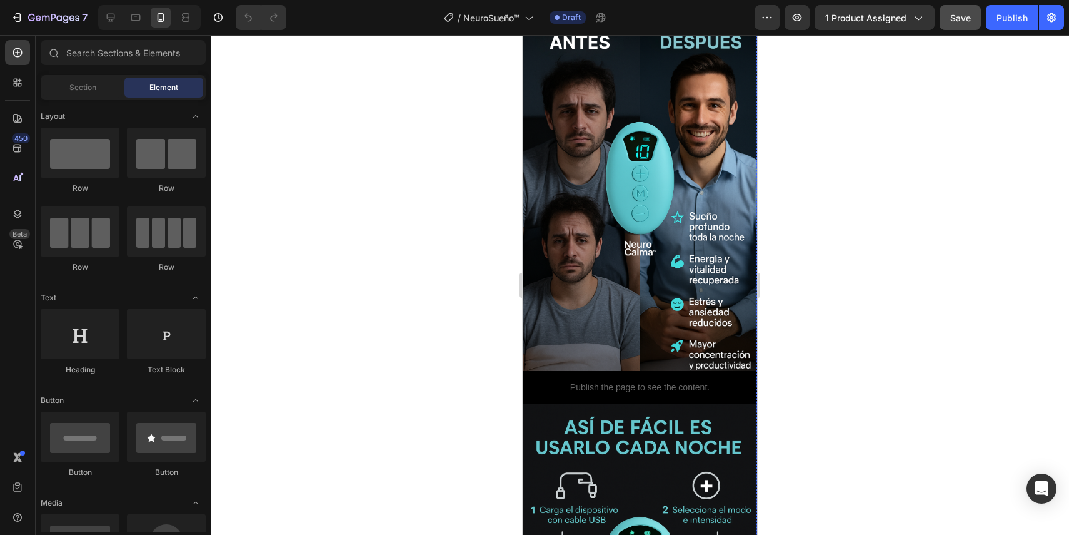
scroll to position [2195, 0]
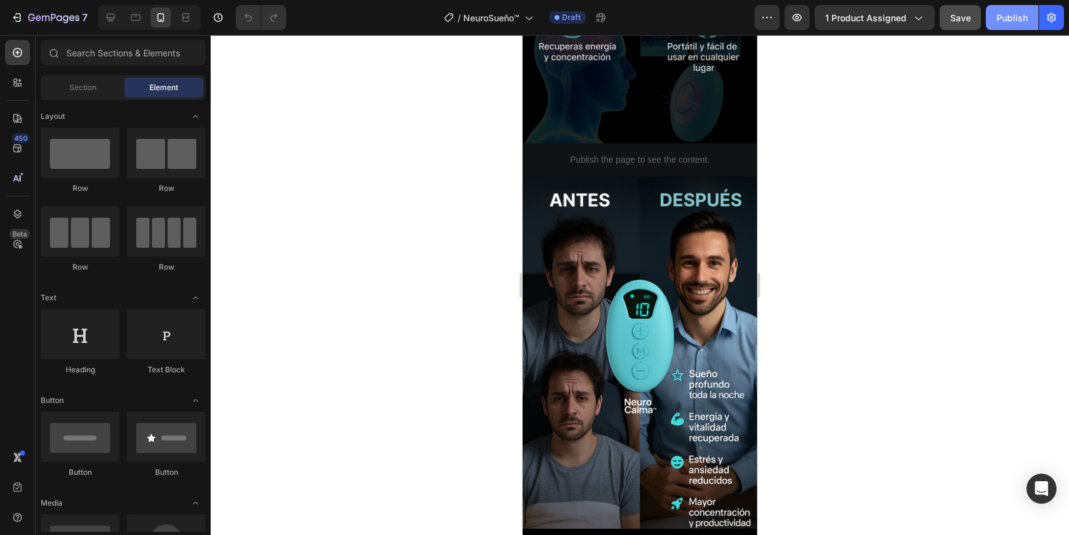
click at [1005, 26] on button "Publish" at bounding box center [1012, 17] width 53 height 25
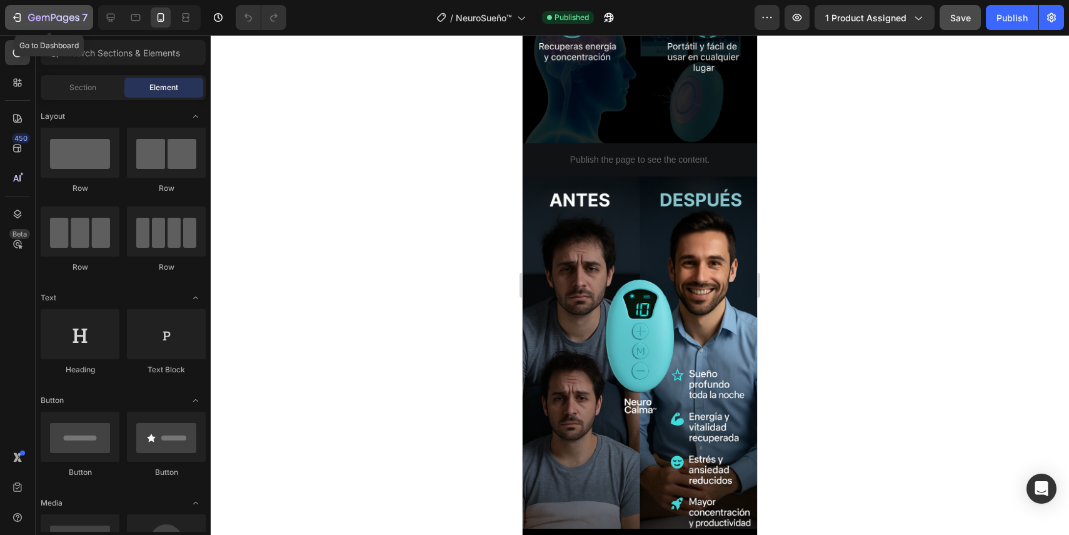
click at [11, 16] on icon "button" at bounding box center [17, 17] width 13 height 13
